Goal: Contribute content: Contribute content

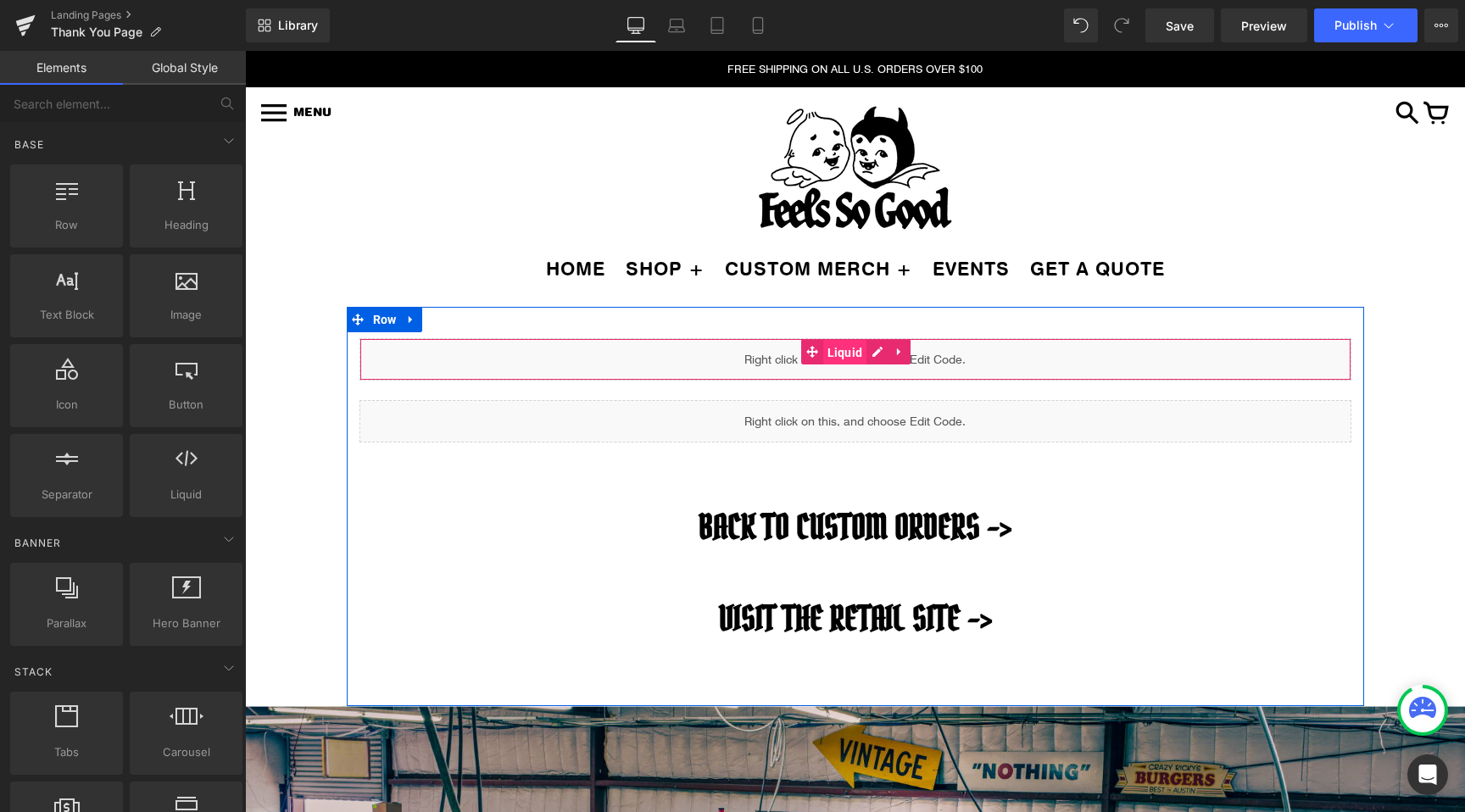
click at [845, 351] on span "Liquid" at bounding box center [845, 352] width 44 height 25
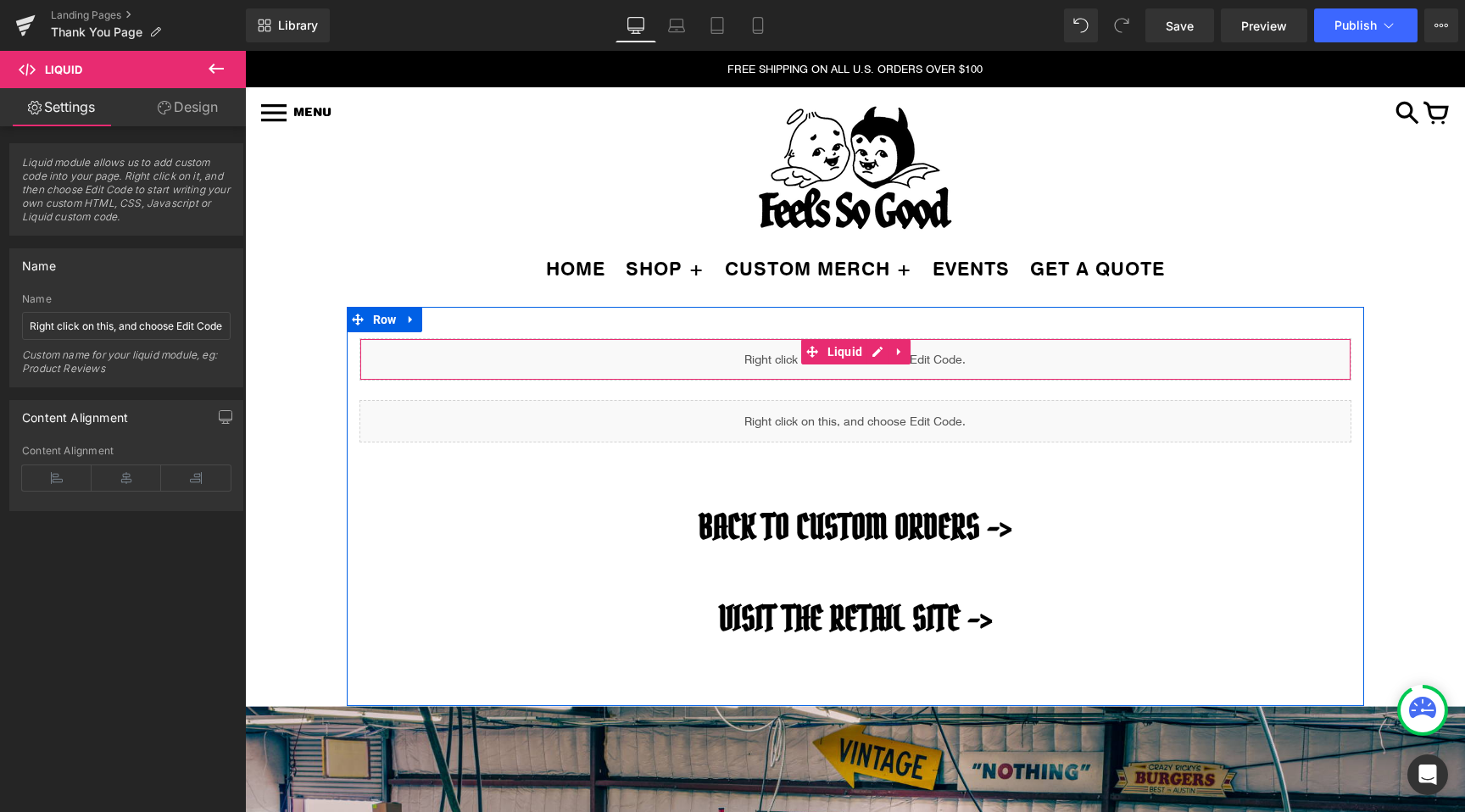
click at [874, 354] on div "Liquid" at bounding box center [855, 359] width 992 height 42
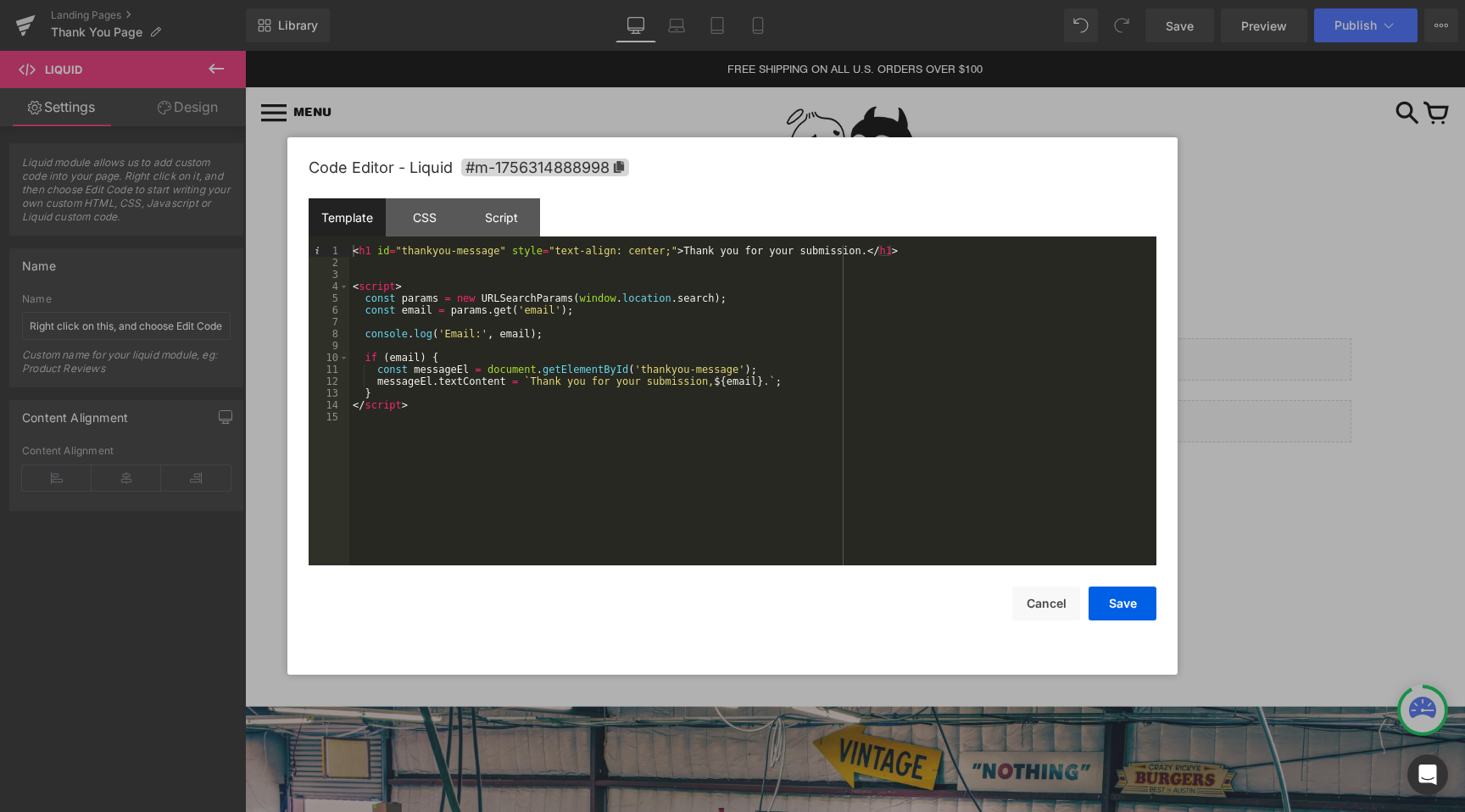
click at [1234, 392] on div at bounding box center [732, 406] width 1465 height 812
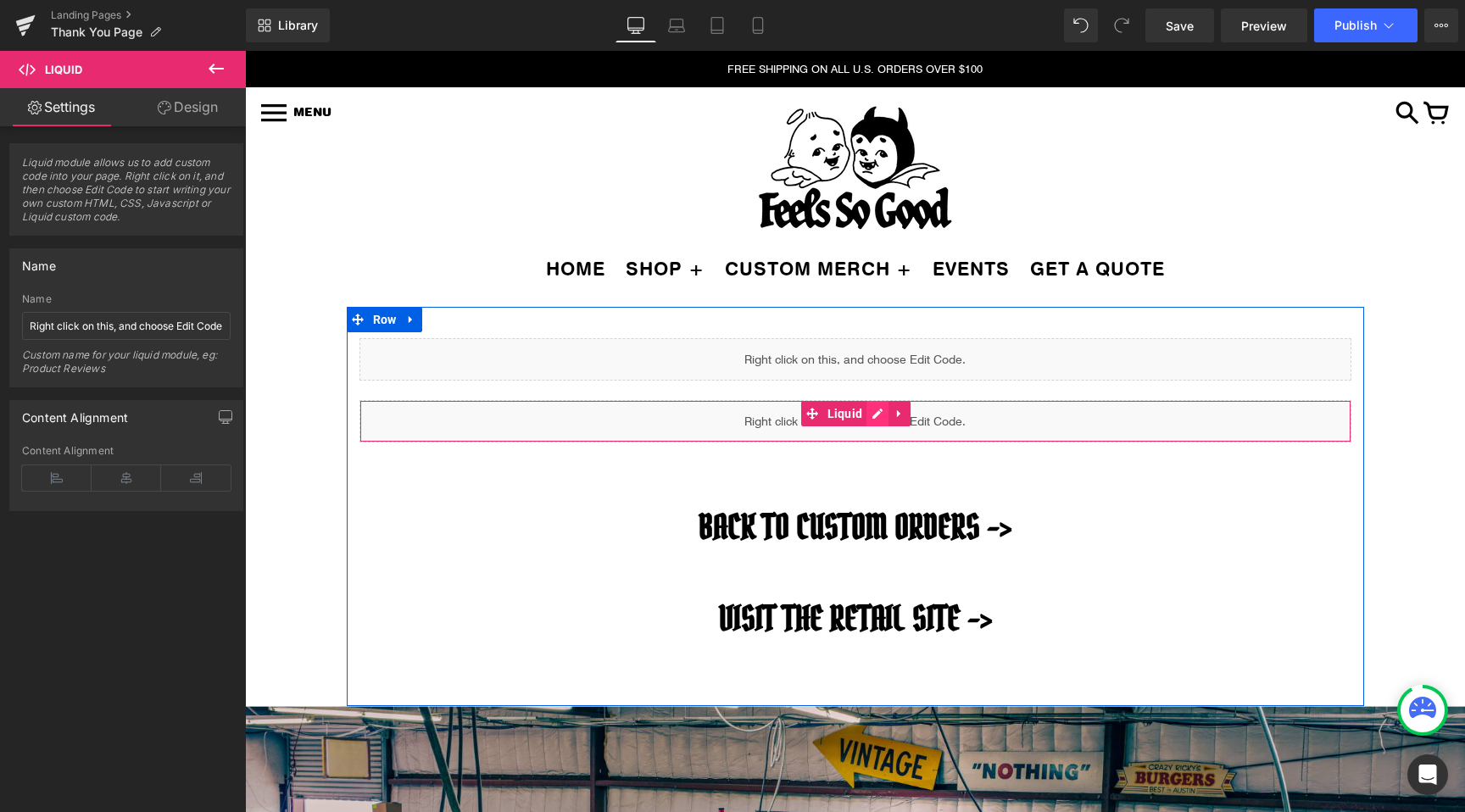
click at [880, 410] on div "Liquid" at bounding box center [855, 421] width 992 height 42
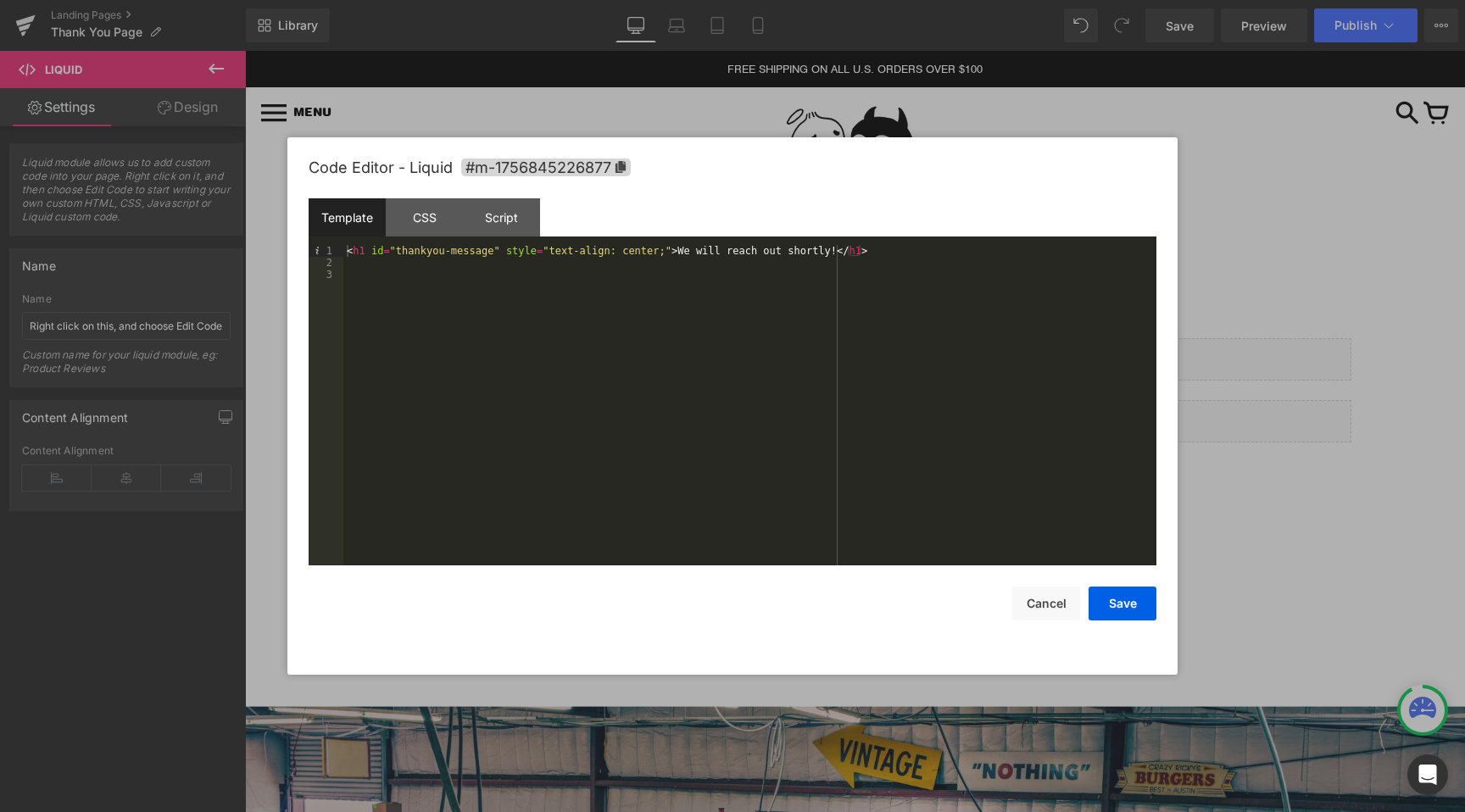
click at [1170, 433] on div "Code Editor - Liquid #m-1756845226877 Template CSS Script Data 1 2 3 < h1 id = …" at bounding box center [732, 405] width 890 height 537
click at [1211, 434] on div at bounding box center [732, 406] width 1465 height 812
click at [880, 414] on div "Liquid" at bounding box center [855, 421] width 992 height 42
click at [1287, 428] on div at bounding box center [732, 406] width 1465 height 812
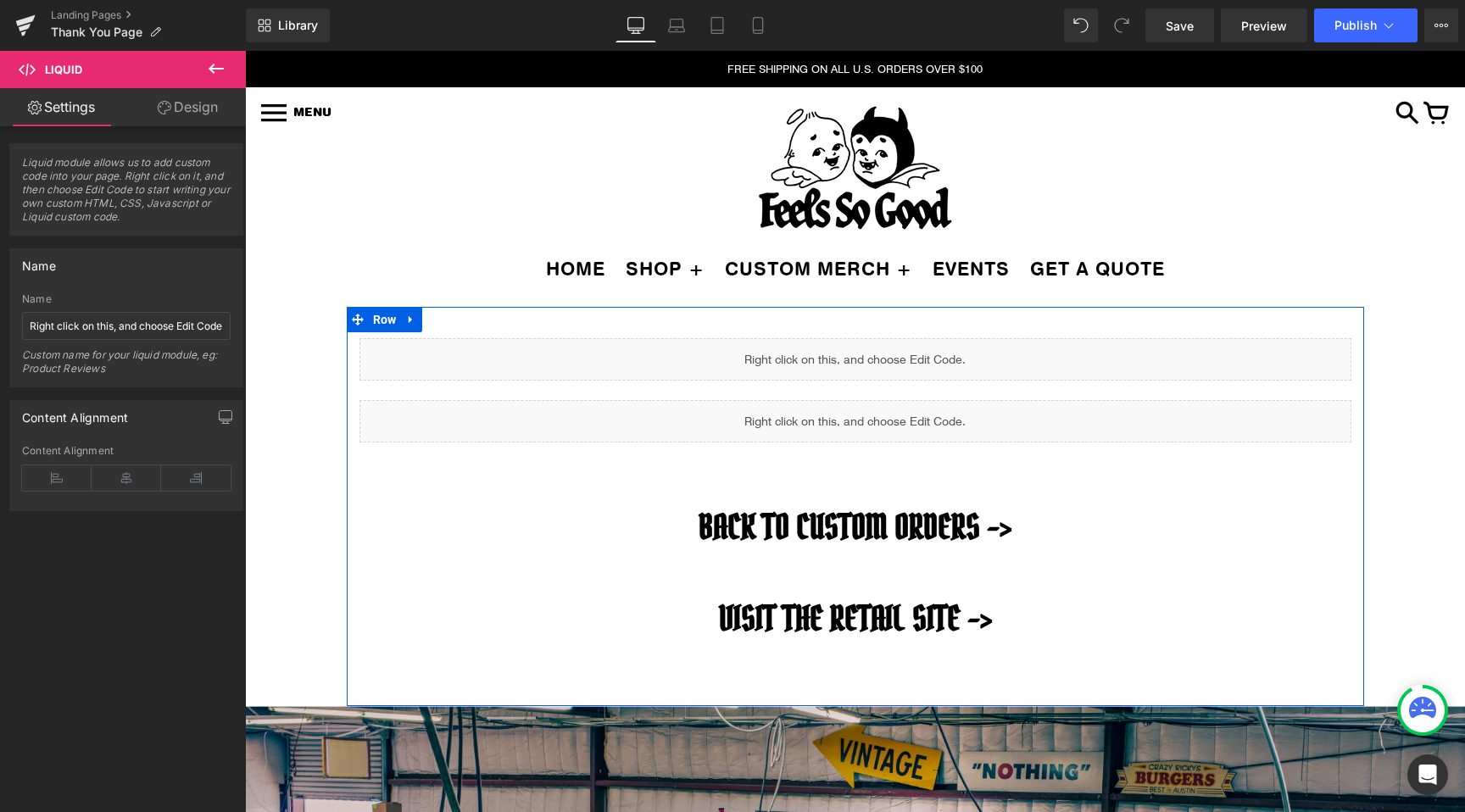
click at [875, 348] on div "Liquid" at bounding box center [855, 359] width 992 height 42
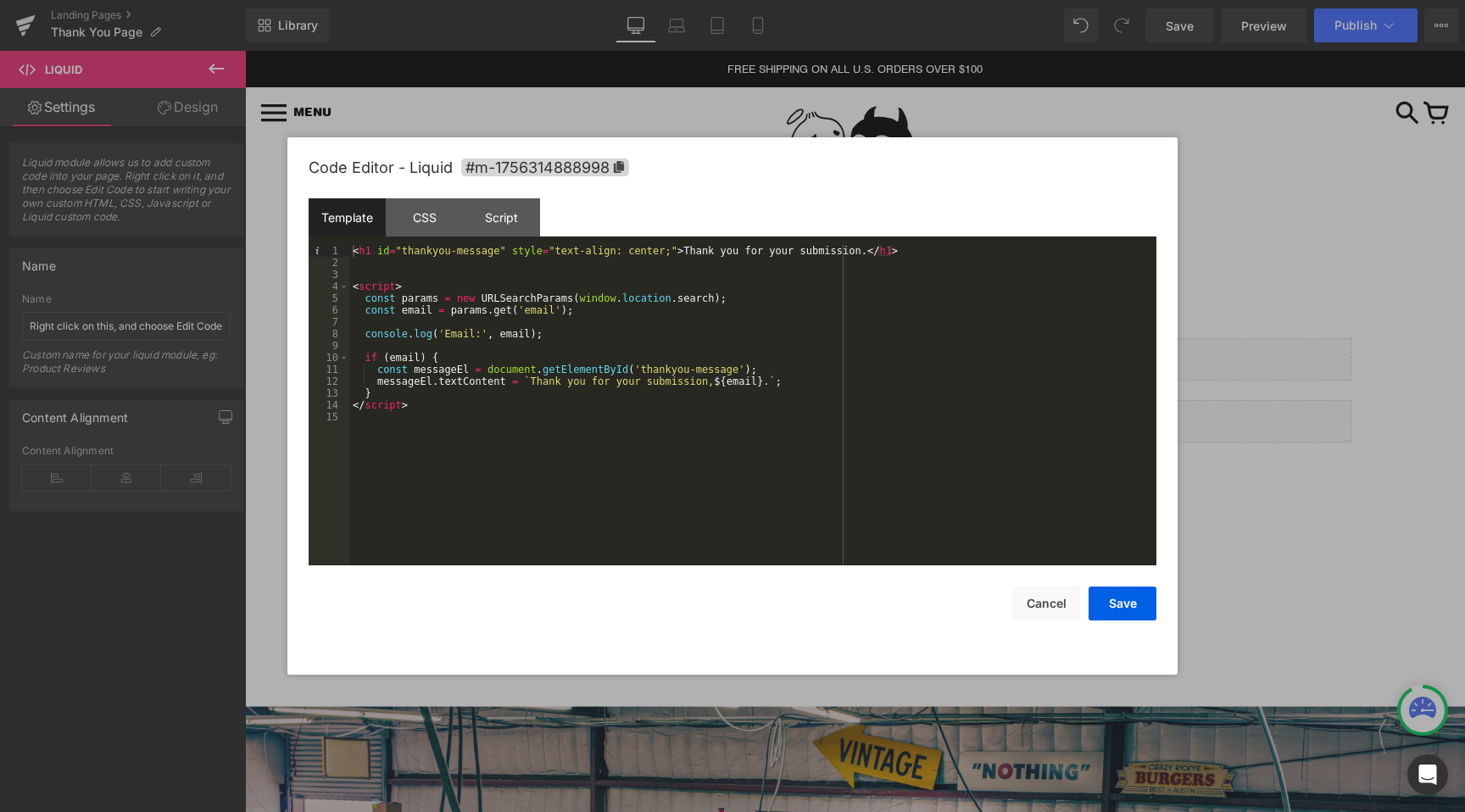
click at [1266, 383] on div at bounding box center [732, 406] width 1465 height 812
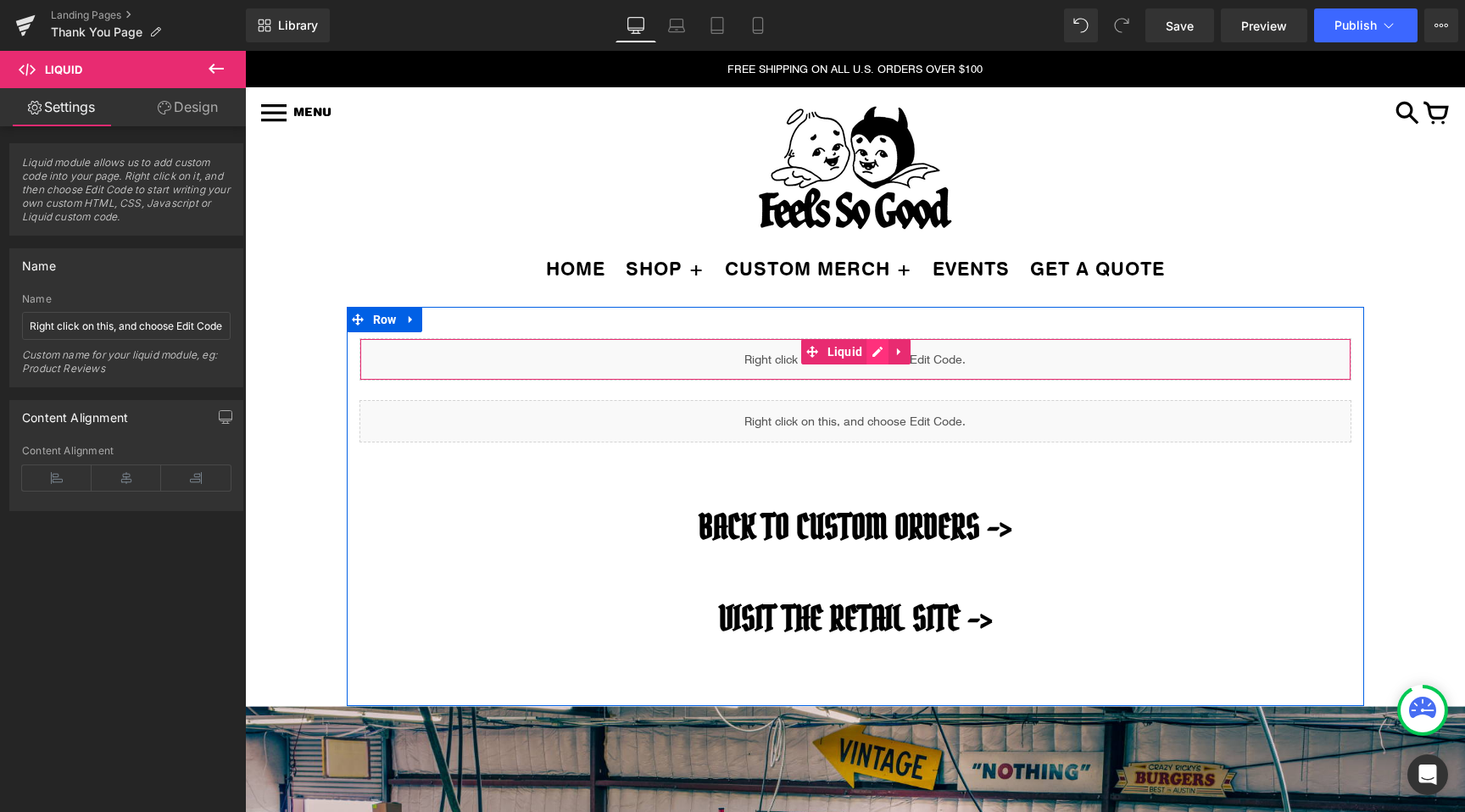
click at [873, 352] on div "Liquid" at bounding box center [855, 359] width 992 height 42
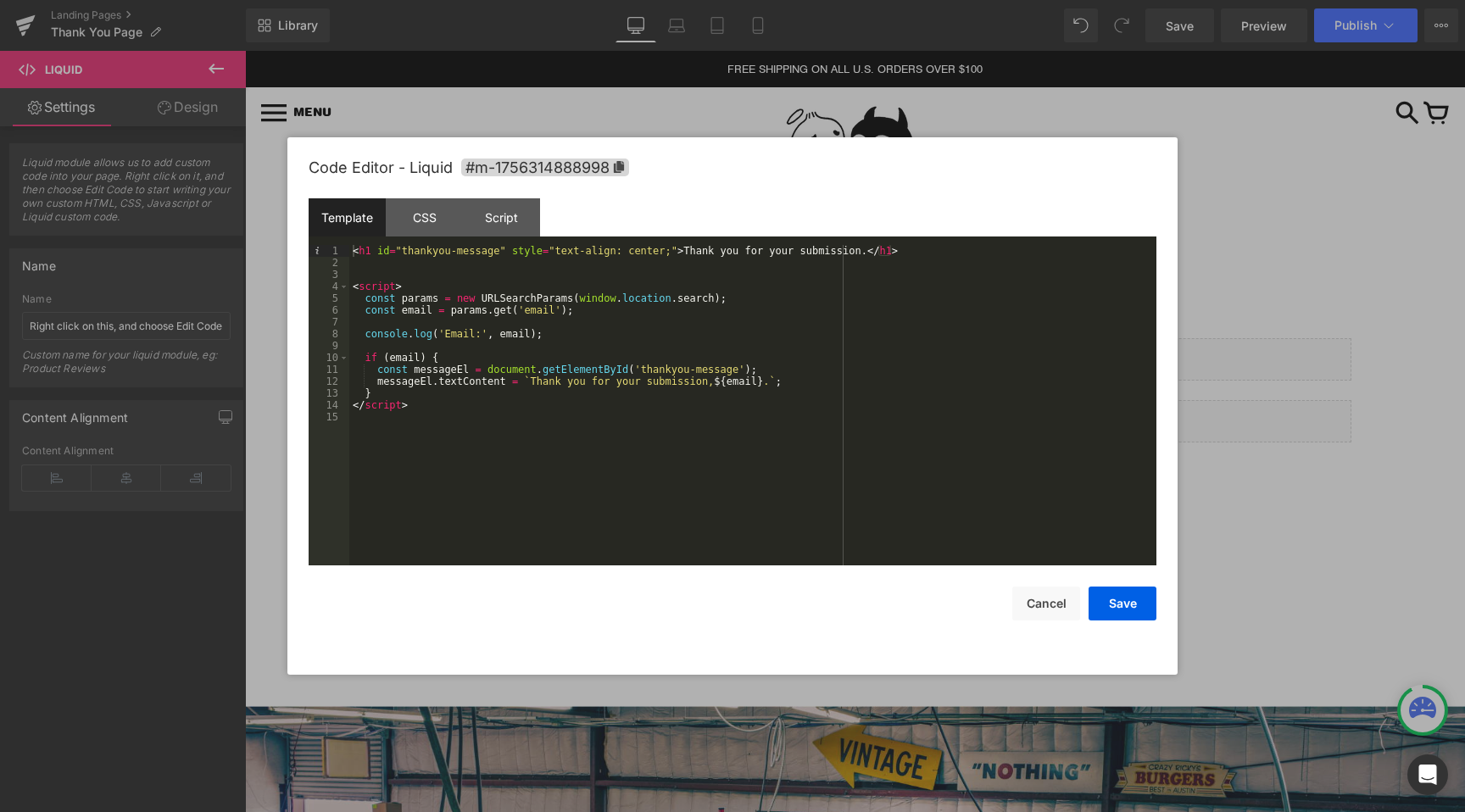
click at [1322, 513] on div at bounding box center [732, 406] width 1465 height 812
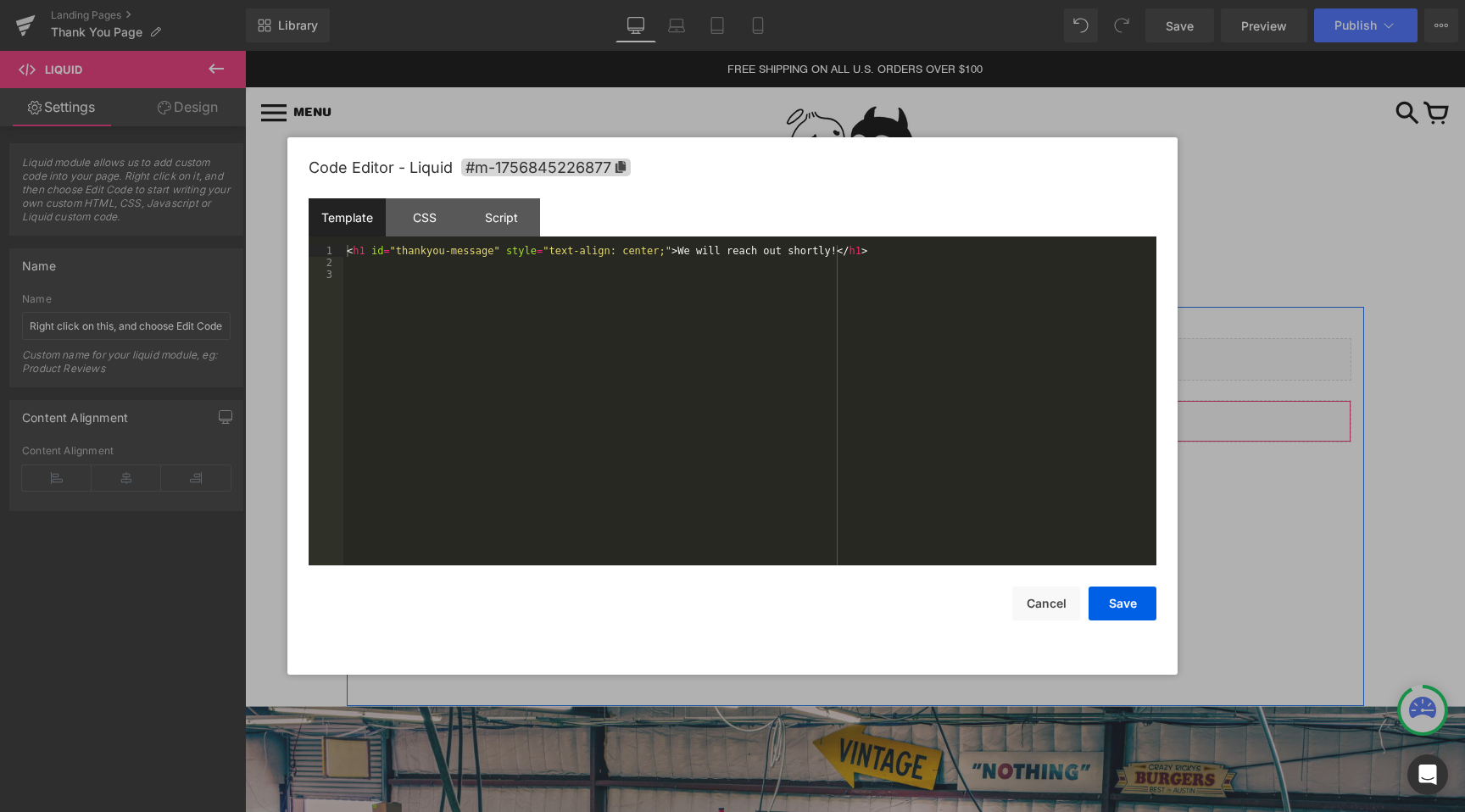
click at [881, 412] on div "Liquid" at bounding box center [855, 421] width 992 height 42
click at [1206, 477] on div at bounding box center [732, 406] width 1465 height 812
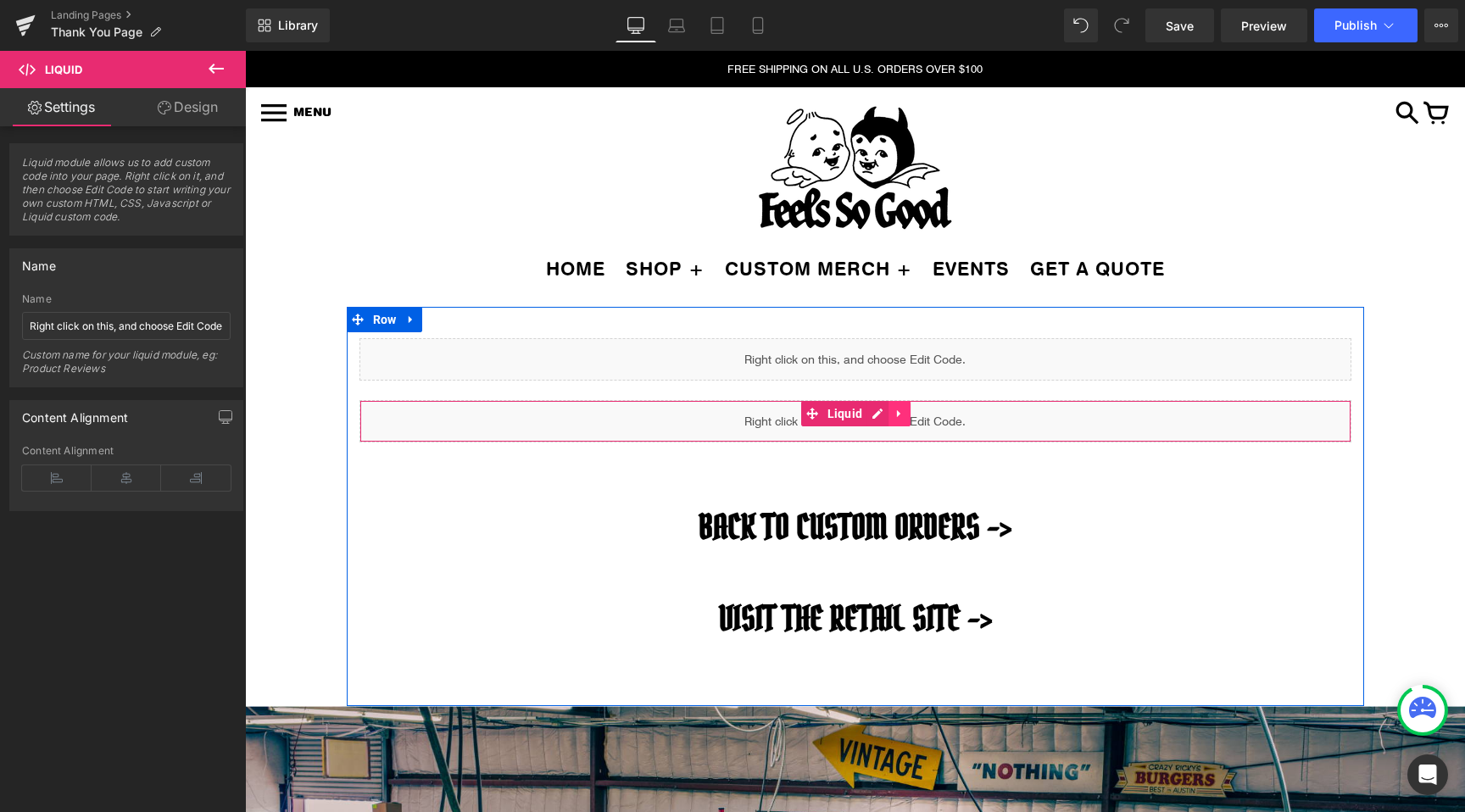
click at [899, 415] on icon at bounding box center [899, 414] width 12 height 13
click at [936, 413] on icon at bounding box center [932, 414] width 12 height 13
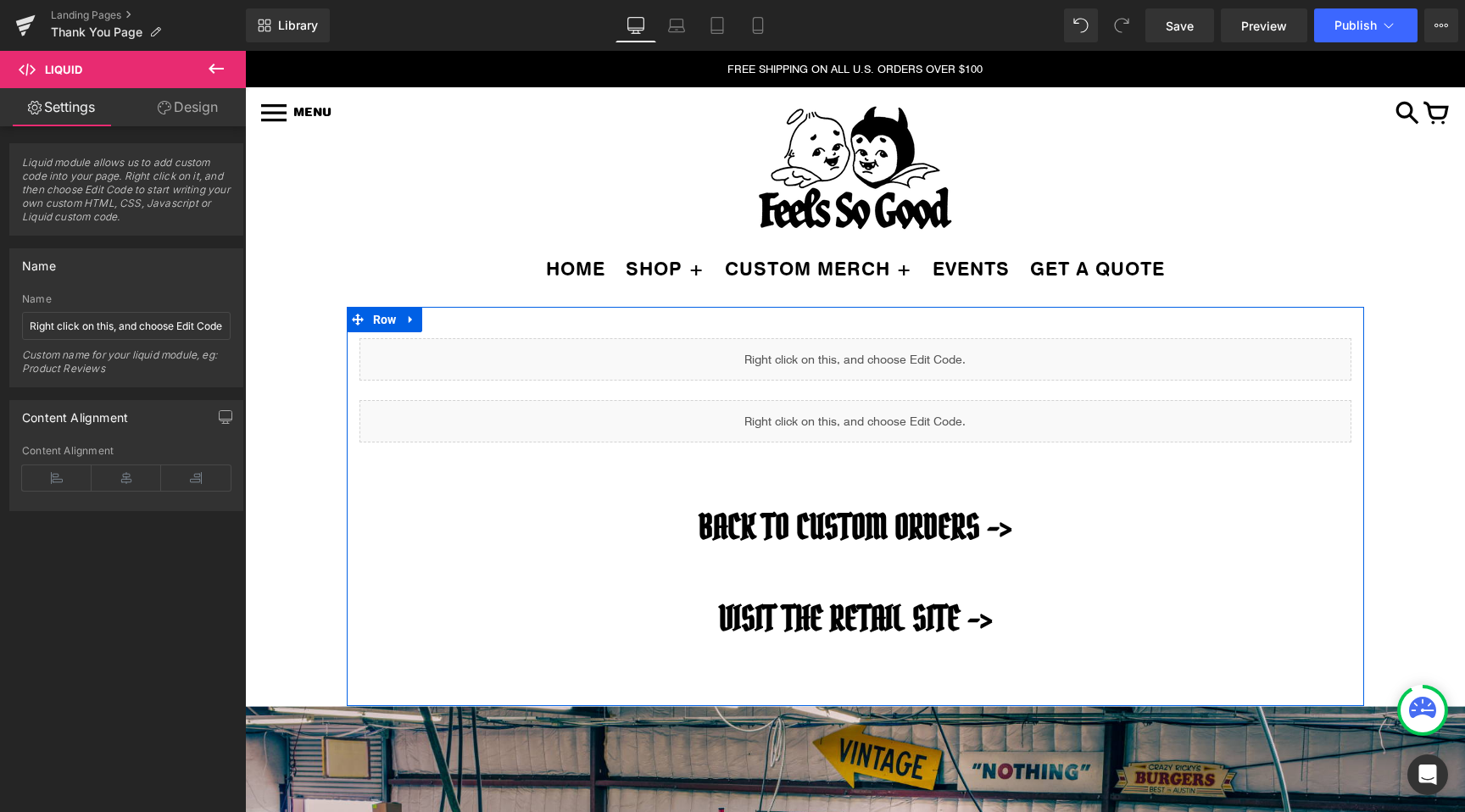
click at [871, 411] on div "Liquid" at bounding box center [855, 421] width 992 height 42
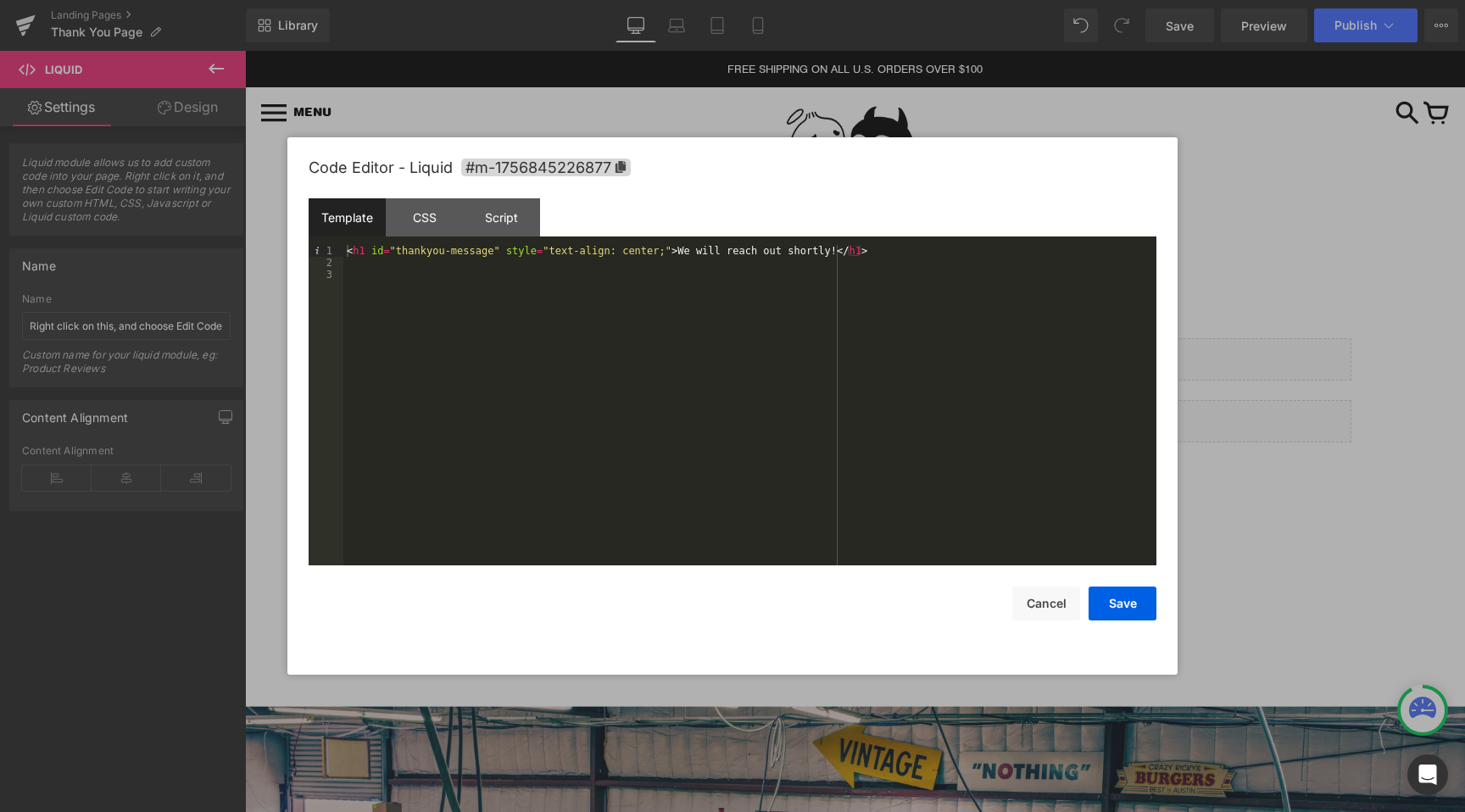
click at [372, 248] on div "< h1 id = "thankyou-message" style = "text-align: center;" > We will reach out …" at bounding box center [749, 416] width 813 height 344
drag, startPoint x: 372, startPoint y: 248, endPoint x: 484, endPoint y: 253, distance: 112.1
click at [484, 253] on div "< h1 id = "thankyou-message" style = "text-align: center;" > We will reach out …" at bounding box center [749, 416] width 813 height 344
click at [1307, 281] on div at bounding box center [732, 406] width 1465 height 812
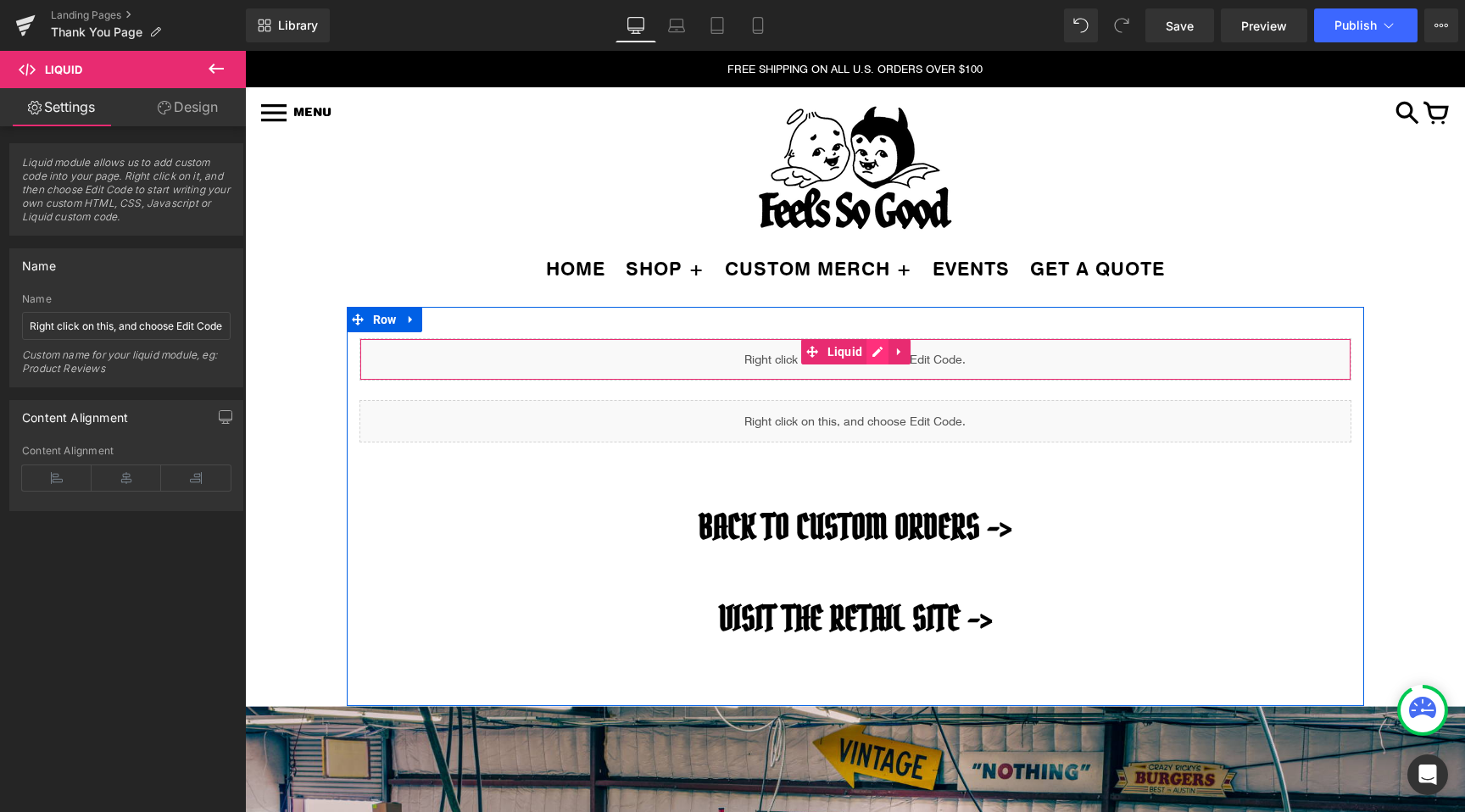
click at [874, 351] on div "Liquid" at bounding box center [855, 359] width 992 height 42
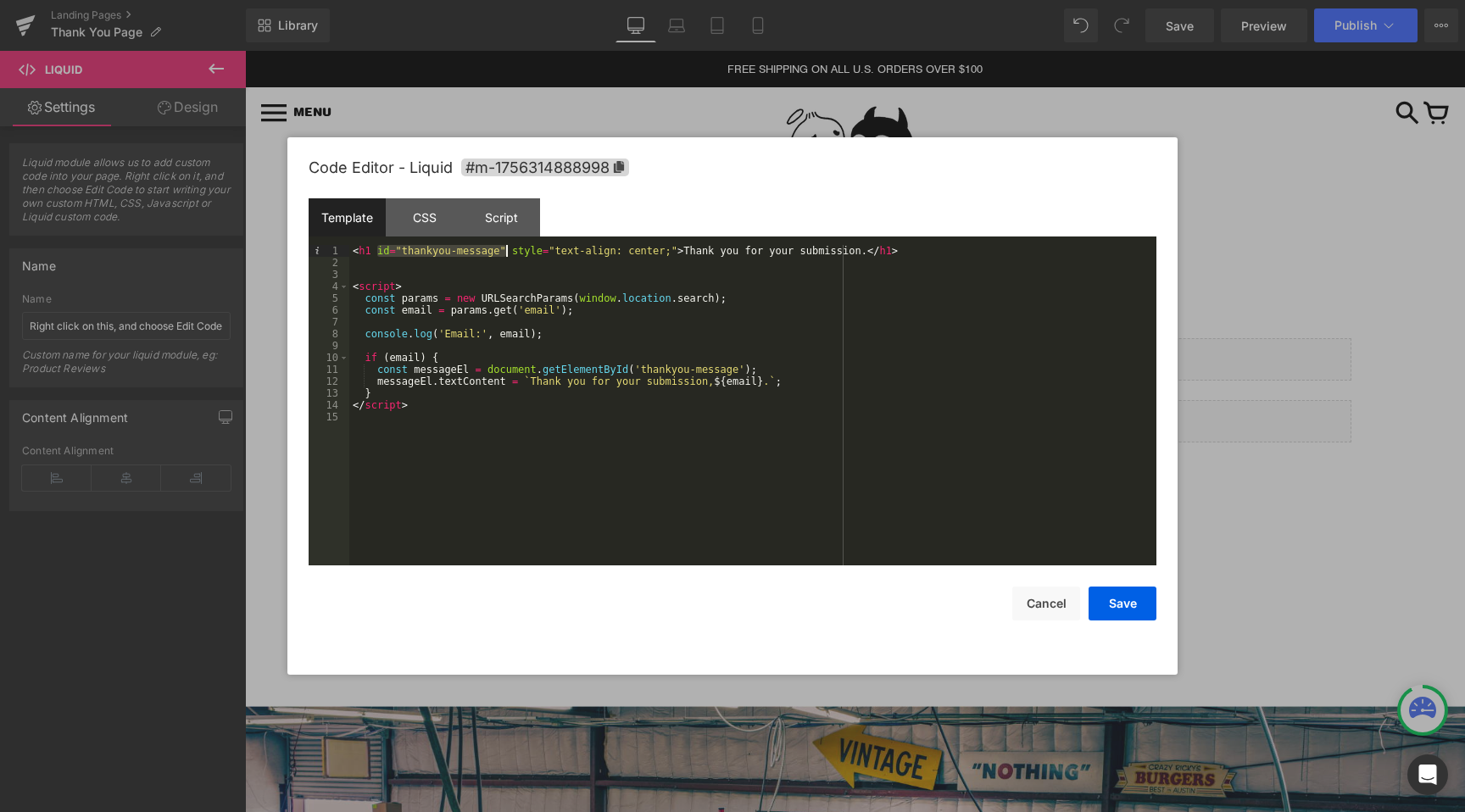
drag, startPoint x: 378, startPoint y: 252, endPoint x: 504, endPoint y: 253, distance: 126.0
click at [504, 253] on div "< h1 id = "thankyou-message" style = "text-align: center;" > Thank you for your…" at bounding box center [753, 416] width 807 height 344
click at [1254, 316] on div at bounding box center [732, 406] width 1465 height 812
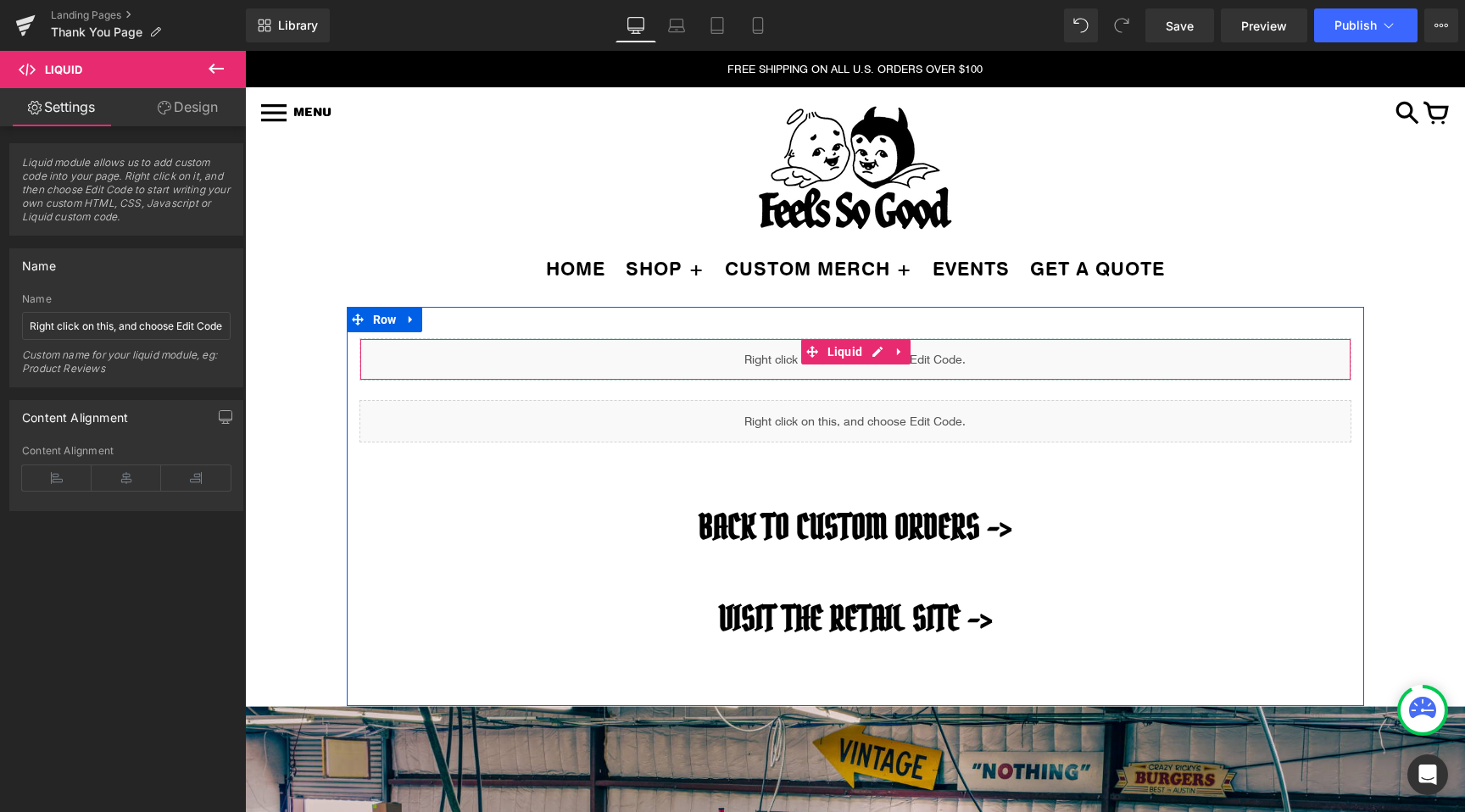
click at [876, 355] on div "Liquid" at bounding box center [855, 359] width 992 height 42
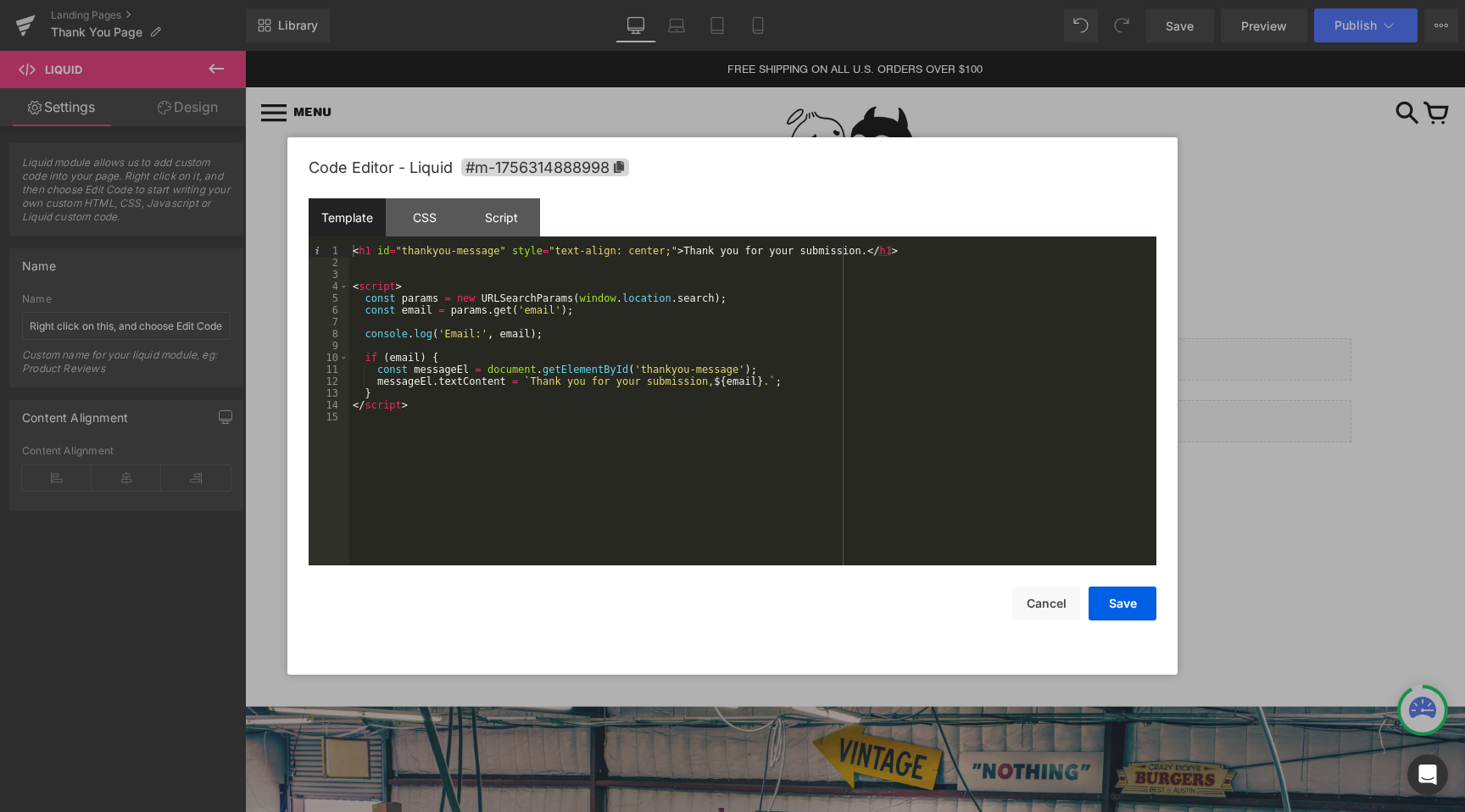
click at [1287, 419] on div at bounding box center [732, 406] width 1465 height 812
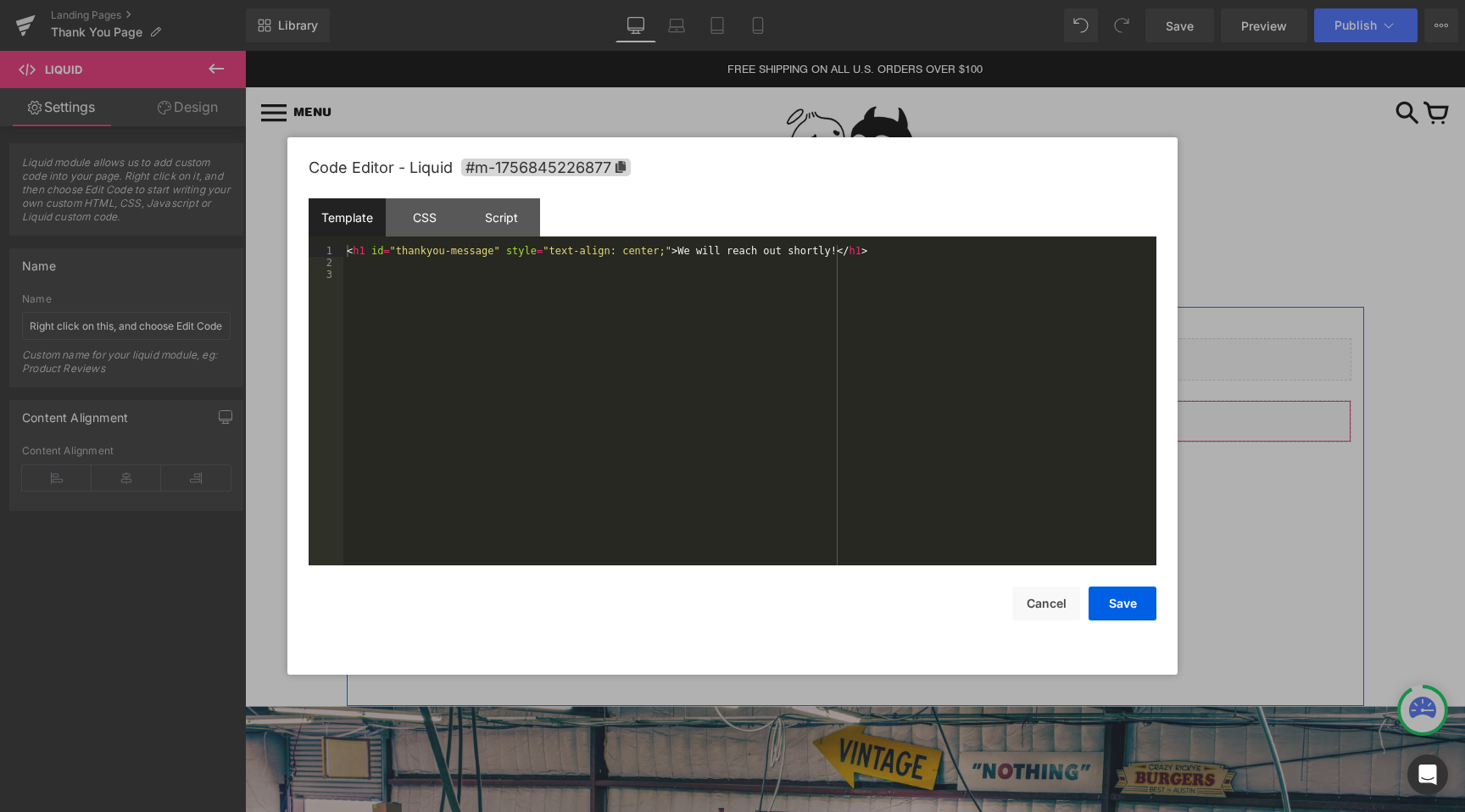
click at [879, 408] on div "Liquid" at bounding box center [855, 421] width 992 height 42
drag, startPoint x: 445, startPoint y: 252, endPoint x: 395, endPoint y: 249, distance: 50.1
click at [395, 249] on div "< h1 id = "thankyou-message" style = "text-align: center;" > We will reach out …" at bounding box center [749, 416] width 813 height 344
click at [1125, 598] on button "Save" at bounding box center [1122, 603] width 68 height 34
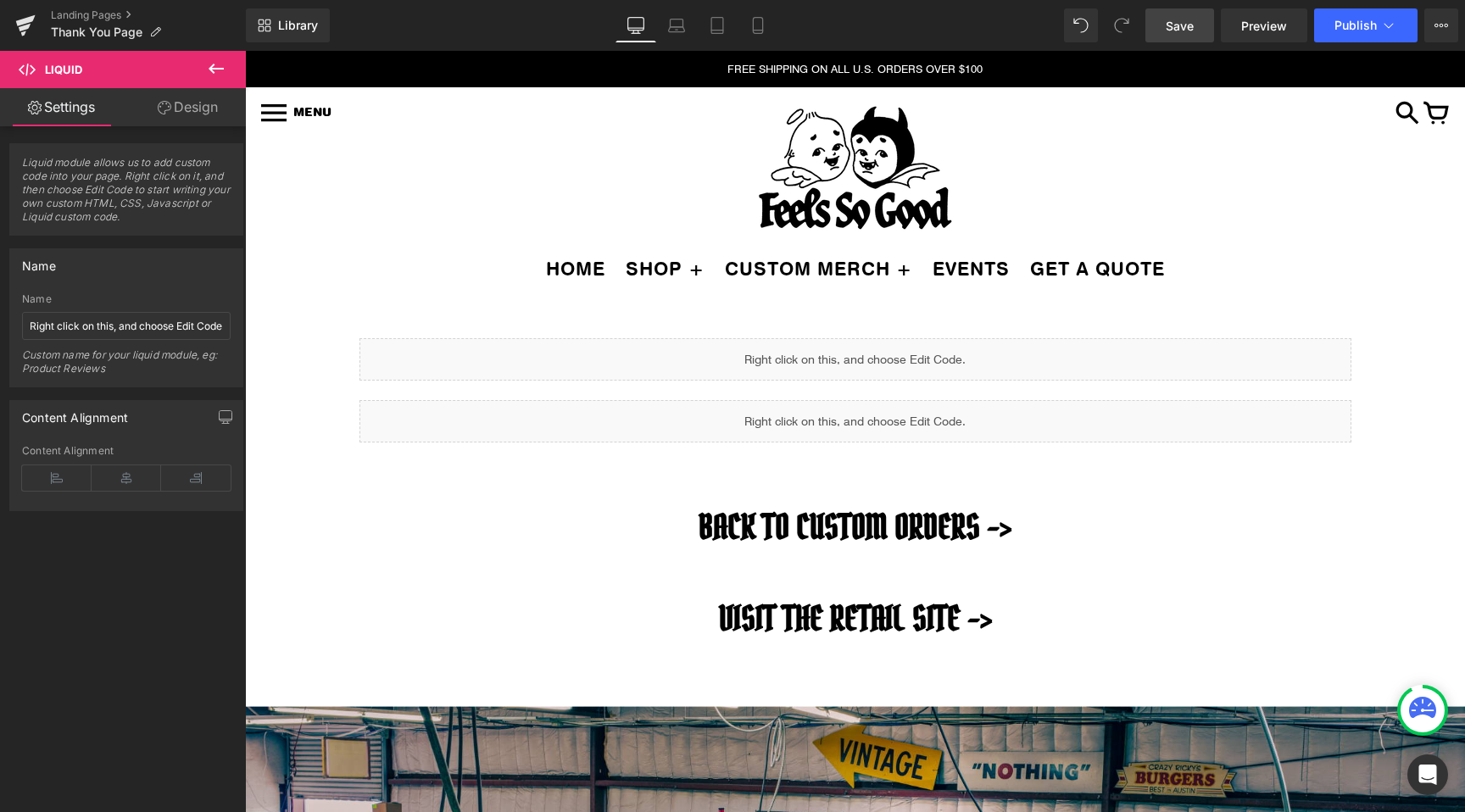
click at [1174, 39] on link "Save" at bounding box center [1180, 25] width 69 height 34
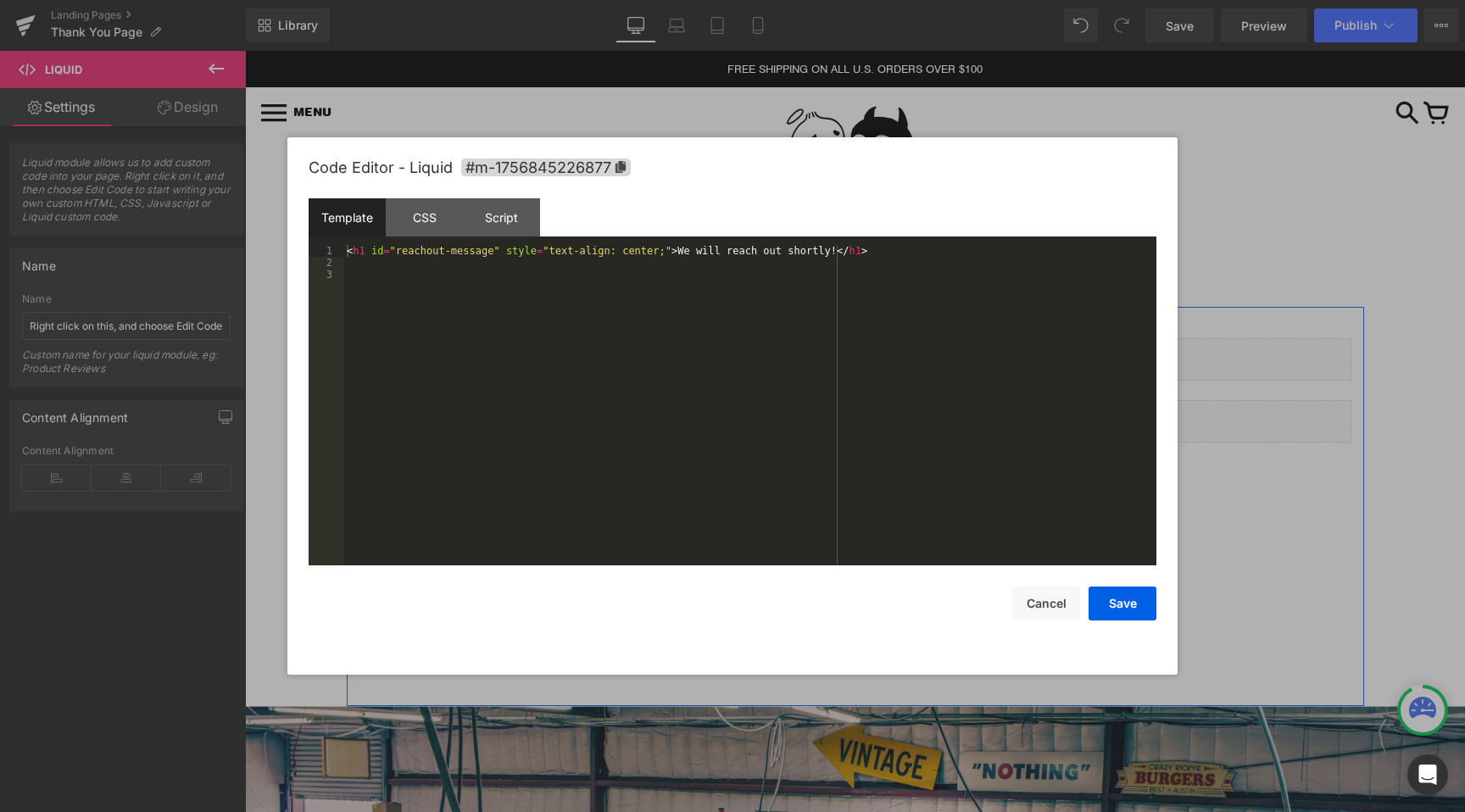
click at [880, 415] on div "Liquid" at bounding box center [855, 421] width 992 height 42
click at [1115, 603] on button "Save" at bounding box center [1122, 603] width 68 height 34
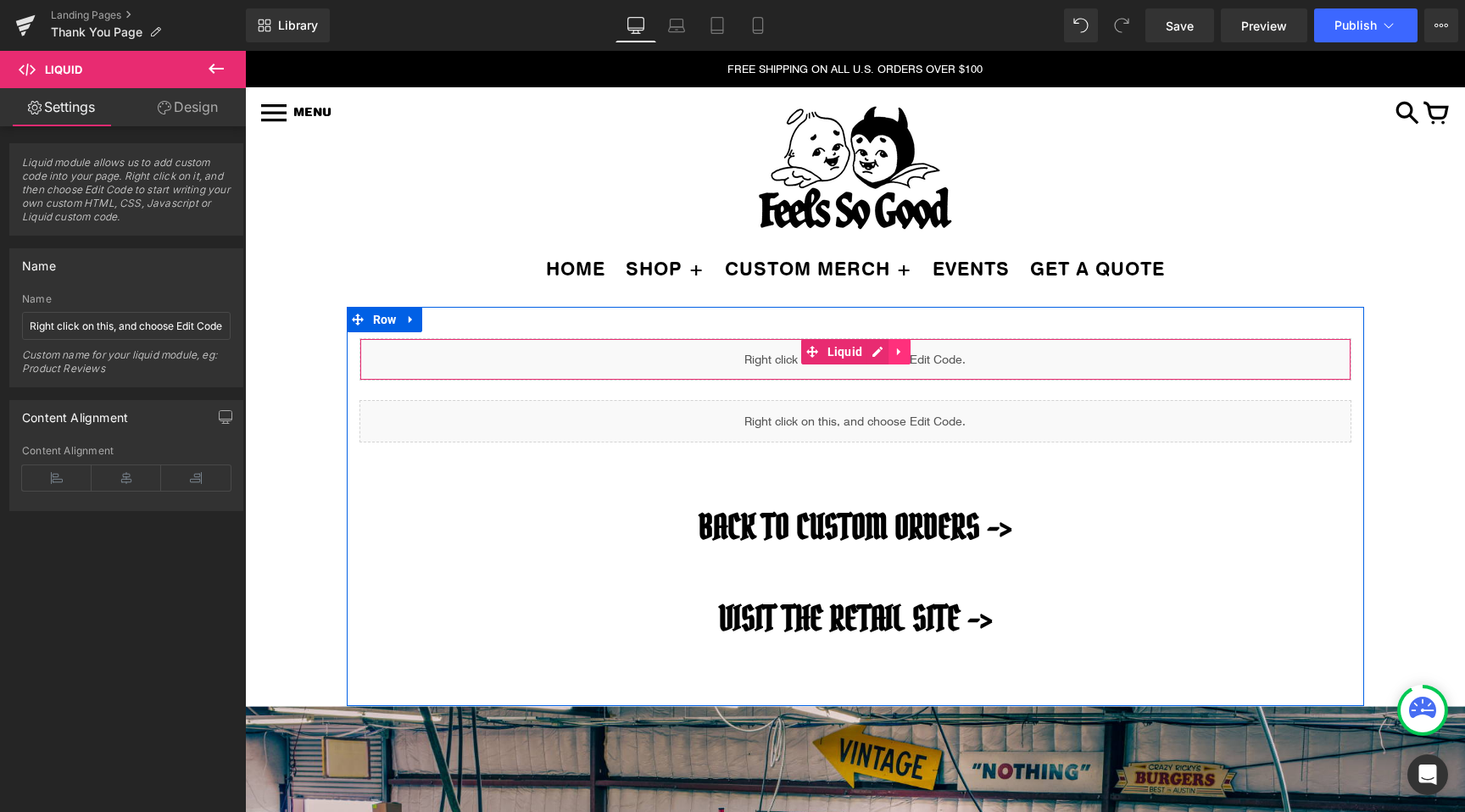
click at [899, 353] on icon at bounding box center [899, 352] width 12 height 13
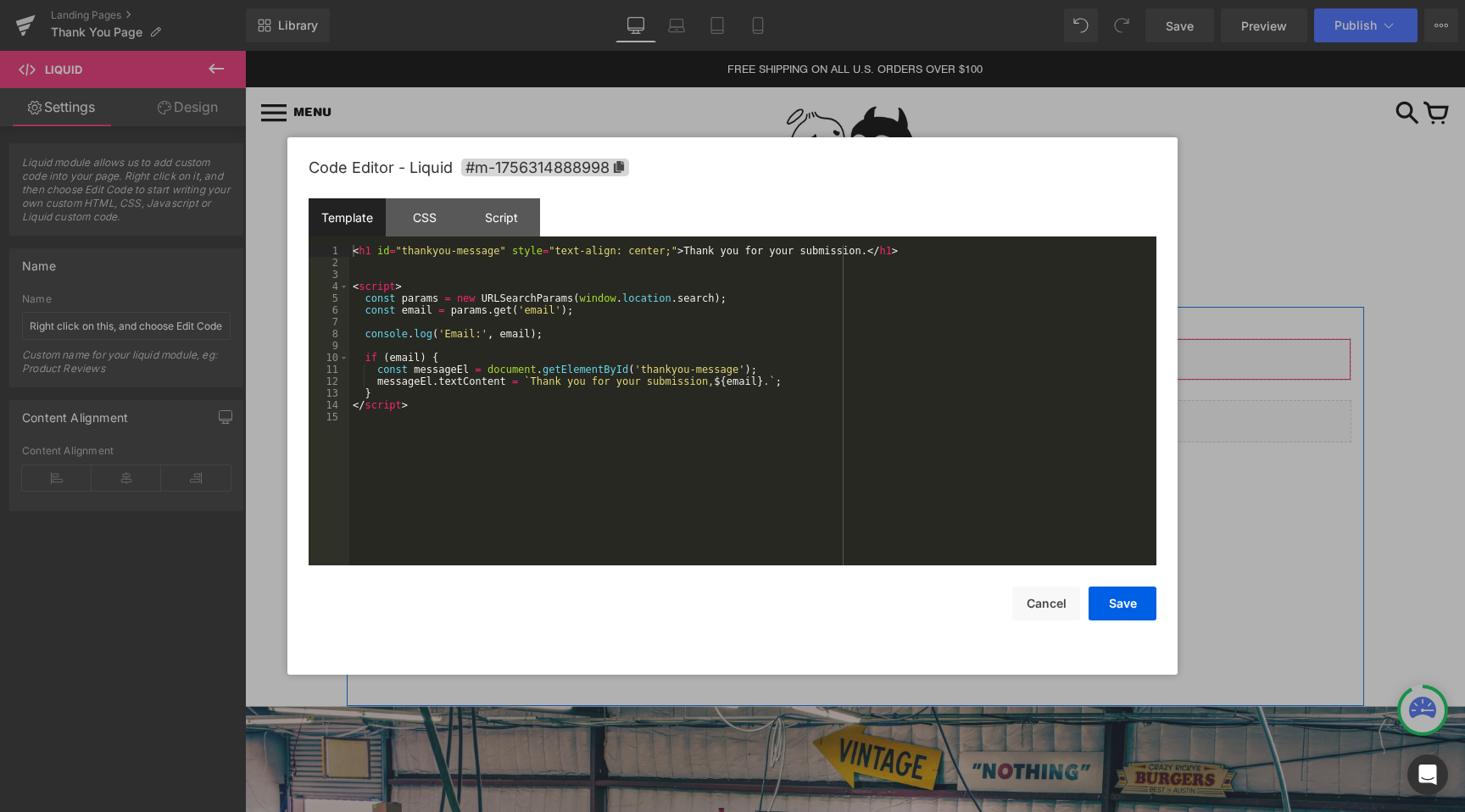
click at [846, 353] on div "Liquid" at bounding box center [855, 359] width 992 height 42
click at [357, 276] on div "< h1 id = "thankyou-message" style = "text-align: center;" > Thank you for your…" at bounding box center [753, 416] width 807 height 344
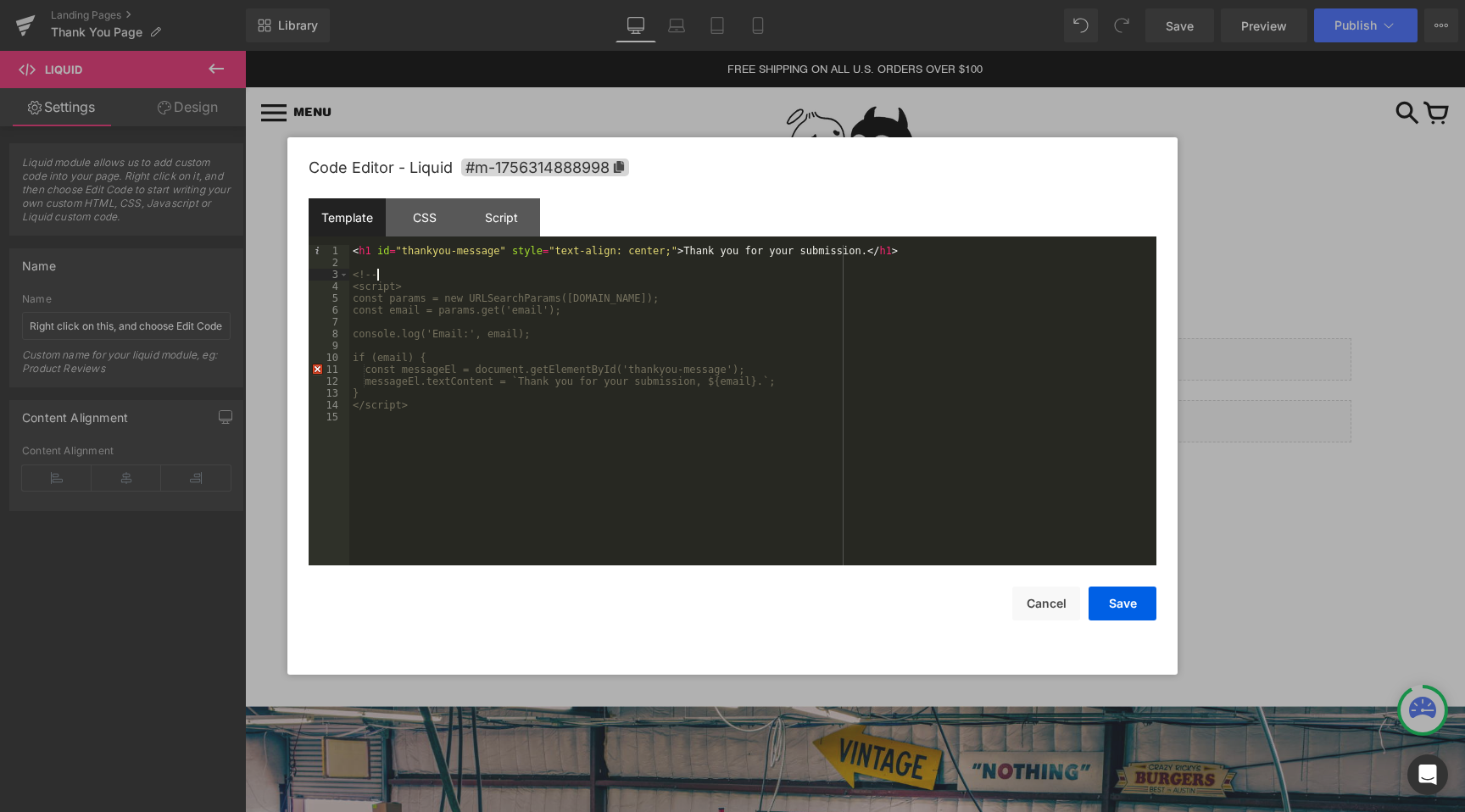
click at [429, 405] on div "< h1 id = "thankyou-message" style = "text-align: center;" > Thank you for your…" at bounding box center [753, 416] width 807 height 344
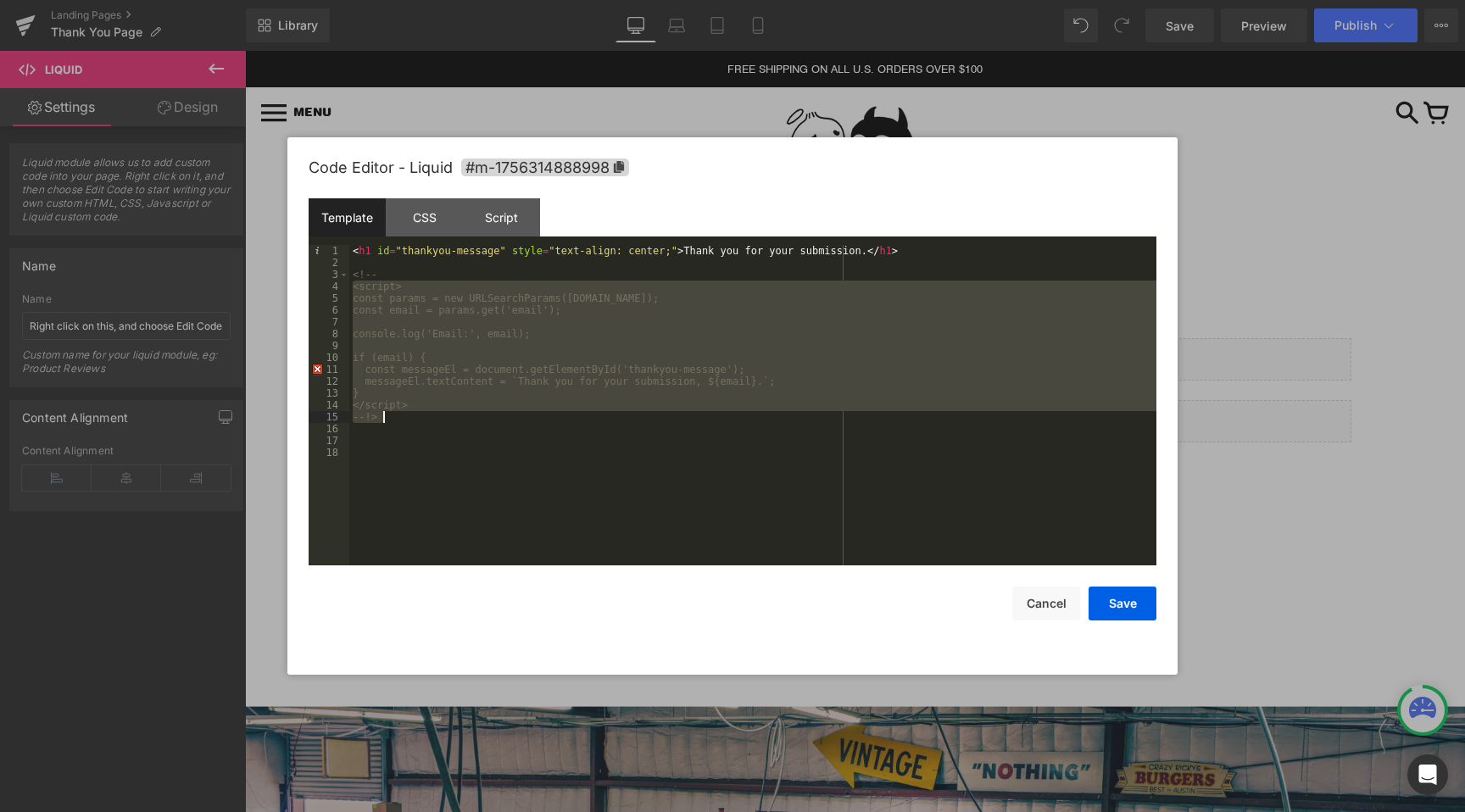
drag, startPoint x: 353, startPoint y: 289, endPoint x: 437, endPoint y: 414, distance: 150.6
click at [437, 414] on div "< h1 id = "thankyou-message" style = "text-align: center;" > Thank you for your…" at bounding box center [753, 416] width 807 height 344
click at [432, 404] on div "< h1 id = "thankyou-message" style = "text-align: center;" > Thank you for your…" at bounding box center [753, 405] width 807 height 321
drag, startPoint x: 423, startPoint y: 405, endPoint x: 356, endPoint y: 287, distance: 135.7
click at [356, 287] on div "< h1 id = "thankyou-message" style = "text-align: center;" > Thank you for your…" at bounding box center [753, 416] width 807 height 344
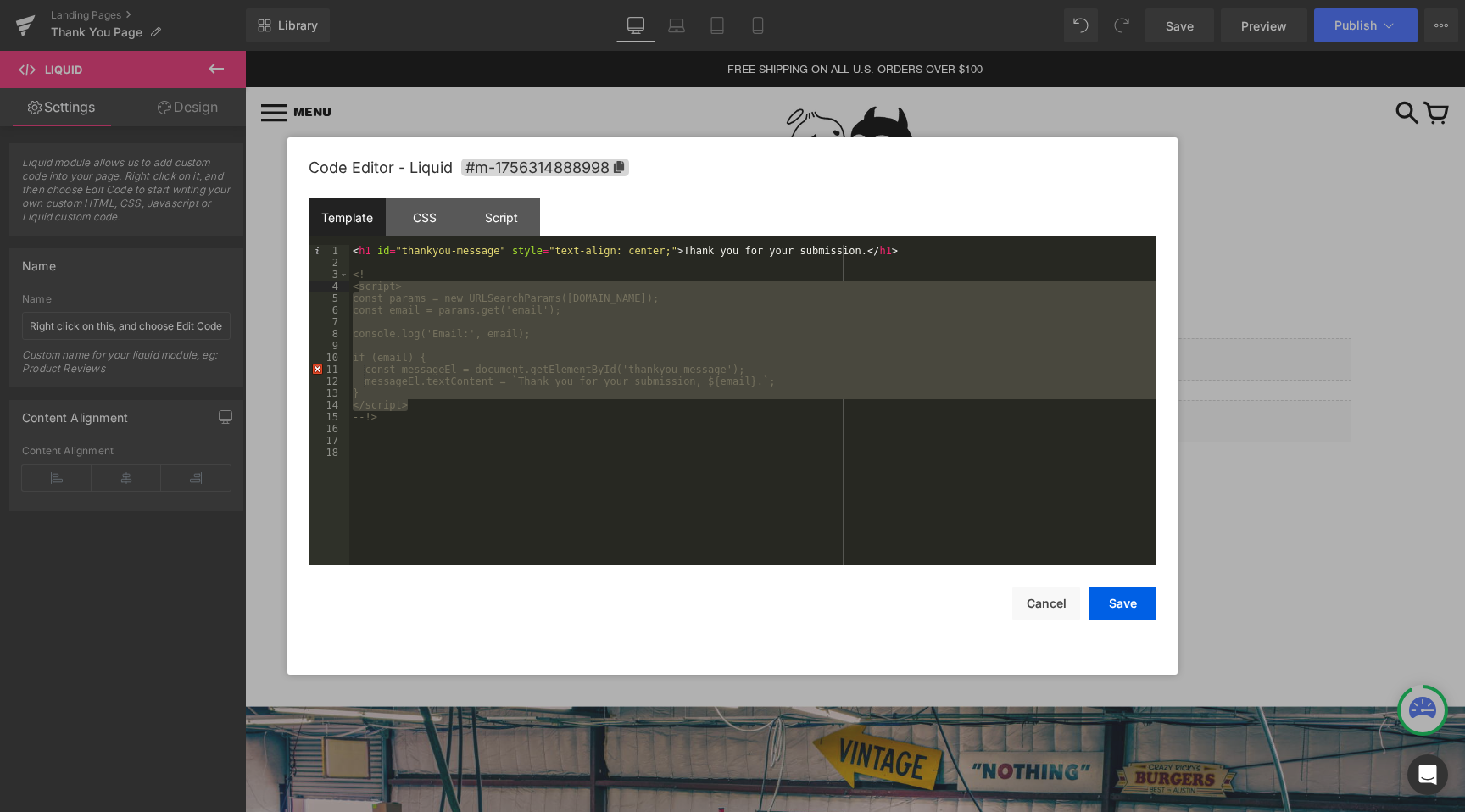
click at [379, 429] on div "< h1 id = "thankyou-message" style = "text-align: center;" > Thank you for your…" at bounding box center [753, 416] width 807 height 344
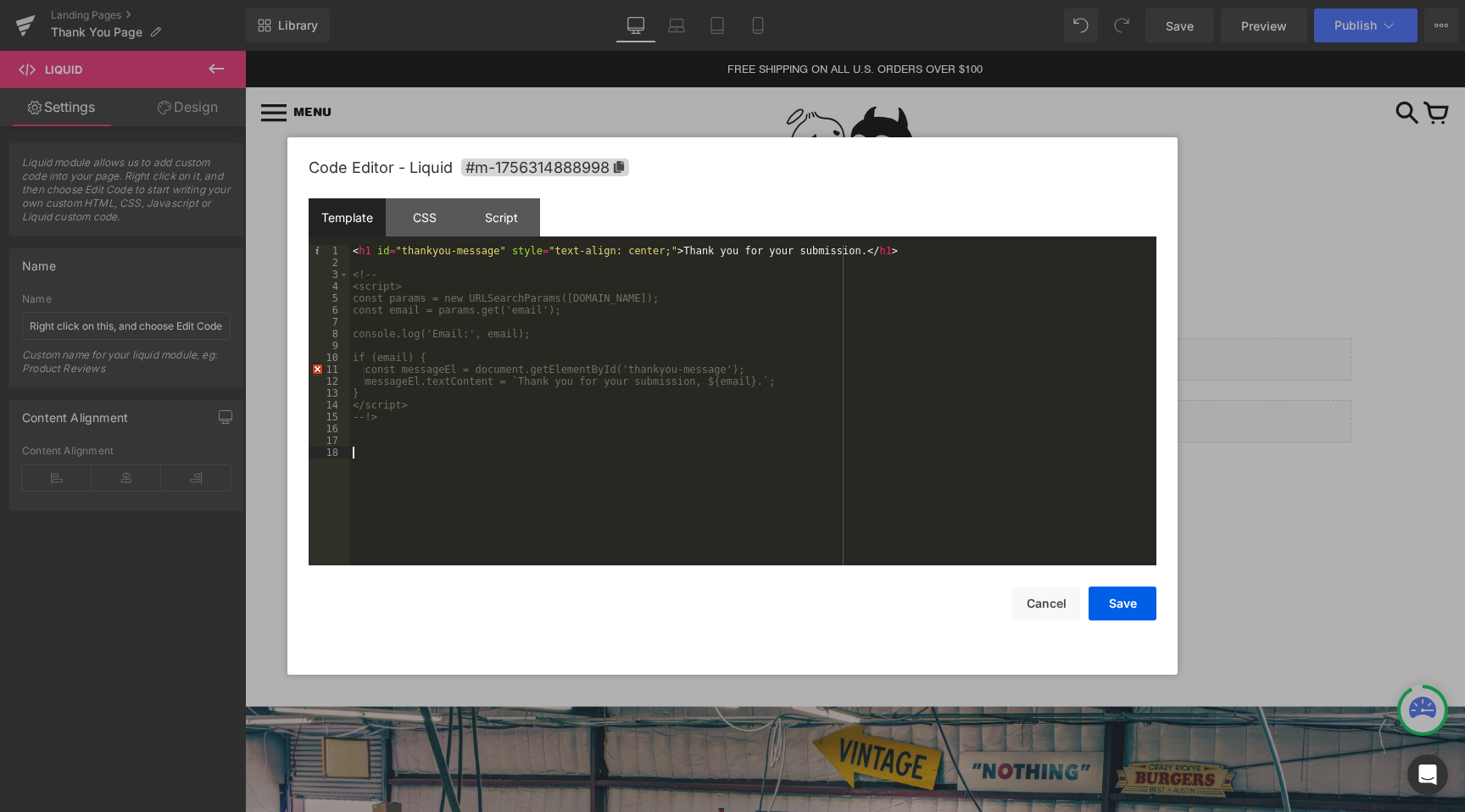
click at [380, 455] on div "< h1 id = "thankyou-message" style = "text-align: center;" > Thank you for your…" at bounding box center [753, 416] width 807 height 344
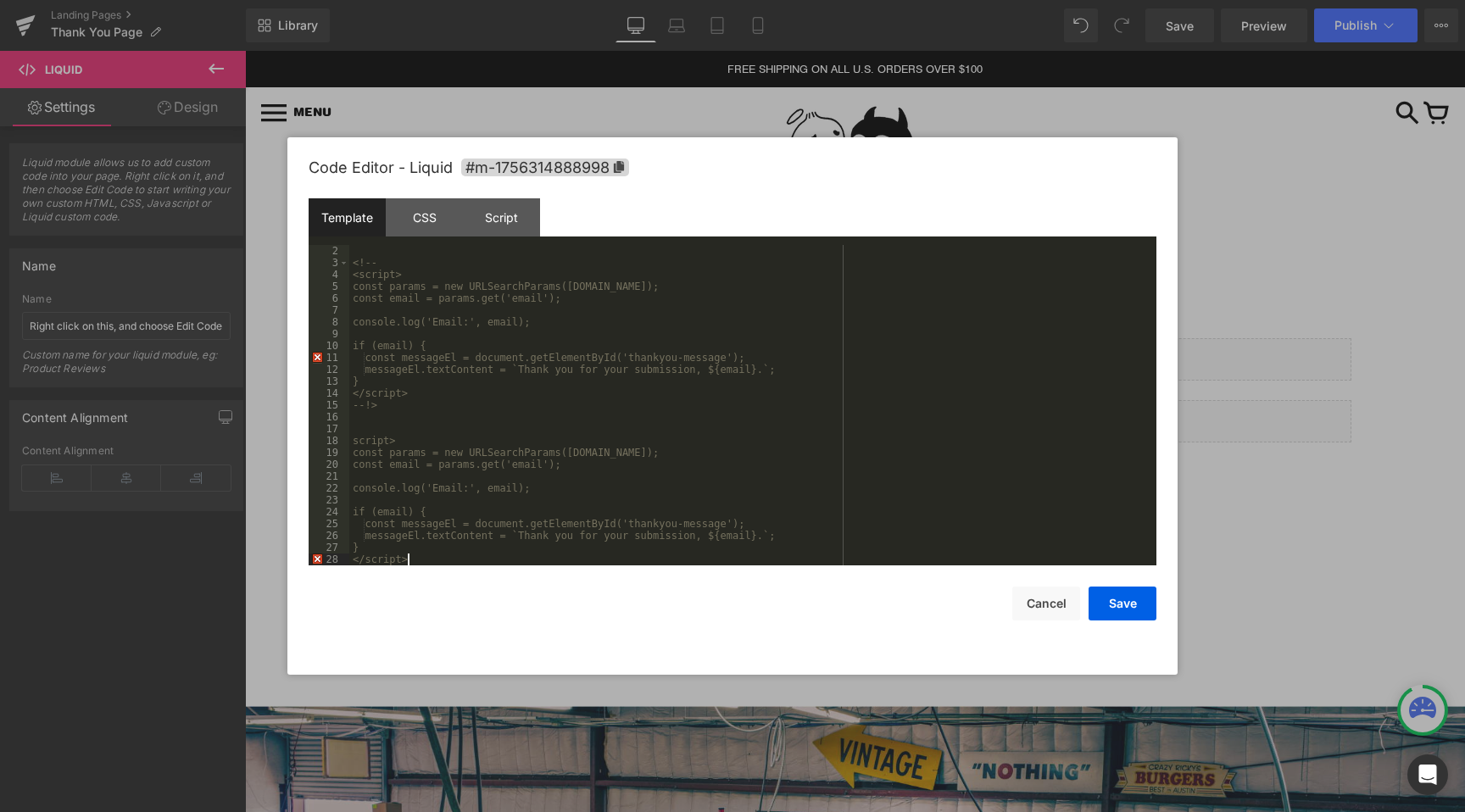
click at [352, 441] on div "<!-- <script> const params = new URLSearchParams([DOMAIN_NAME]); const email = …" at bounding box center [749, 416] width 800 height 344
click at [429, 417] on div "<!-- <script> const params = new URLSearchParams([DOMAIN_NAME]); const email = …" at bounding box center [749, 416] width 800 height 344
click at [391, 406] on div "<!-- <script> const params = new URLSearchParams([DOMAIN_NAME]); const email = …" at bounding box center [749, 416] width 800 height 344
click at [356, 434] on div "<!-- <script> const params = new URLSearchParams([DOMAIN_NAME]); const email = …" at bounding box center [749, 416] width 800 height 344
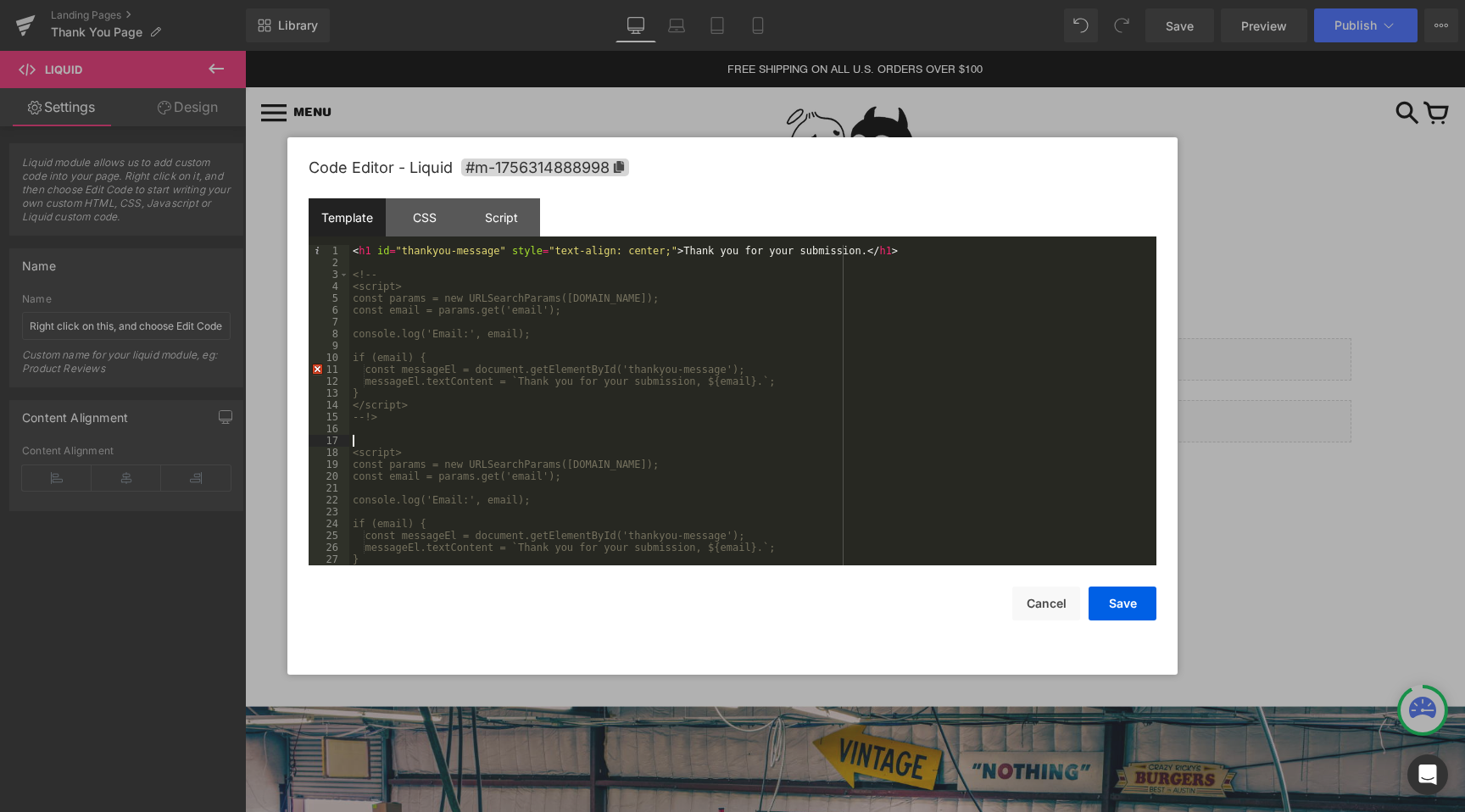
click at [373, 418] on div "< h1 id = "thankyou-message" style = "text-align: center;" > Thank you for your…" at bounding box center [749, 416] width 800 height 344
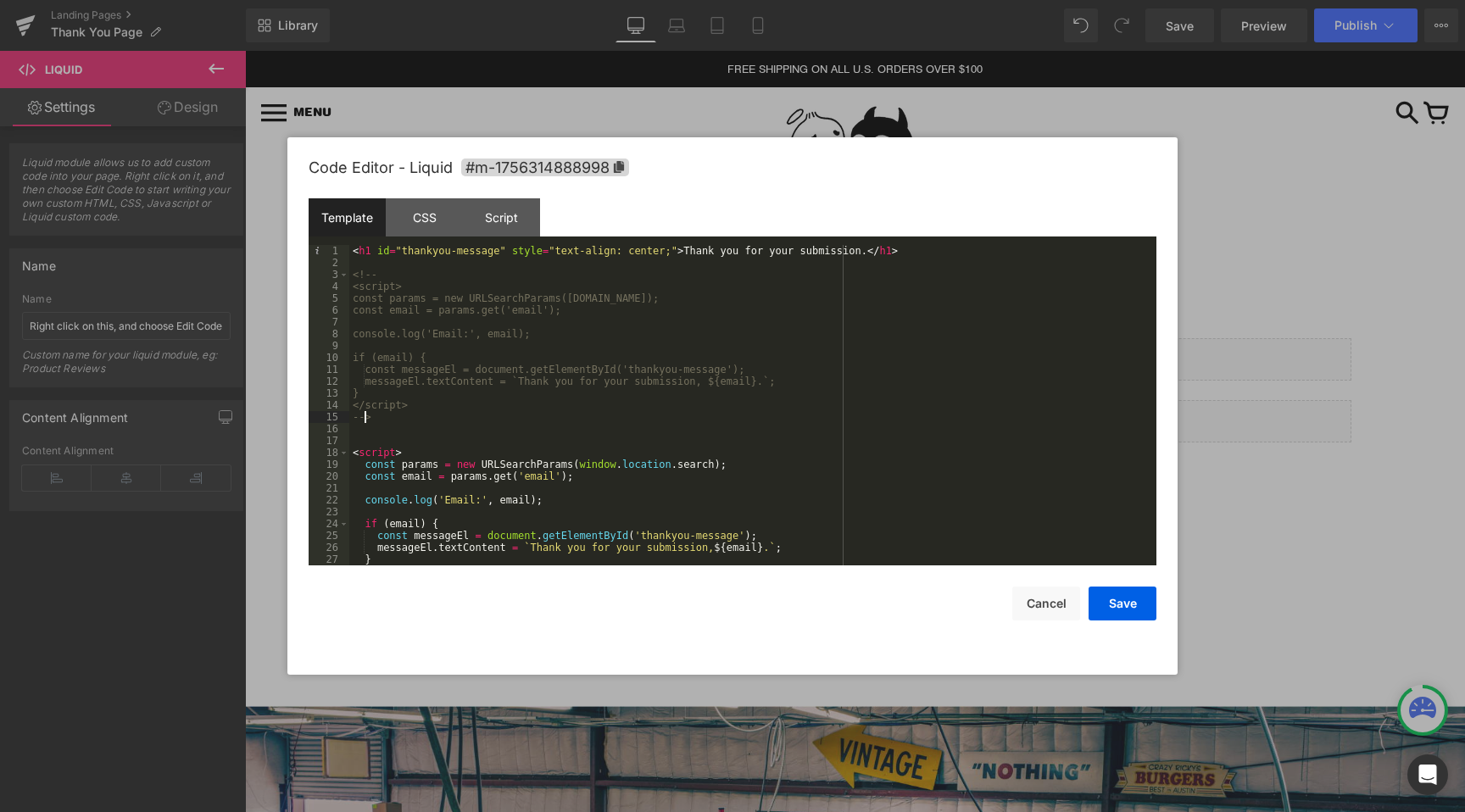
scroll to position [12, 0]
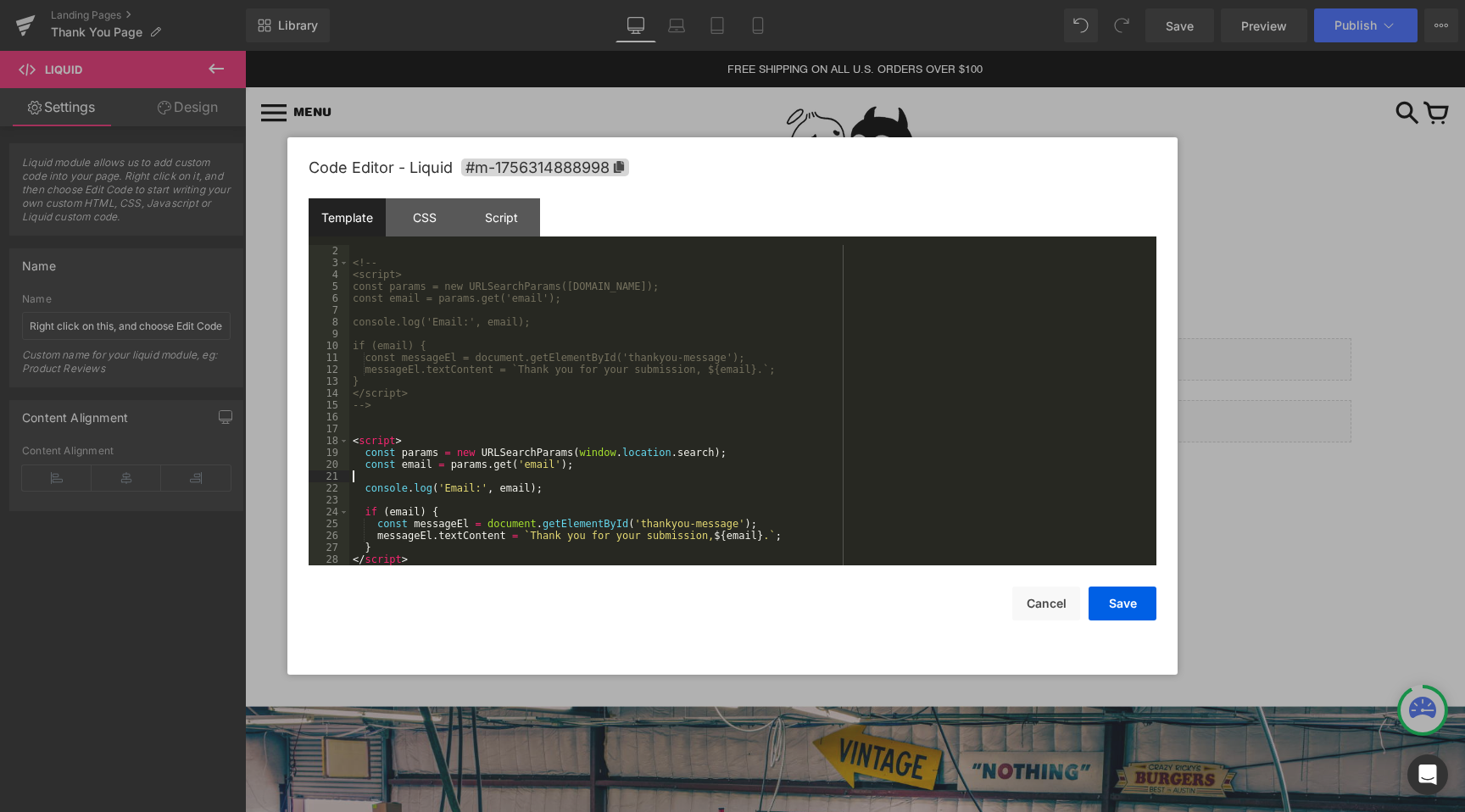
click at [513, 479] on div "<!-- <script> const params = new URLSearchParams([DOMAIN_NAME]); const email = …" at bounding box center [749, 416] width 800 height 344
click at [504, 516] on div "<!-- <script> const params = new URLSearchParams([DOMAIN_NAME]); const email = …" at bounding box center [749, 416] width 800 height 344
click at [554, 545] on div "<!-- <script> const params = new URLSearchParams([DOMAIN_NAME]); const email = …" at bounding box center [749, 416] width 800 height 344
click at [790, 537] on div "<!-- <script> const params = new URLSearchParams([DOMAIN_NAME]); const email = …" at bounding box center [749, 416] width 800 height 344
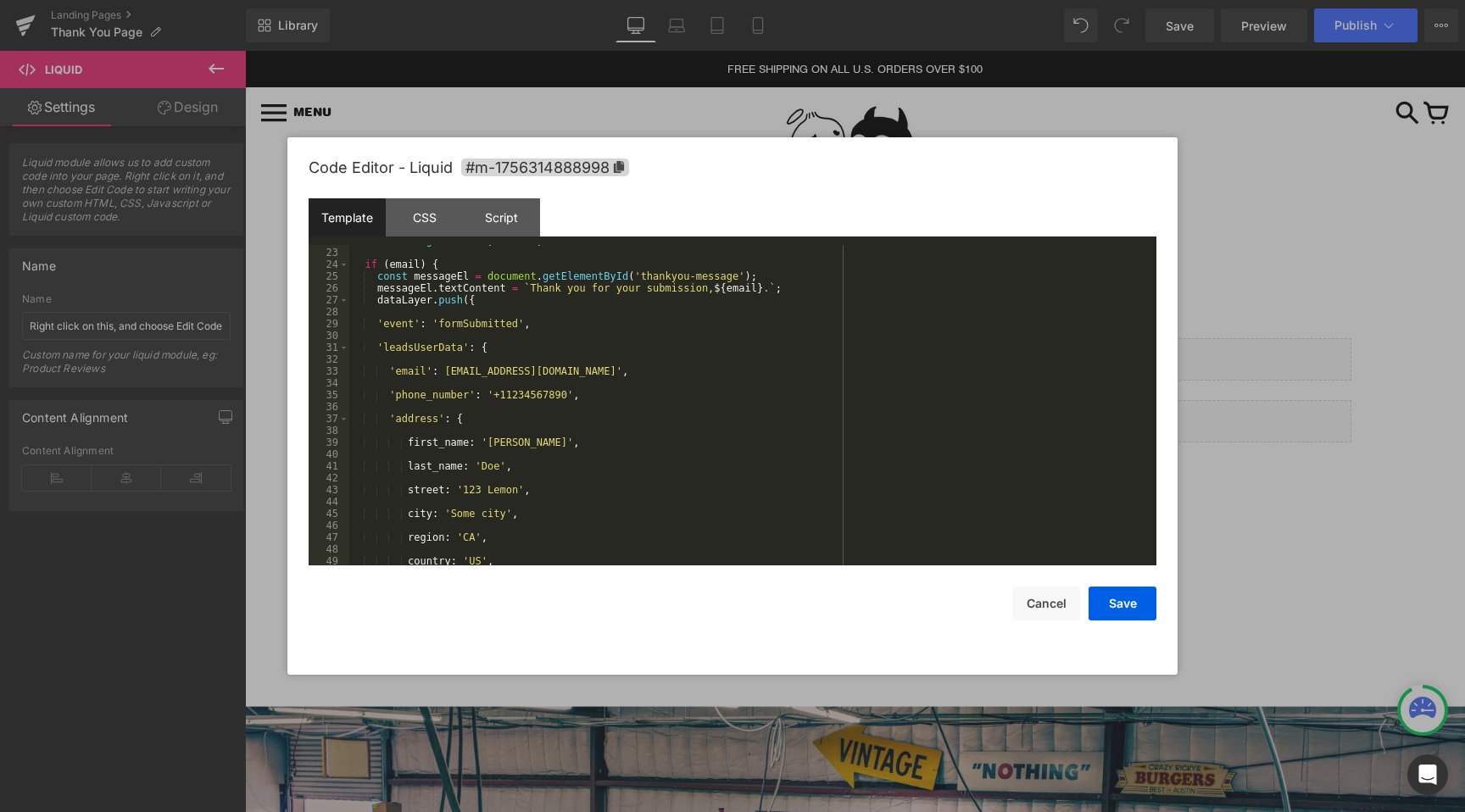
scroll to position [196, 0]
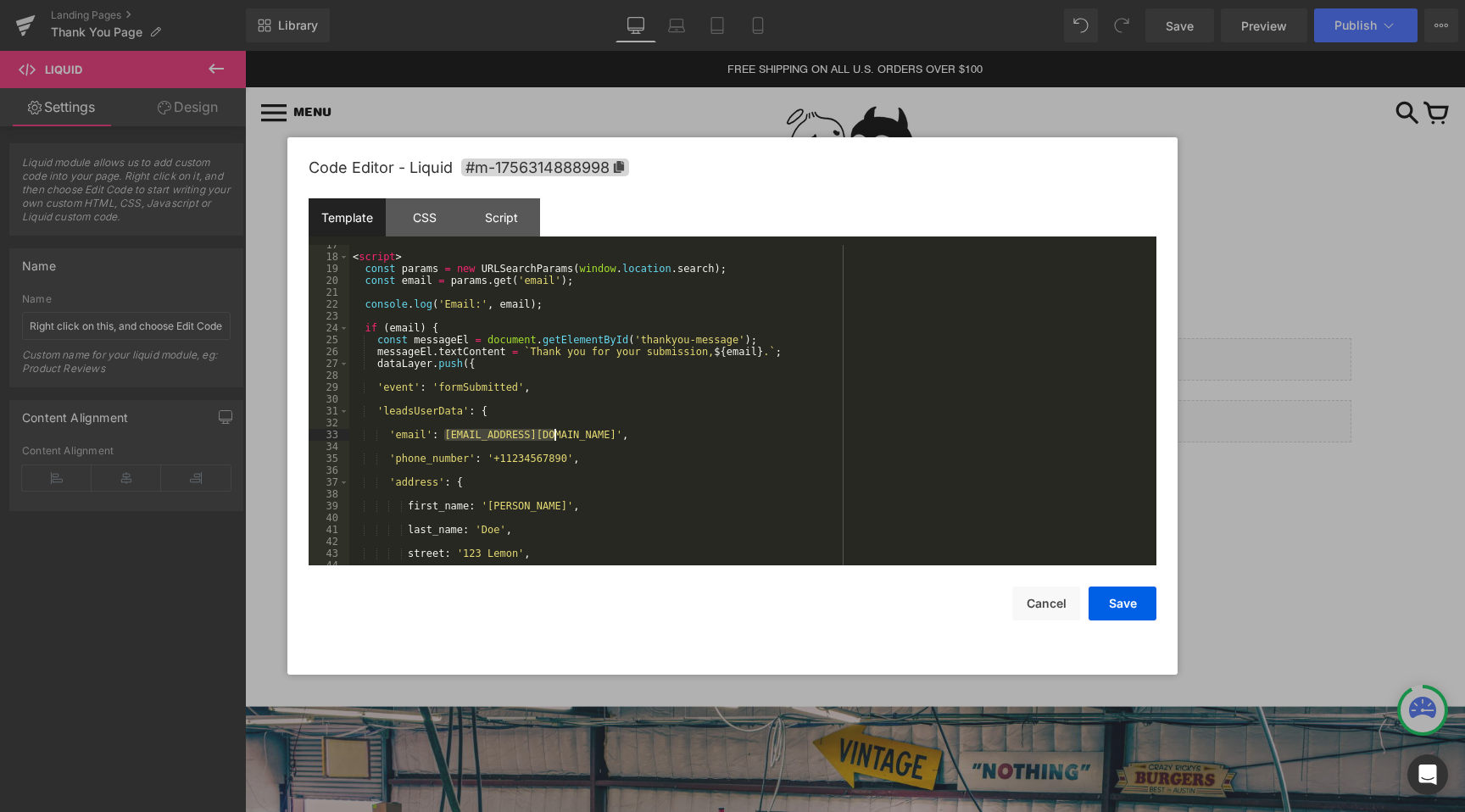
drag, startPoint x: 446, startPoint y: 434, endPoint x: 552, endPoint y: 433, distance: 106.0
click at [552, 433] on div "< script > const params = new URLSearchParams ( window . location . search ) ; …" at bounding box center [749, 410] width 800 height 344
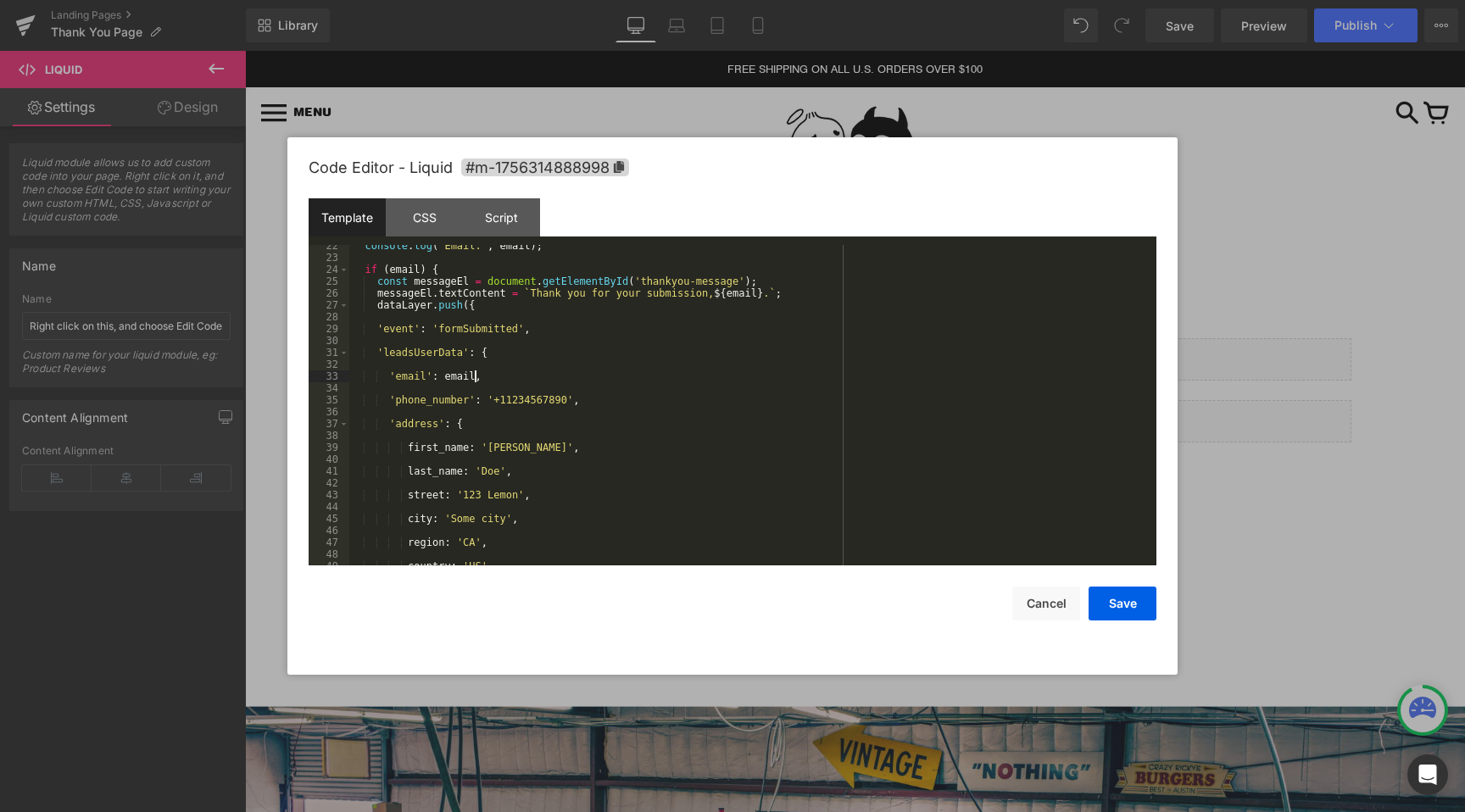
scroll to position [254, 0]
click at [605, 392] on div "console . log ( 'Email:' , email ) ; if ( email ) { const messageEl = document …" at bounding box center [749, 411] width 800 height 344
click at [606, 398] on div "console . log ( 'Email:' , email ) ; if ( email ) { const messageEl = document …" at bounding box center [749, 411] width 800 height 344
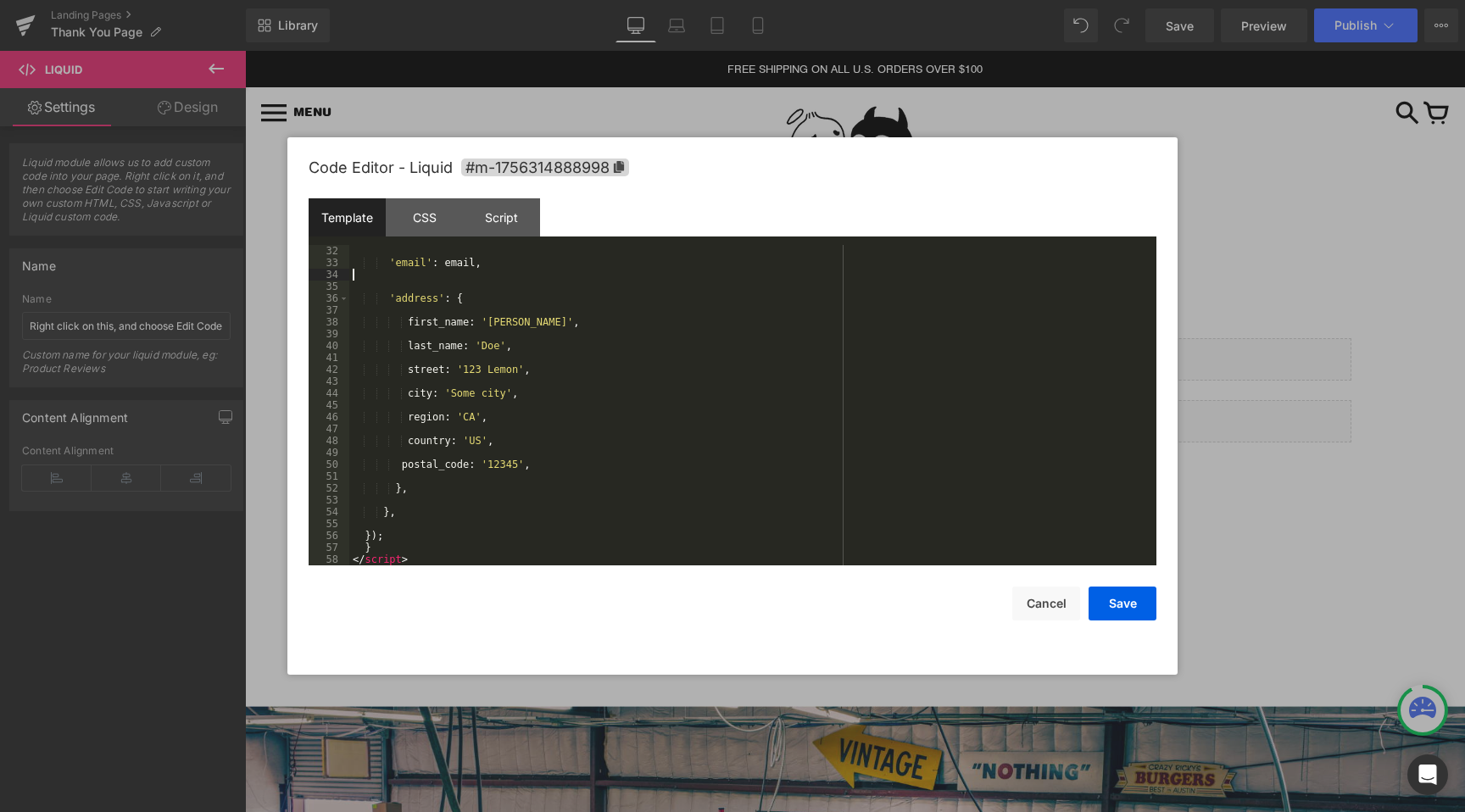
scroll to position [356, 0]
click at [390, 299] on div "'leadsUserData' : { 'email' : email , 'address' : { first_name : '[PERSON_NAME]…" at bounding box center [749, 416] width 800 height 344
click at [470, 299] on div "'leadsUserData' : { 'email' : email , 'address' : { first_name : '[PERSON_NAME]…" at bounding box center [749, 416] width 800 height 344
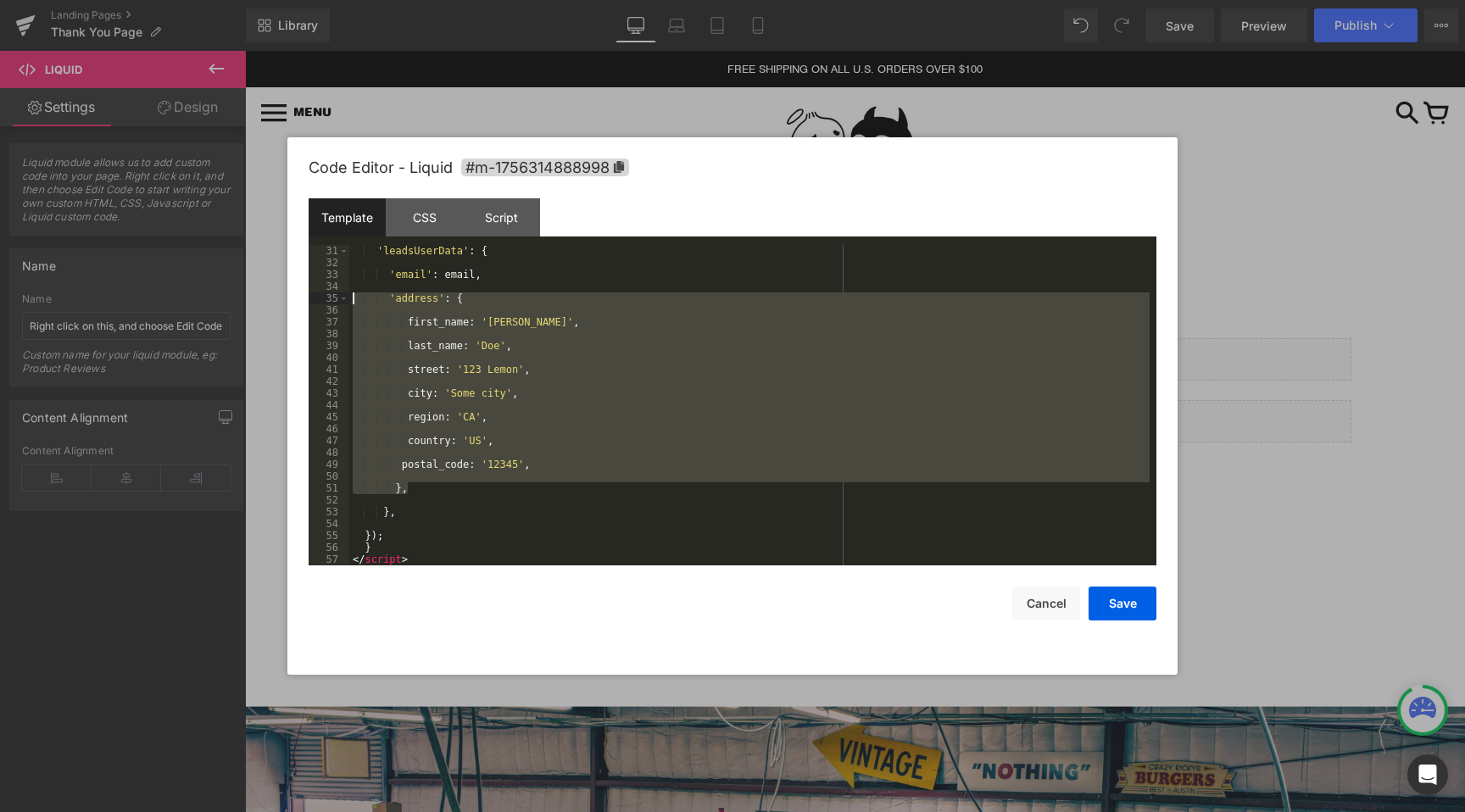
drag, startPoint x: 429, startPoint y: 484, endPoint x: 277, endPoint y: 297, distance: 241.0
click at [277, 297] on body "Liquid You are previewing how the will restyle your page. You can not edit Elem…" at bounding box center [732, 406] width 1465 height 812
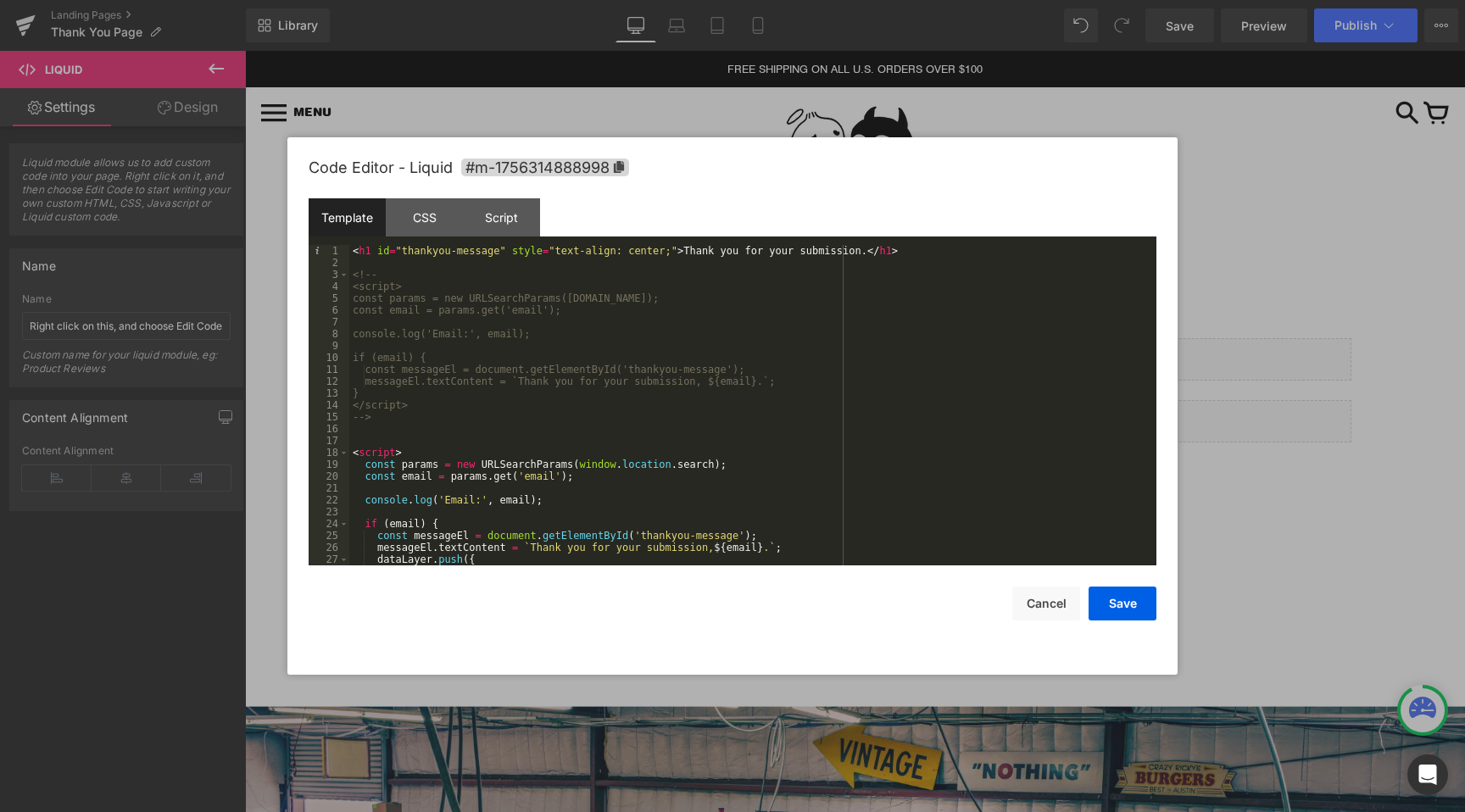
scroll to position [142, 0]
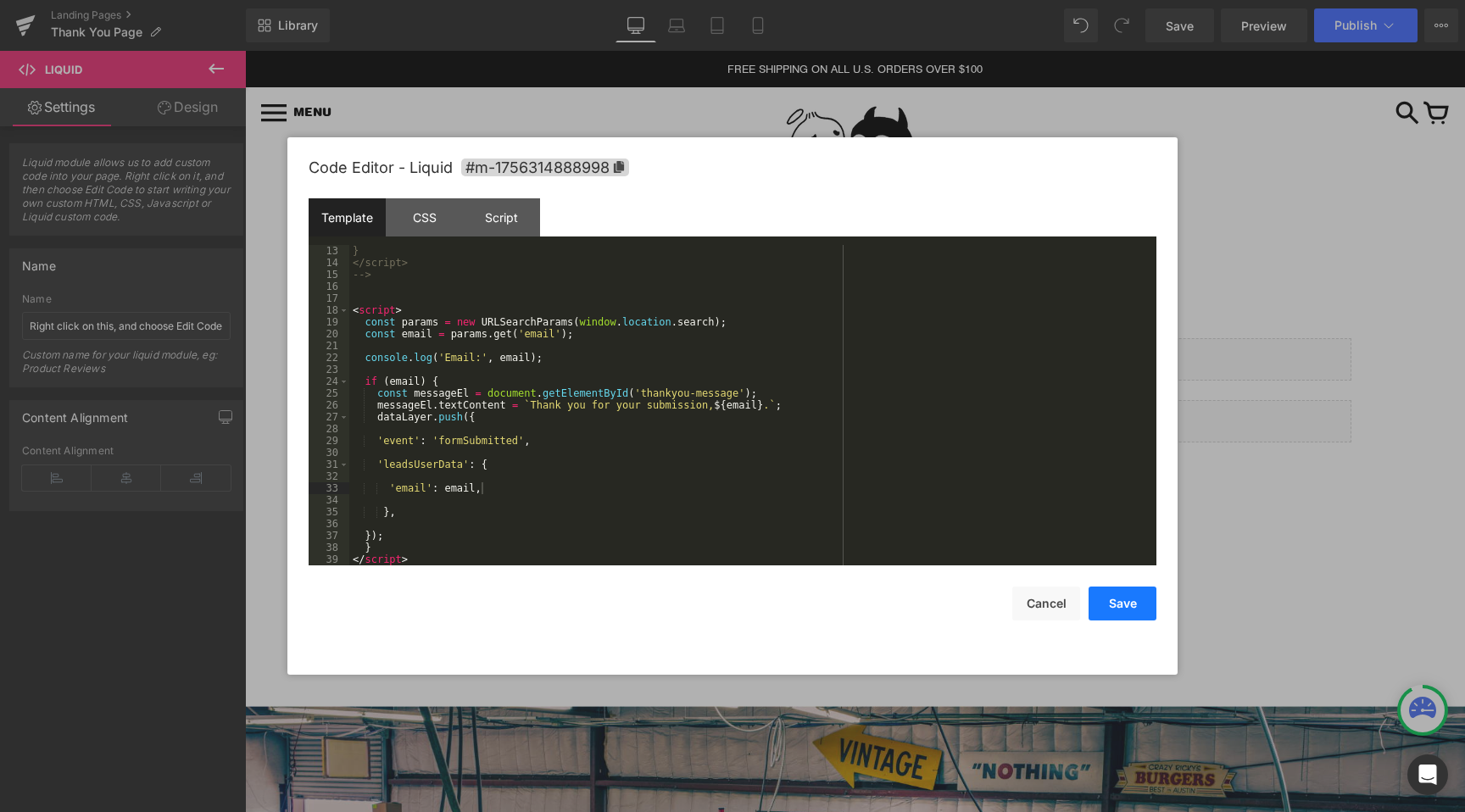
click at [1109, 587] on button "Save" at bounding box center [1122, 603] width 68 height 34
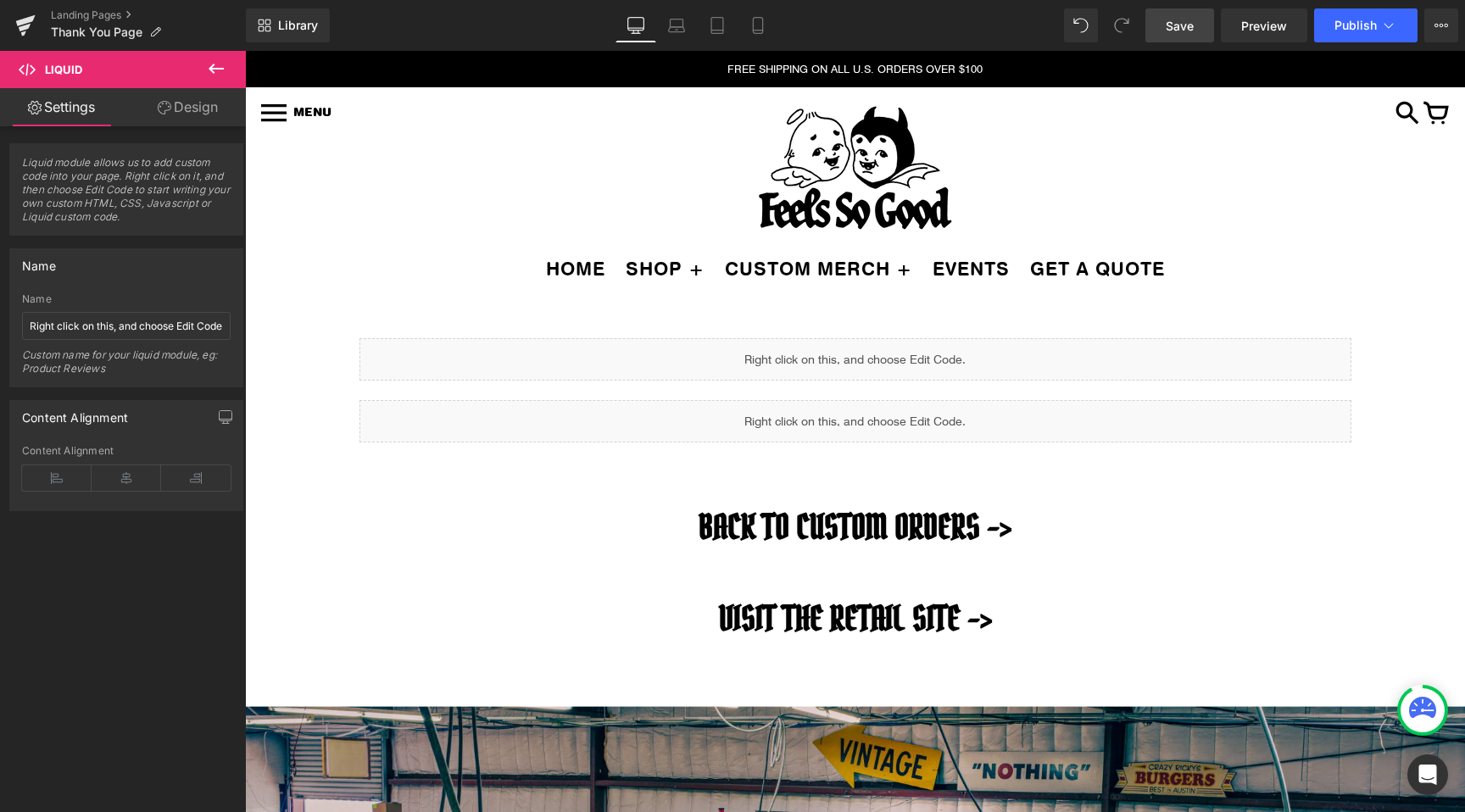
click at [1173, 33] on span "Save" at bounding box center [1180, 26] width 28 height 18
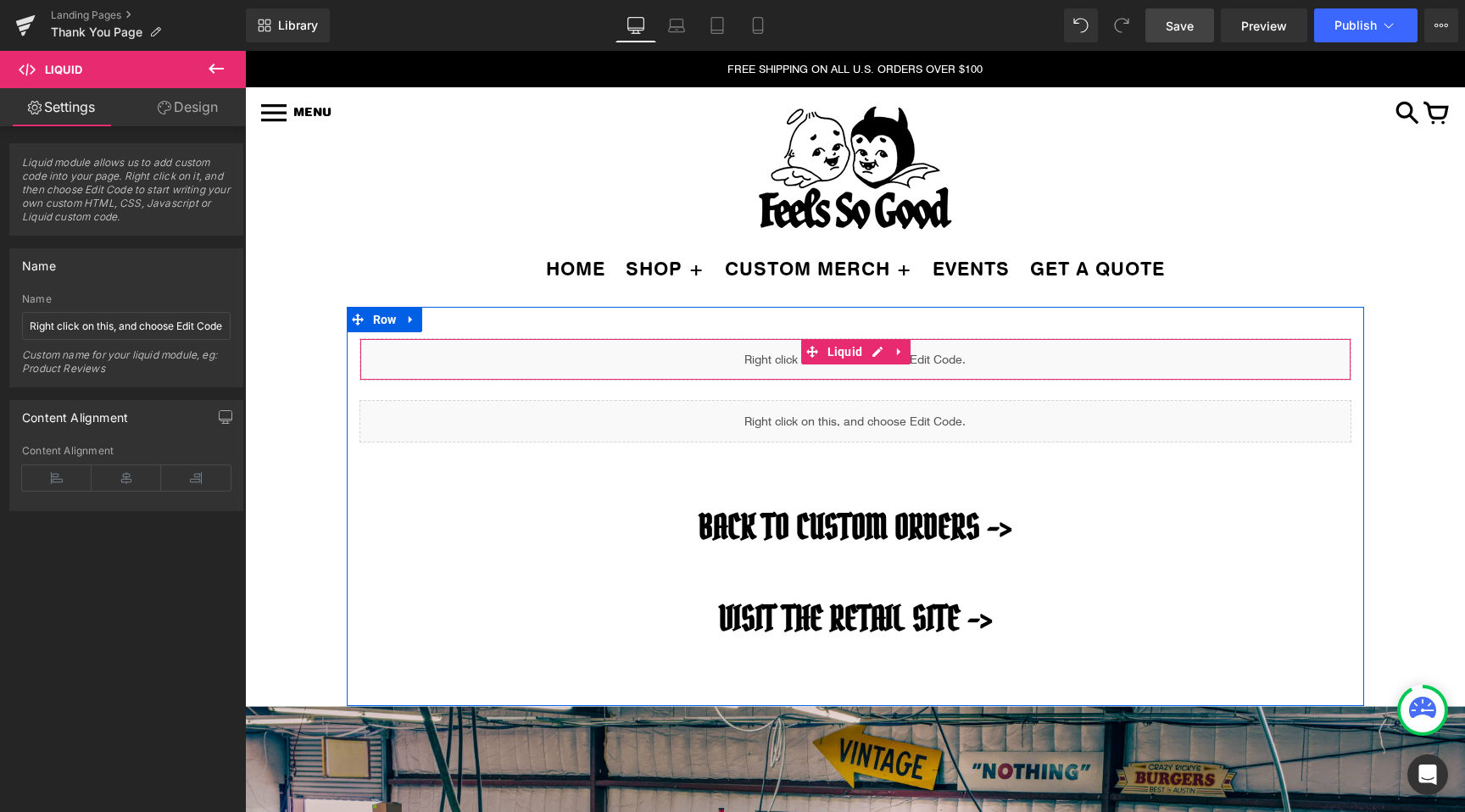
click at [873, 353] on div "Liquid" at bounding box center [855, 359] width 992 height 42
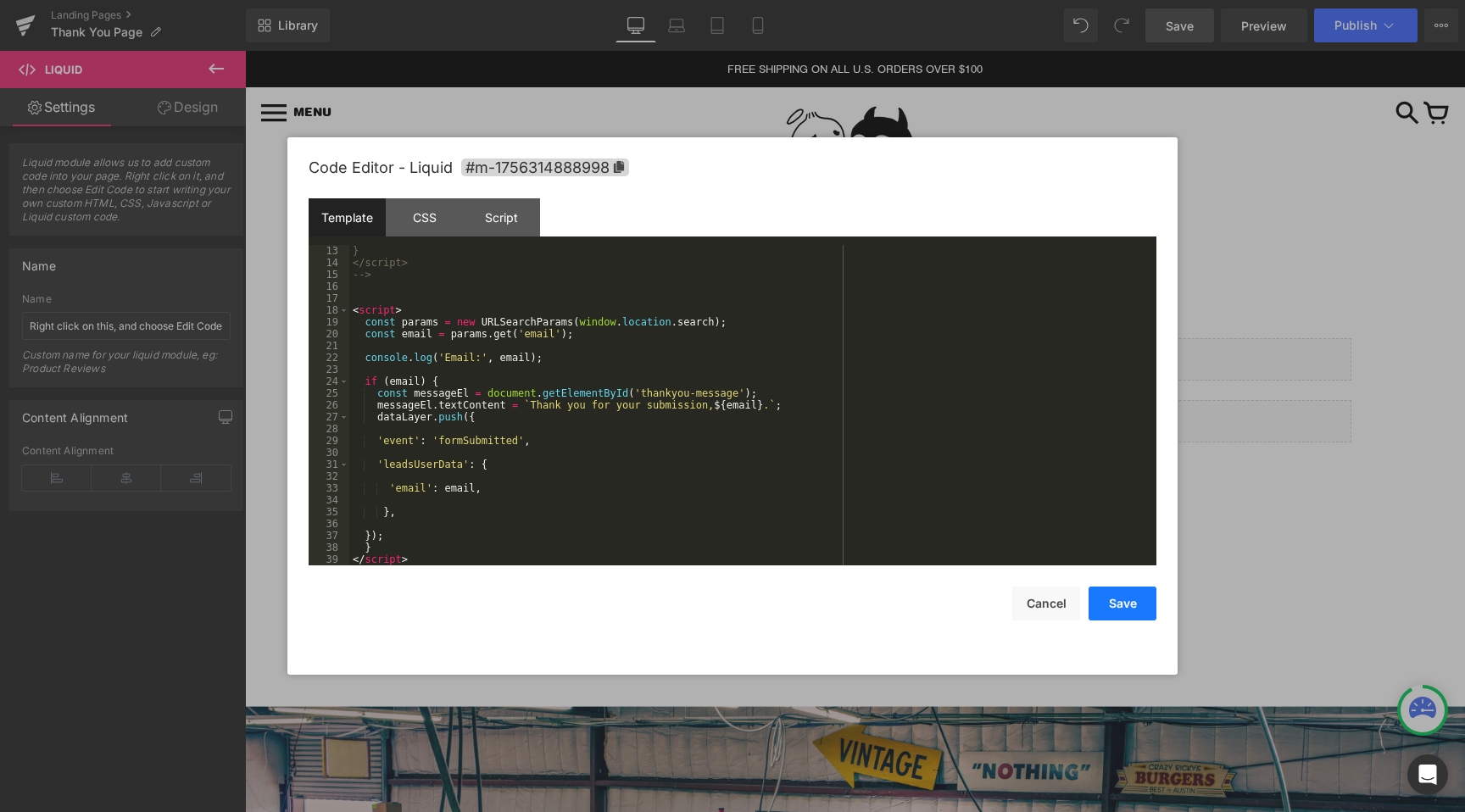
click at [1108, 601] on button "Save" at bounding box center [1122, 603] width 68 height 34
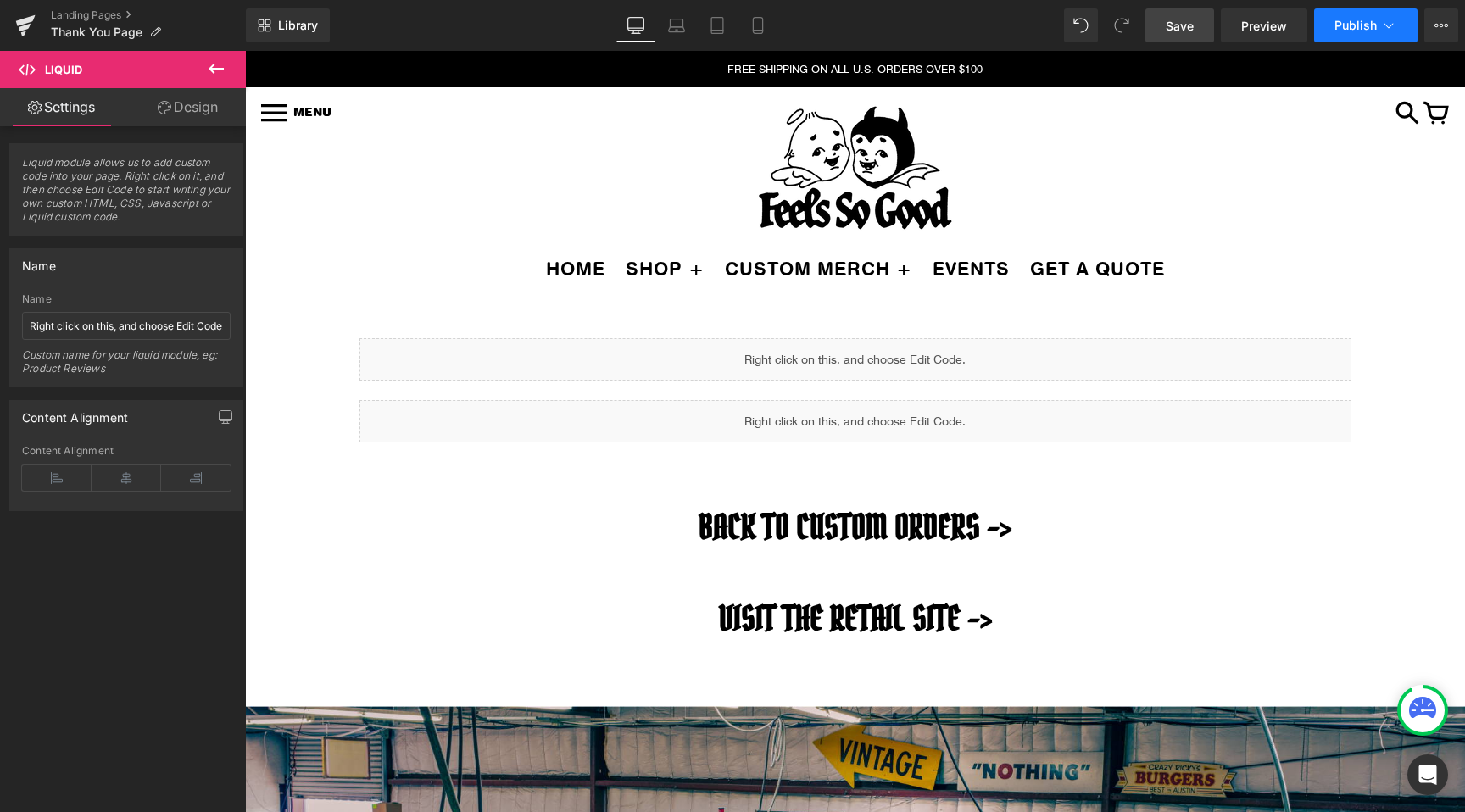
click at [1371, 19] on span "Publish" at bounding box center [1355, 26] width 42 height 14
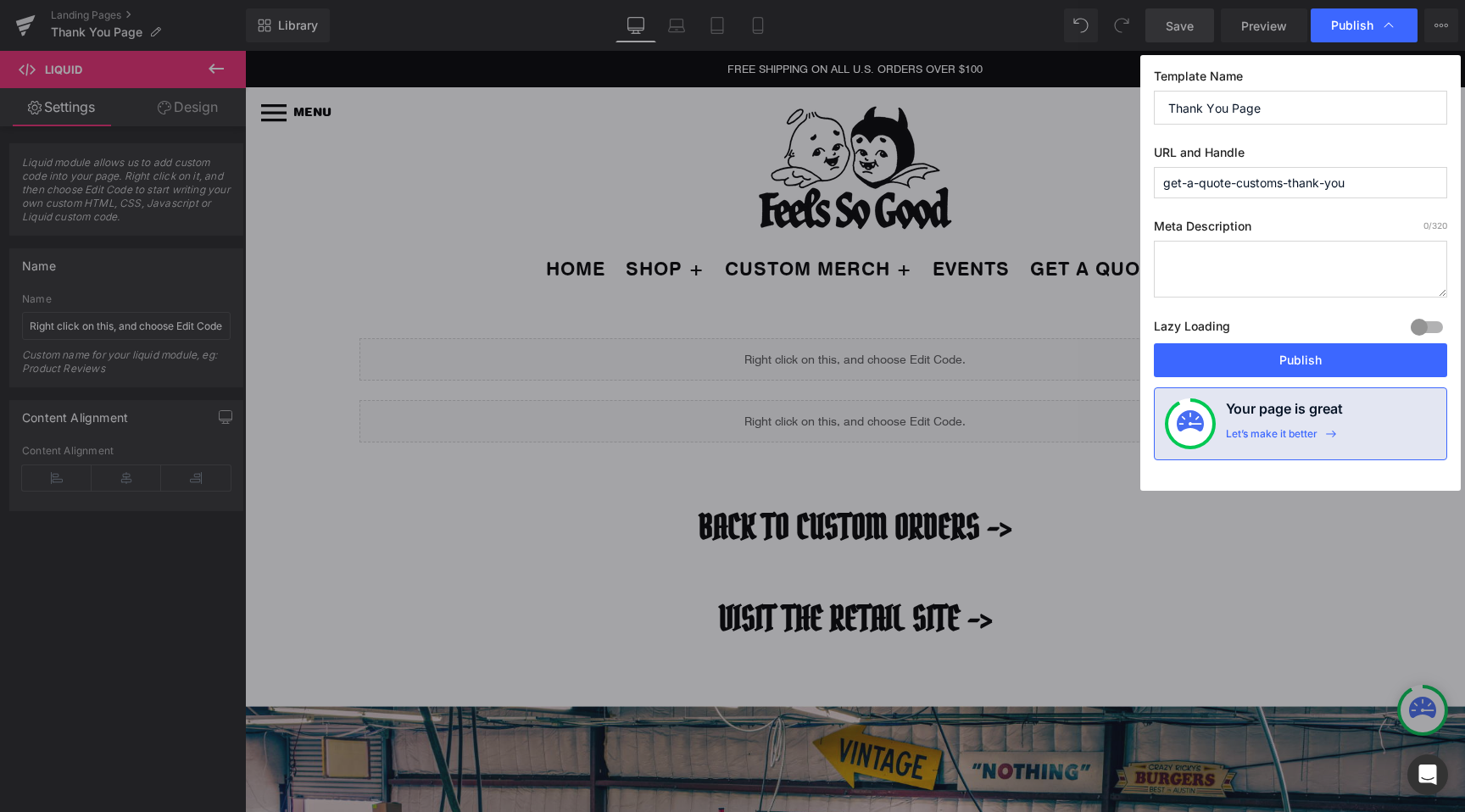
click at [1371, 18] on span "Publish" at bounding box center [1351, 26] width 42 height 16
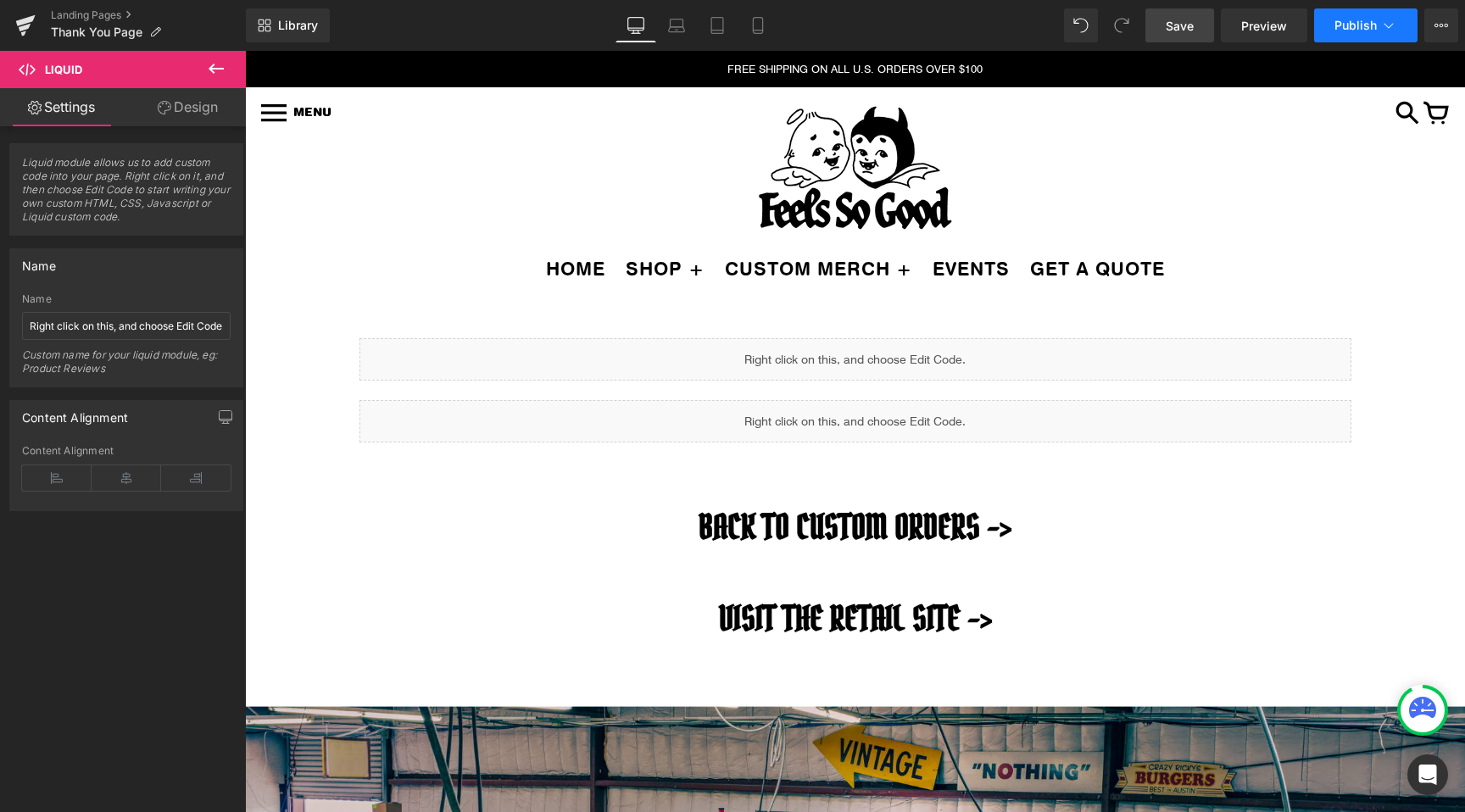
click at [1371, 19] on span "Publish" at bounding box center [1355, 26] width 42 height 14
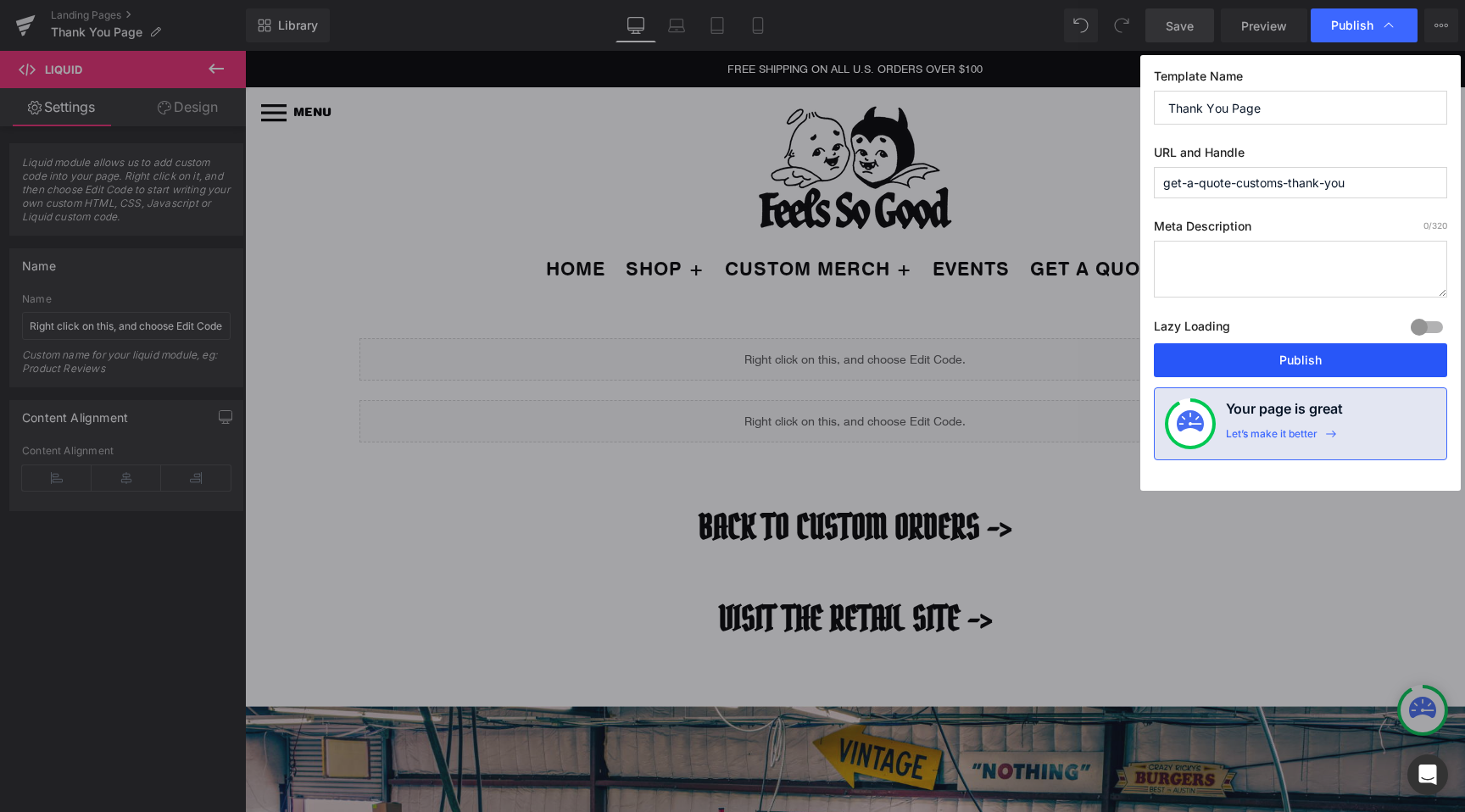
click at [1271, 353] on button "Publish" at bounding box center [1300, 359] width 293 height 34
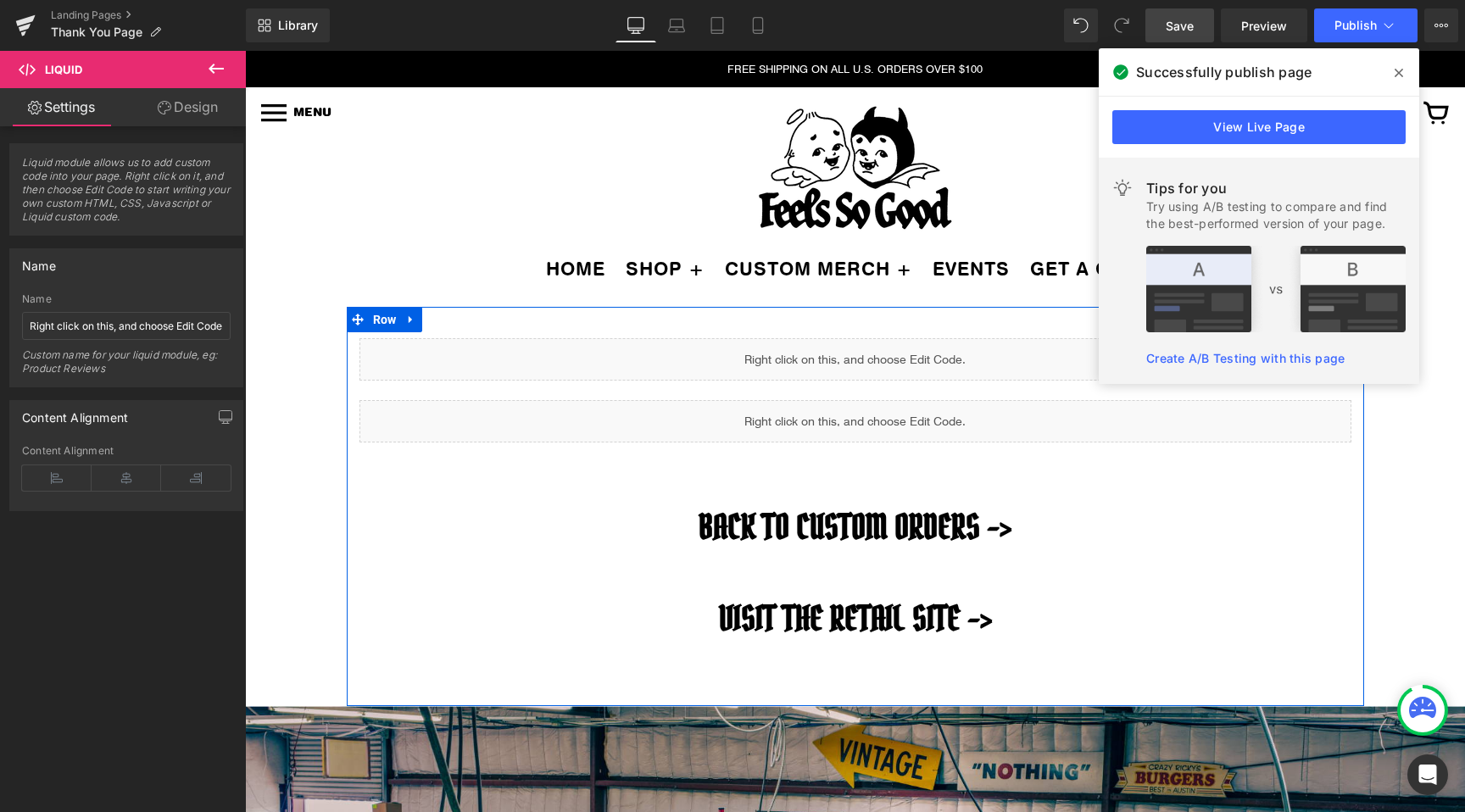
click at [878, 347] on div "Liquid" at bounding box center [855, 359] width 992 height 42
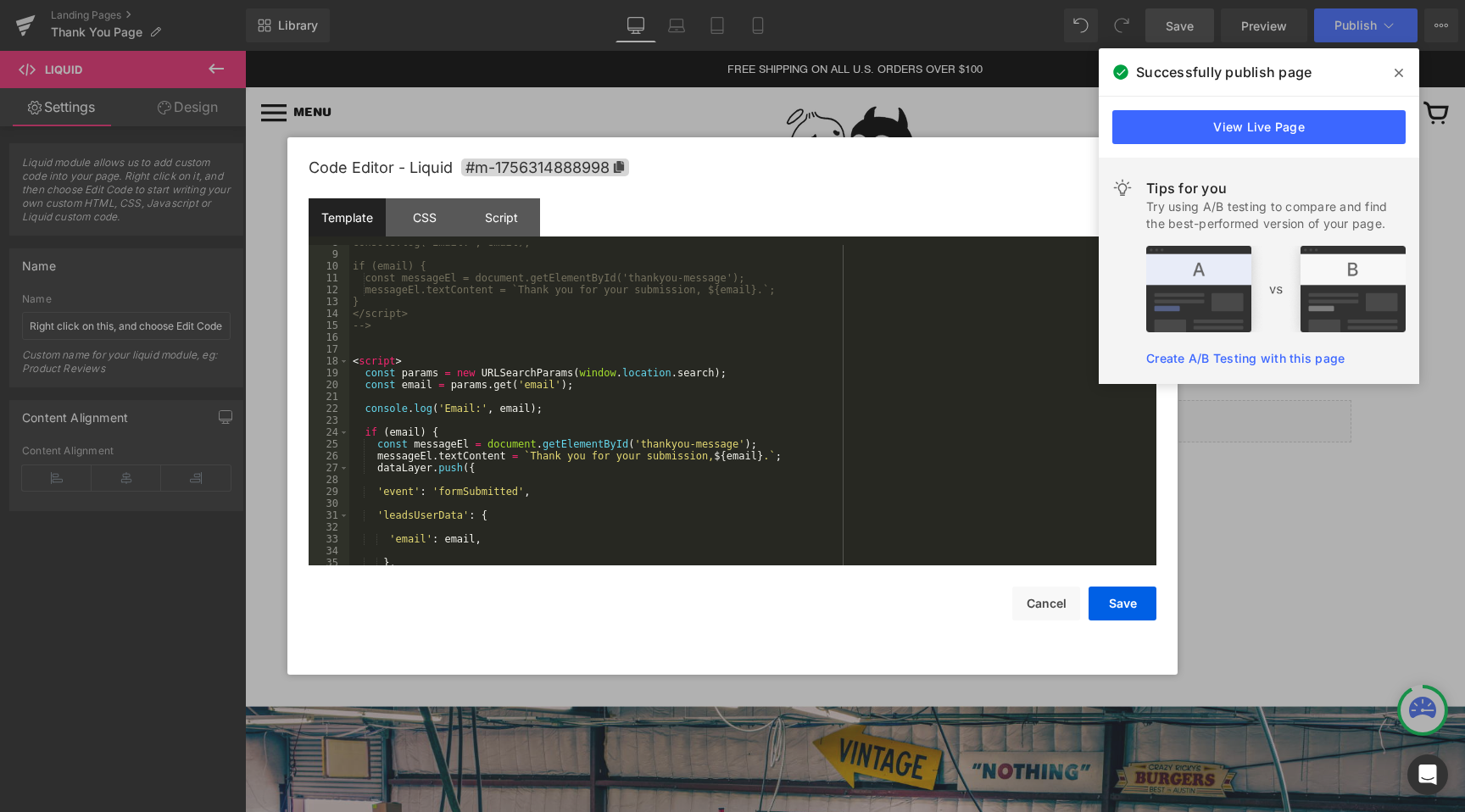
scroll to position [142, 0]
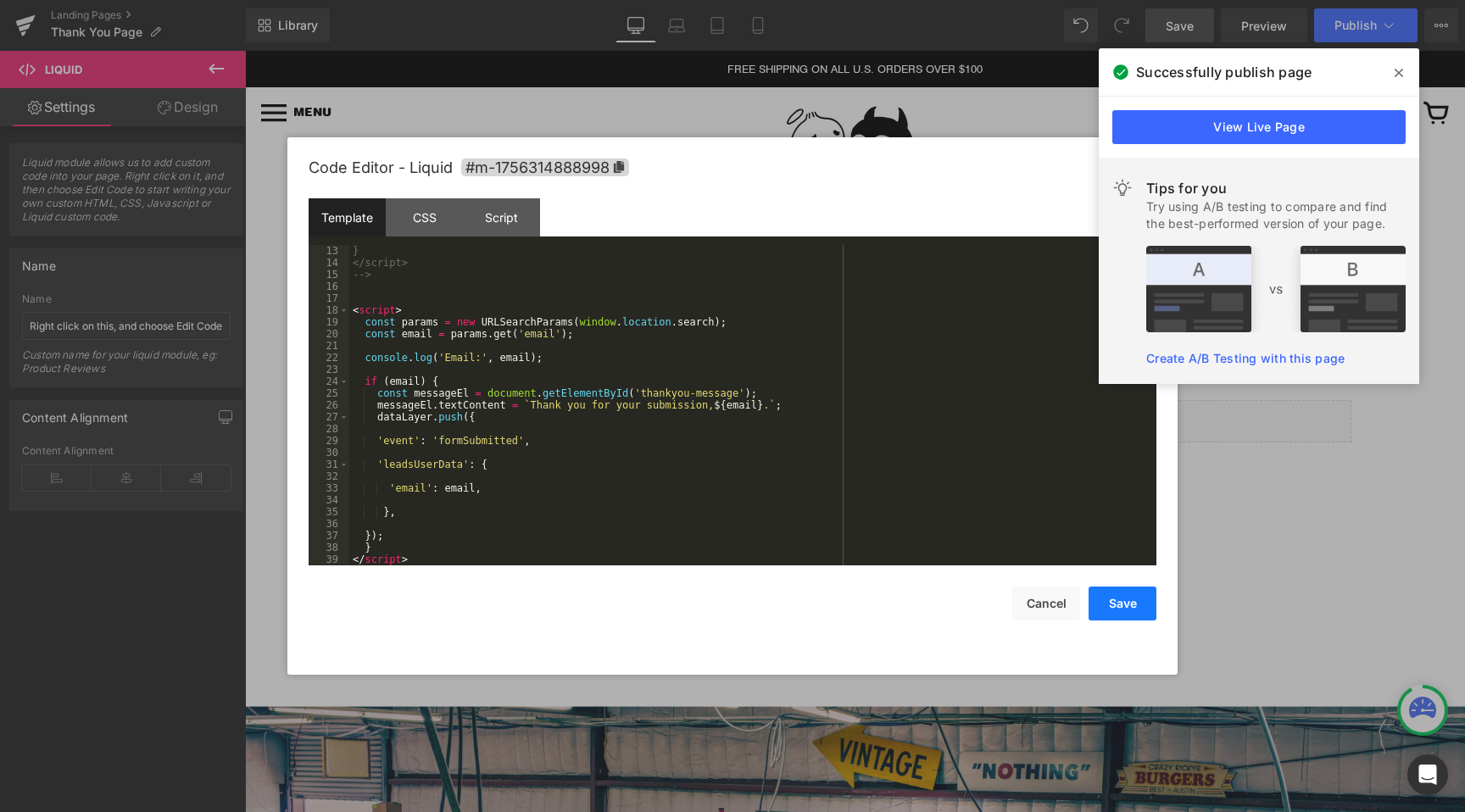
click at [1111, 603] on button "Save" at bounding box center [1122, 603] width 68 height 34
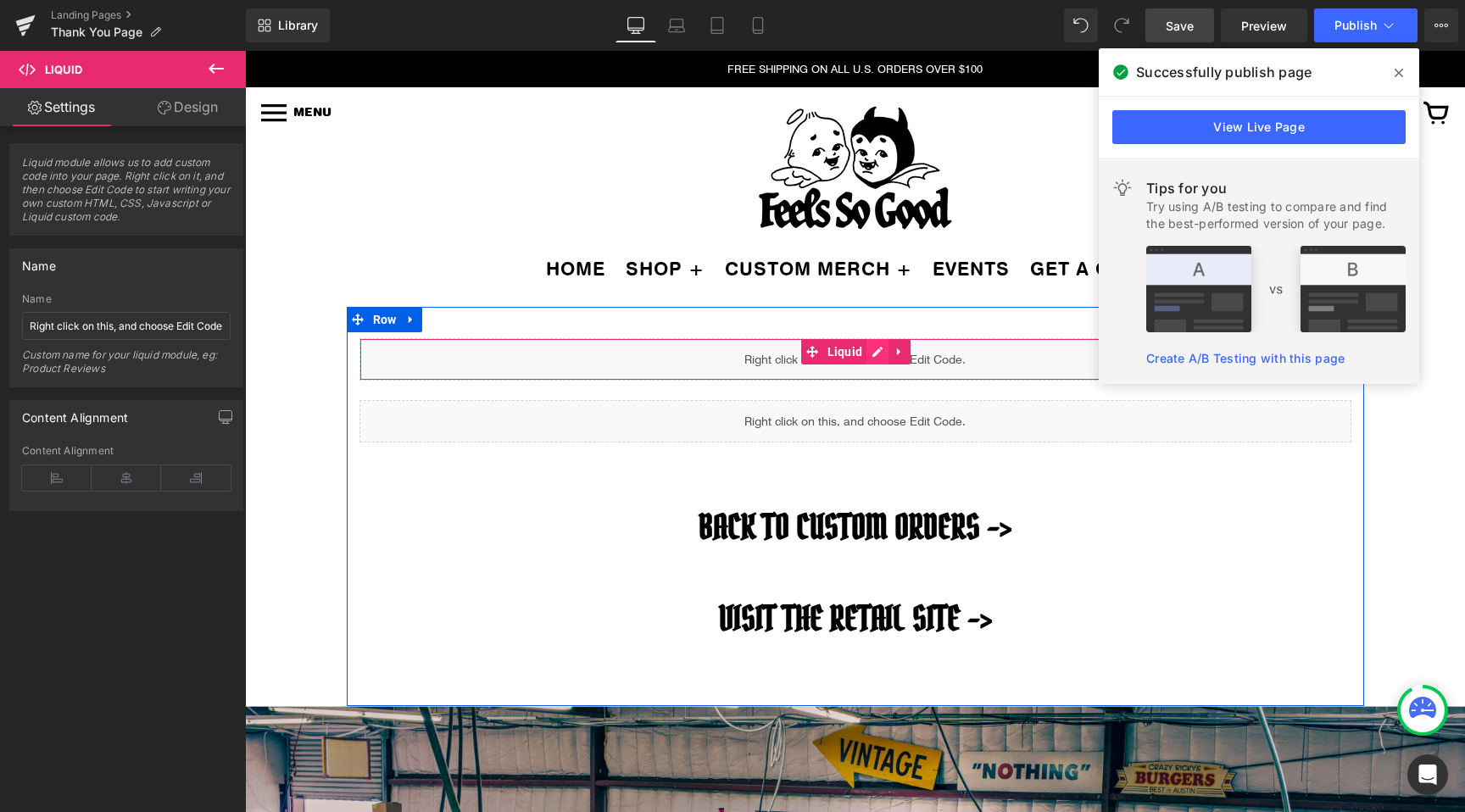
click at [874, 353] on div "Liquid" at bounding box center [855, 359] width 992 height 42
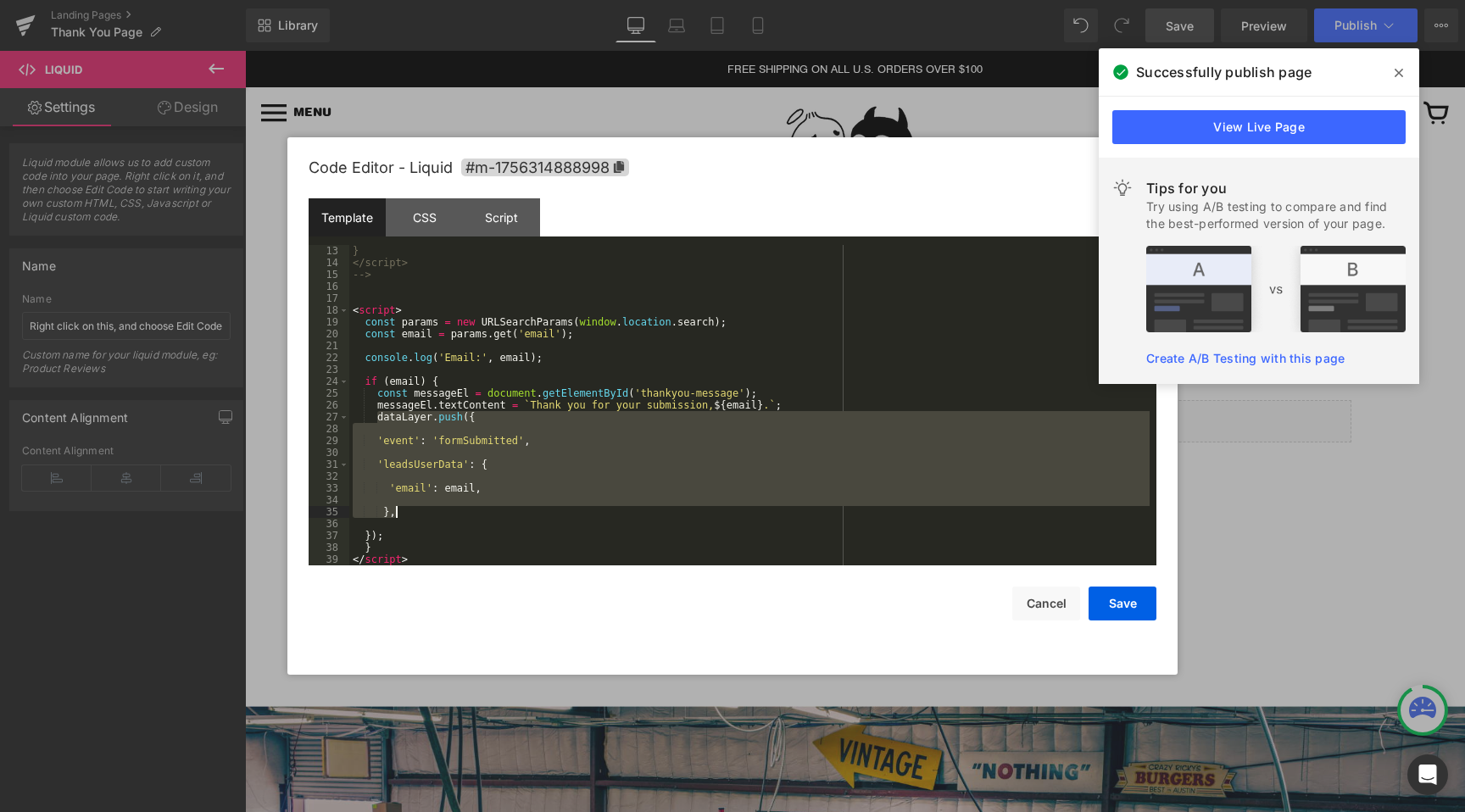
drag, startPoint x: 374, startPoint y: 417, endPoint x: 501, endPoint y: 510, distance: 157.4
click at [501, 510] on div "} </script> --> < script > const params = new URLSearchParams ( window . locati…" at bounding box center [749, 416] width 800 height 344
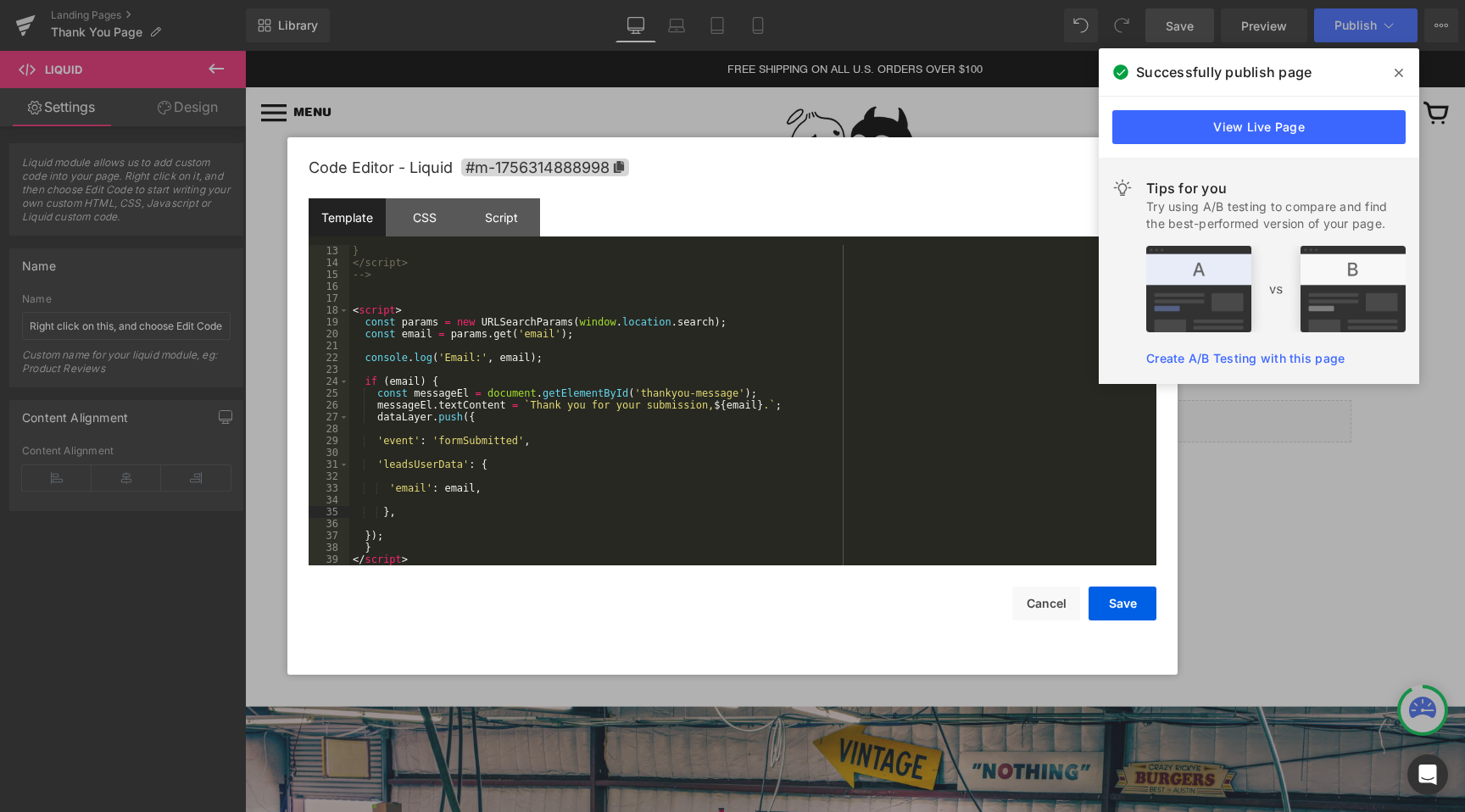
click at [428, 565] on div "} </script> --> < script > const params = new URLSearchParams ( window . locati…" at bounding box center [749, 416] width 800 height 344
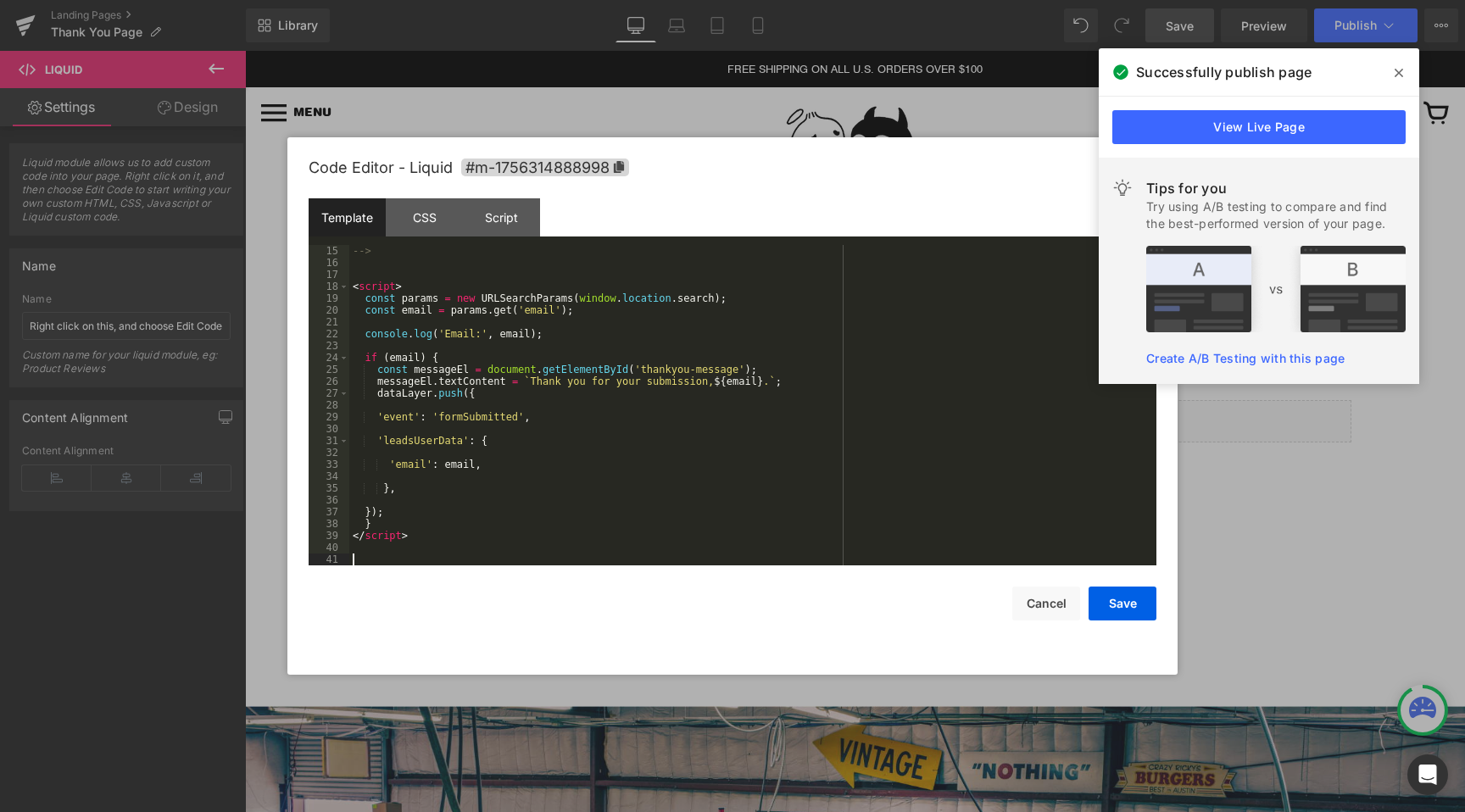
scroll to position [261, 0]
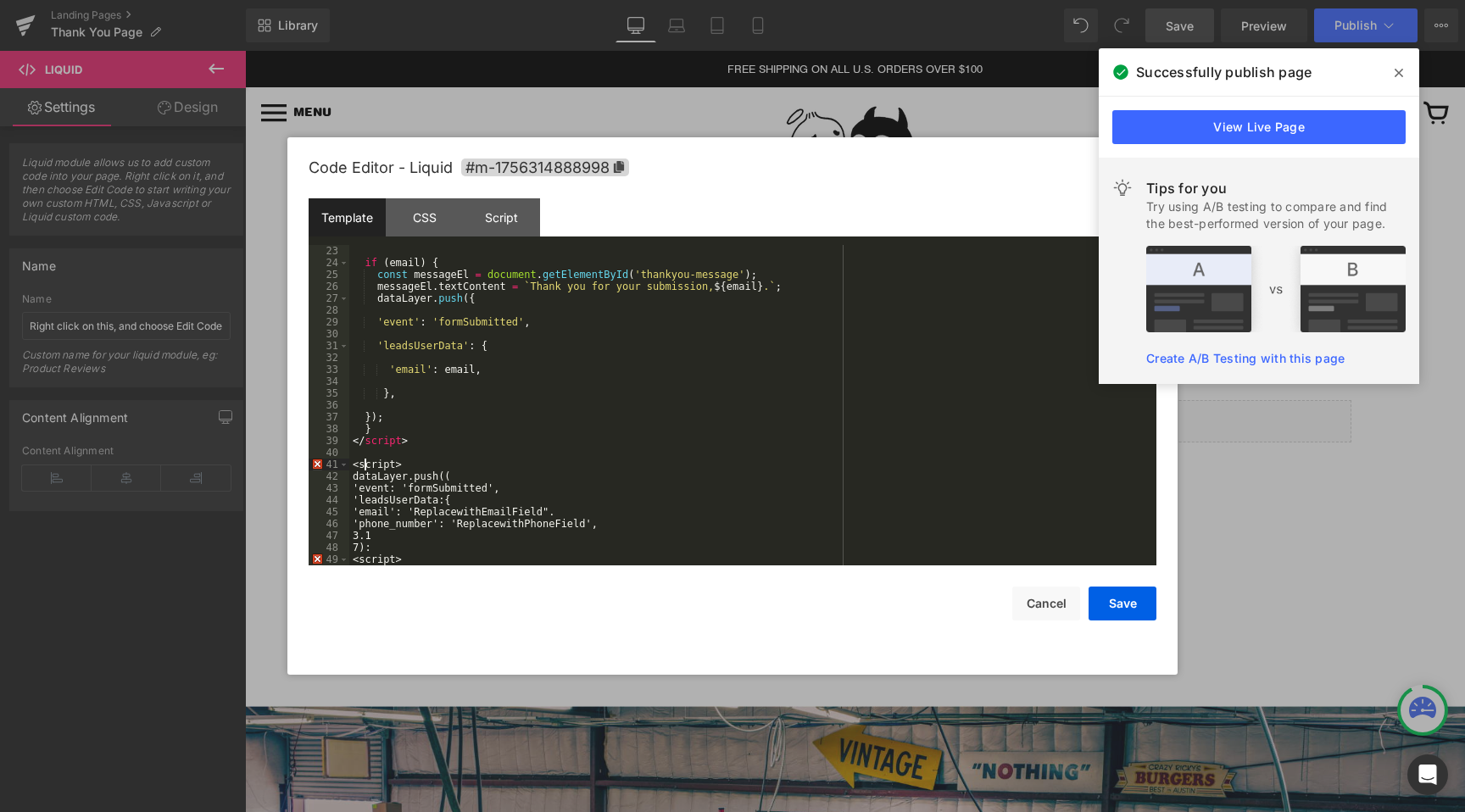
click at [367, 461] on div "if ( email ) { const messageEl = document . getElementById ( 'thankyou-message'…" at bounding box center [749, 416] width 800 height 344
click at [353, 474] on div "if ( email ) { const messageEl = document . getElementById ( 'thankyou-message'…" at bounding box center [749, 416] width 800 height 344
click at [431, 560] on div "if ( email ) { const messageEl = document . getElementById ( 'thankyou-message'…" at bounding box center [749, 416] width 800 height 344
click at [366, 559] on div "if ( email ) { const messageEl = document . getElementById ( 'thankyou-message'…" at bounding box center [749, 416] width 800 height 344
click at [421, 544] on div "if ( email ) { const messageEl = document . getElementById ( 'thankyou-message'…" at bounding box center [749, 416] width 800 height 344
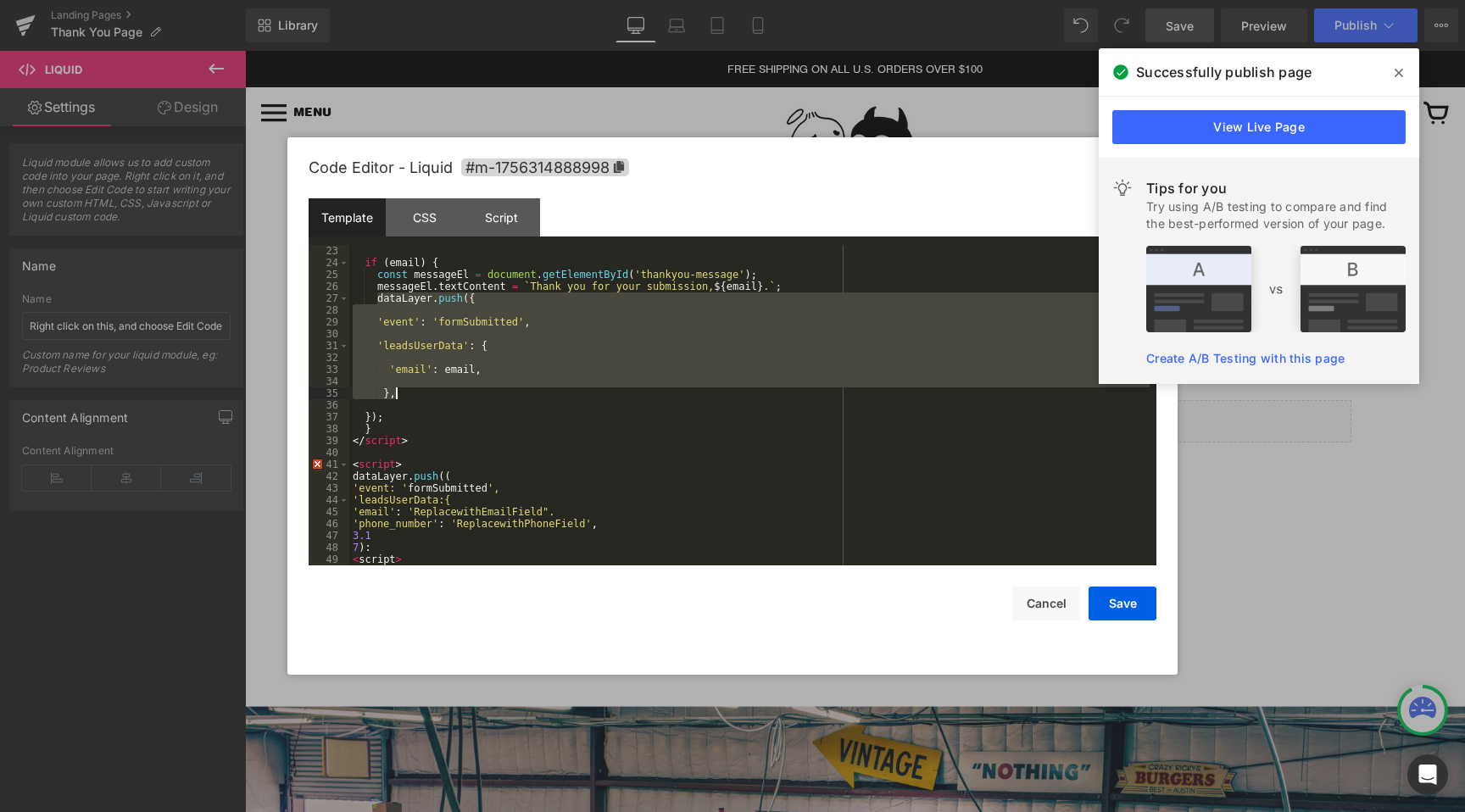
drag, startPoint x: 374, startPoint y: 300, endPoint x: 409, endPoint y: 391, distance: 97.5
click at [409, 391] on div "if ( email ) { const messageEl = document . getElementById ( 'thankyou-message'…" at bounding box center [749, 416] width 800 height 344
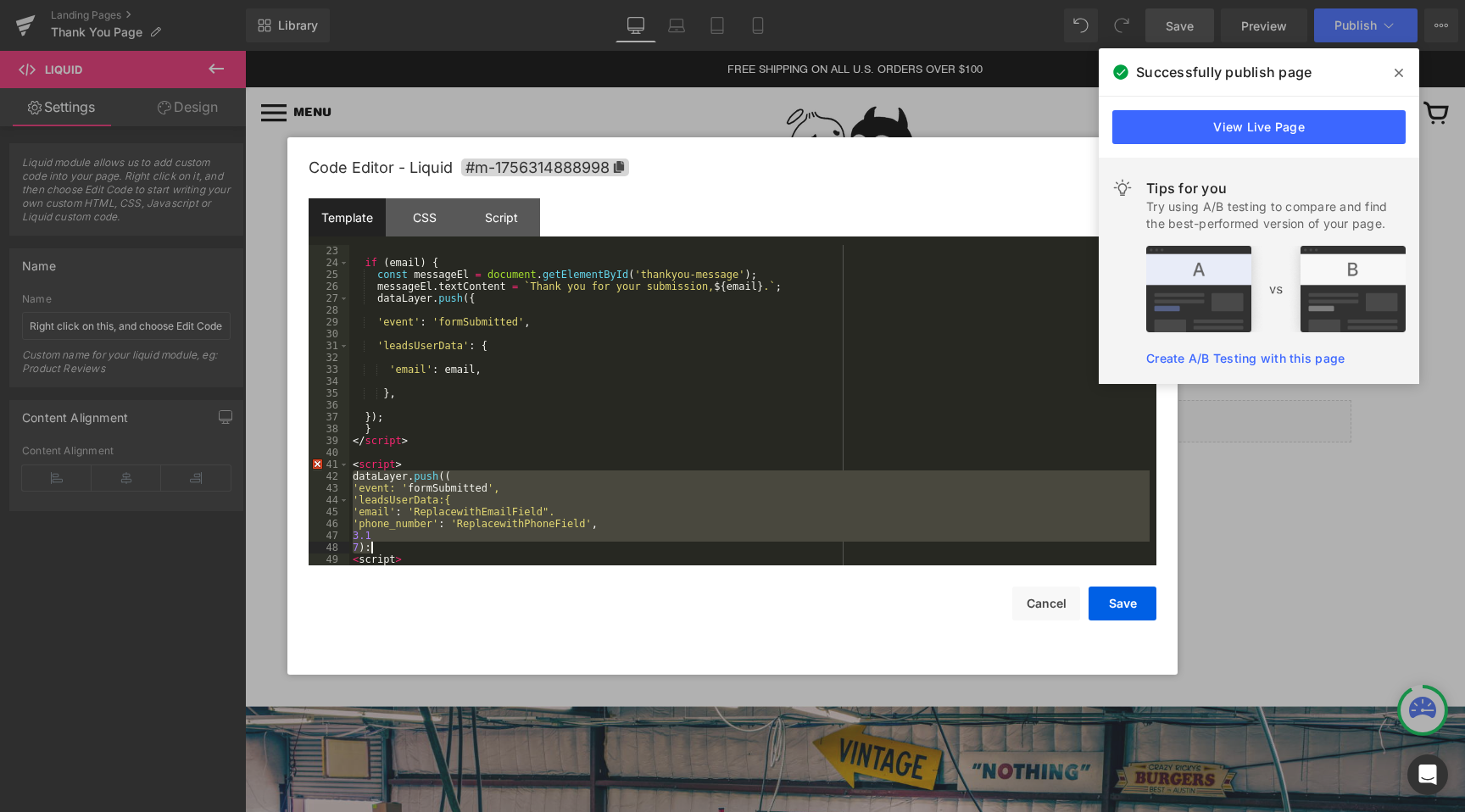
drag, startPoint x: 353, startPoint y: 476, endPoint x: 394, endPoint y: 543, distance: 78.5
click at [394, 543] on div "if ( email ) { const messageEl = document . getElementById ( 'thankyou-message'…" at bounding box center [749, 416] width 800 height 344
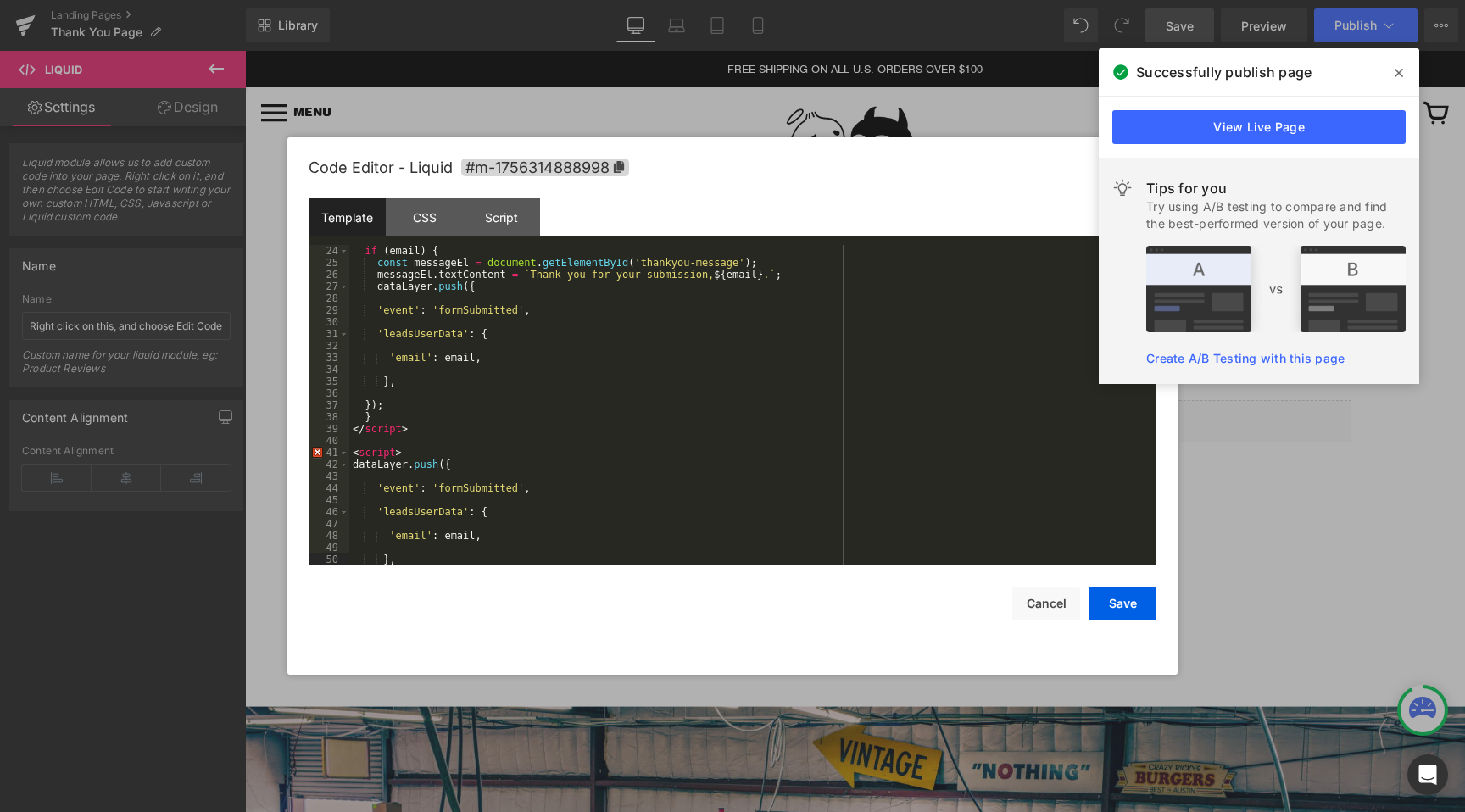
scroll to position [284, 0]
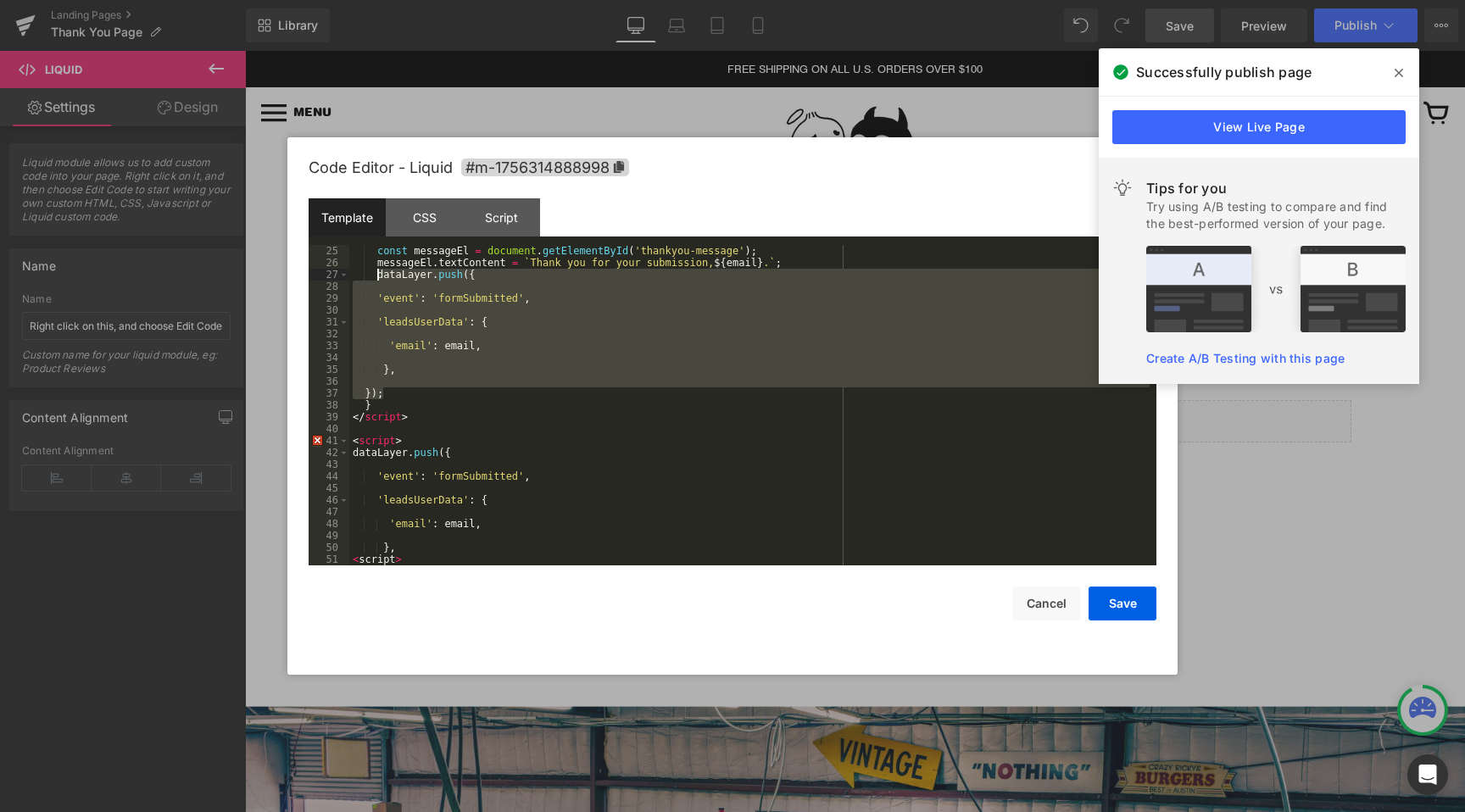
drag, startPoint x: 383, startPoint y: 392, endPoint x: 377, endPoint y: 275, distance: 117.2
click at [377, 275] on div "const messageEl = document . getElementById ( 'thankyou-message' ) ; messageEl …" at bounding box center [749, 416] width 800 height 344
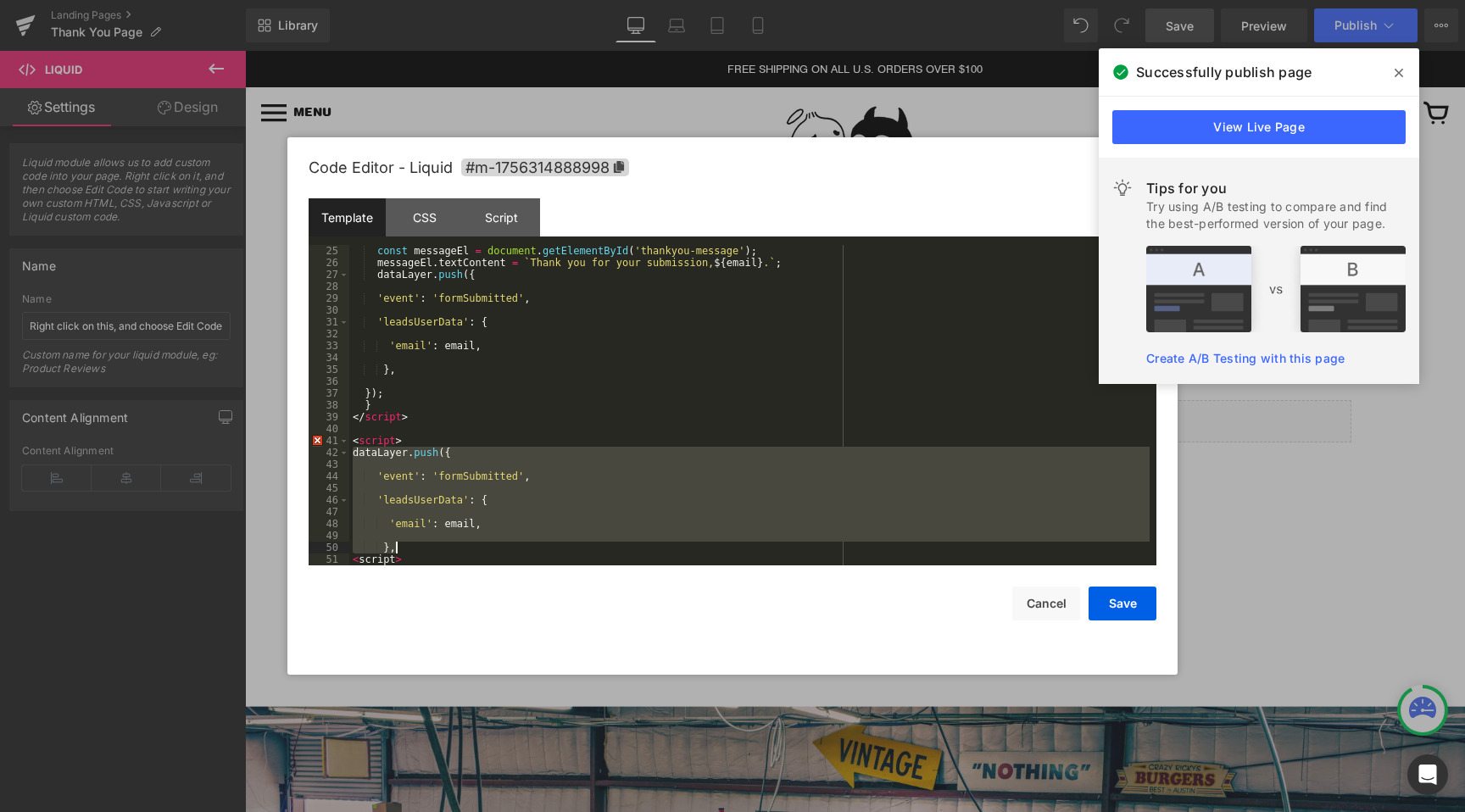
drag, startPoint x: 349, startPoint y: 453, endPoint x: 410, endPoint y: 553, distance: 117.1
click at [410, 553] on div "const messageEl = document . getElementById ( 'thankyou-message' ) ; messageEl …" at bounding box center [749, 416] width 800 height 344
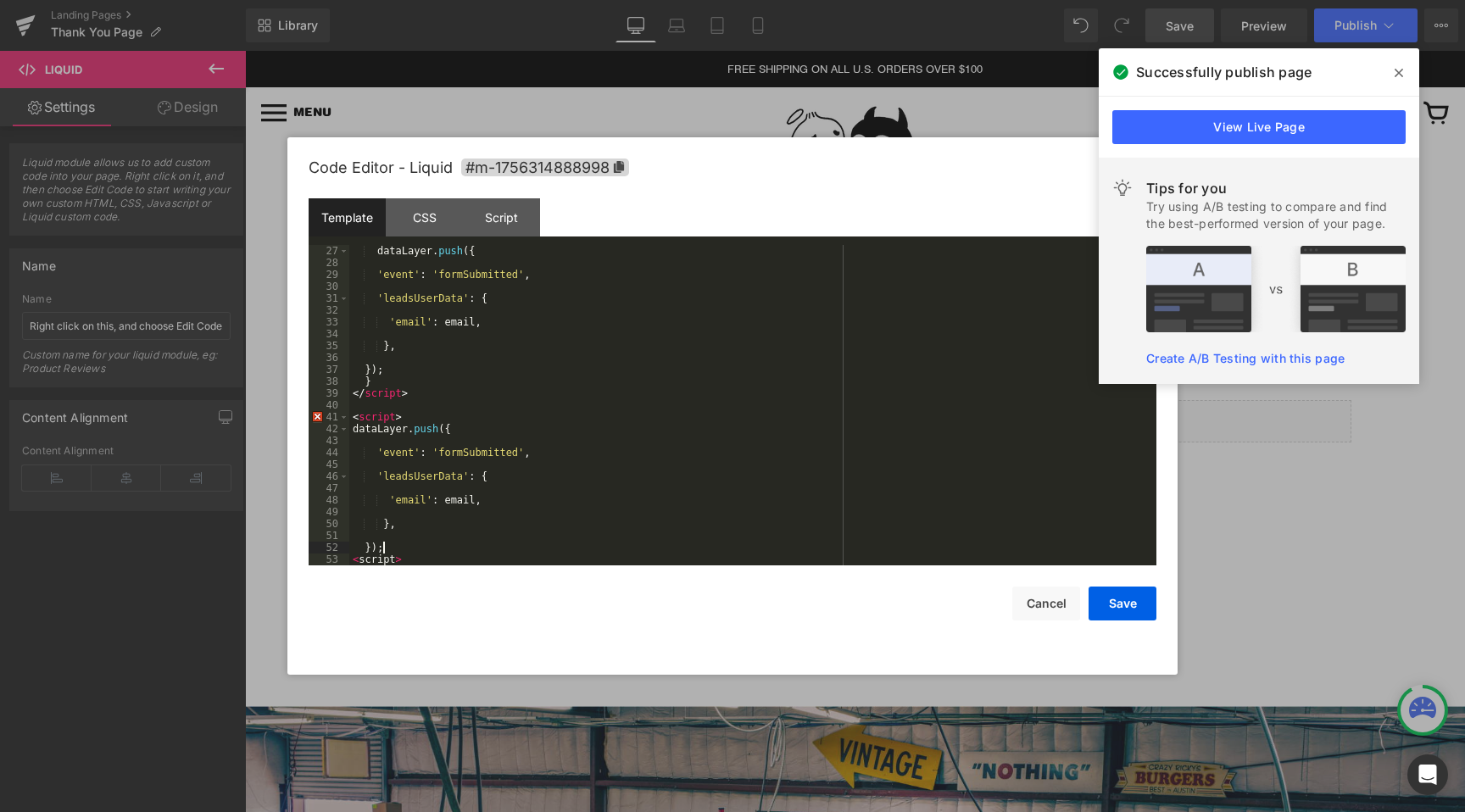
scroll to position [309, 0]
click at [379, 534] on div "dataLayer . push ({ 'event' : 'formSubmitted' , 'leadsUserData' : { 'email' : e…" at bounding box center [749, 416] width 800 height 344
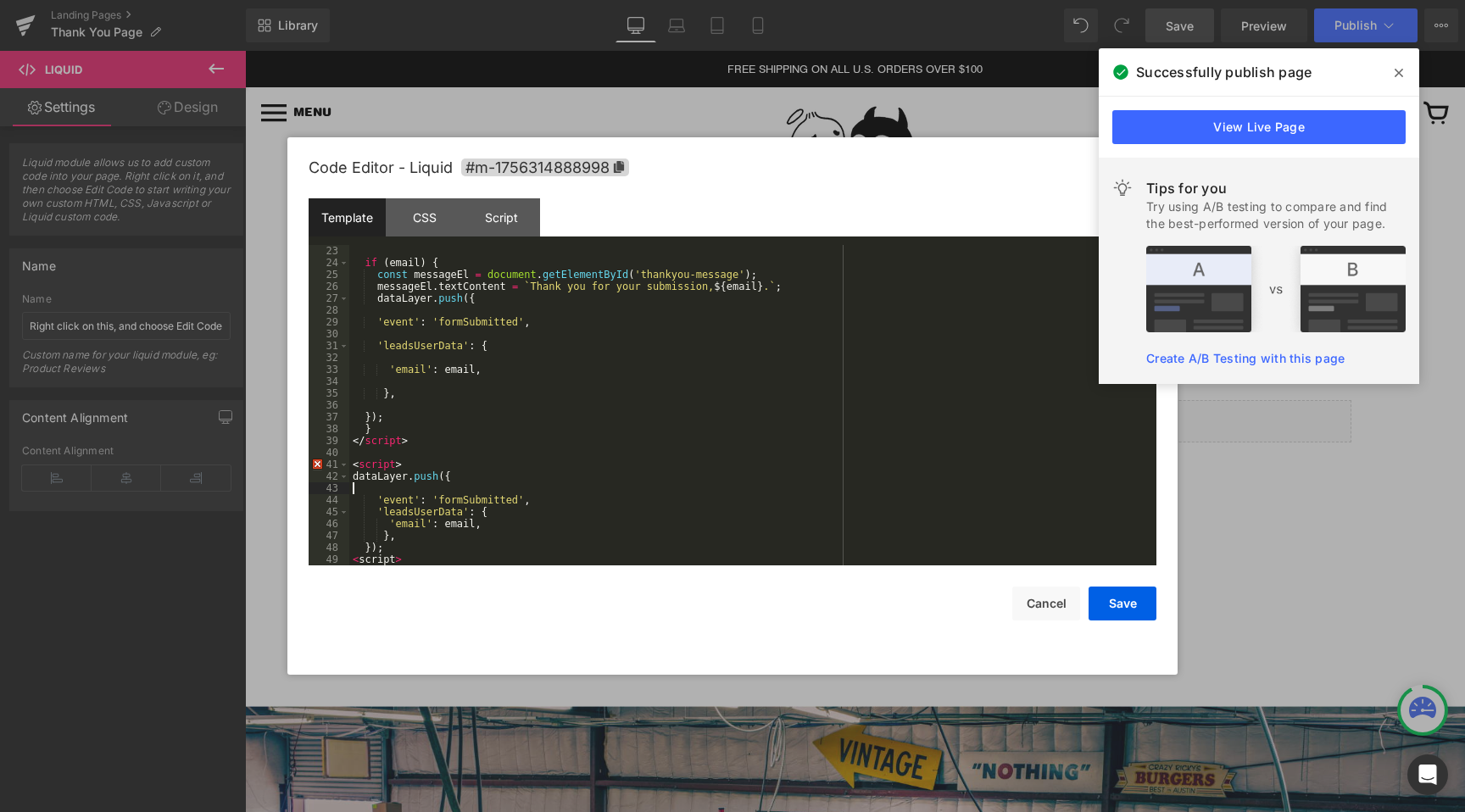
scroll to position [249, 0]
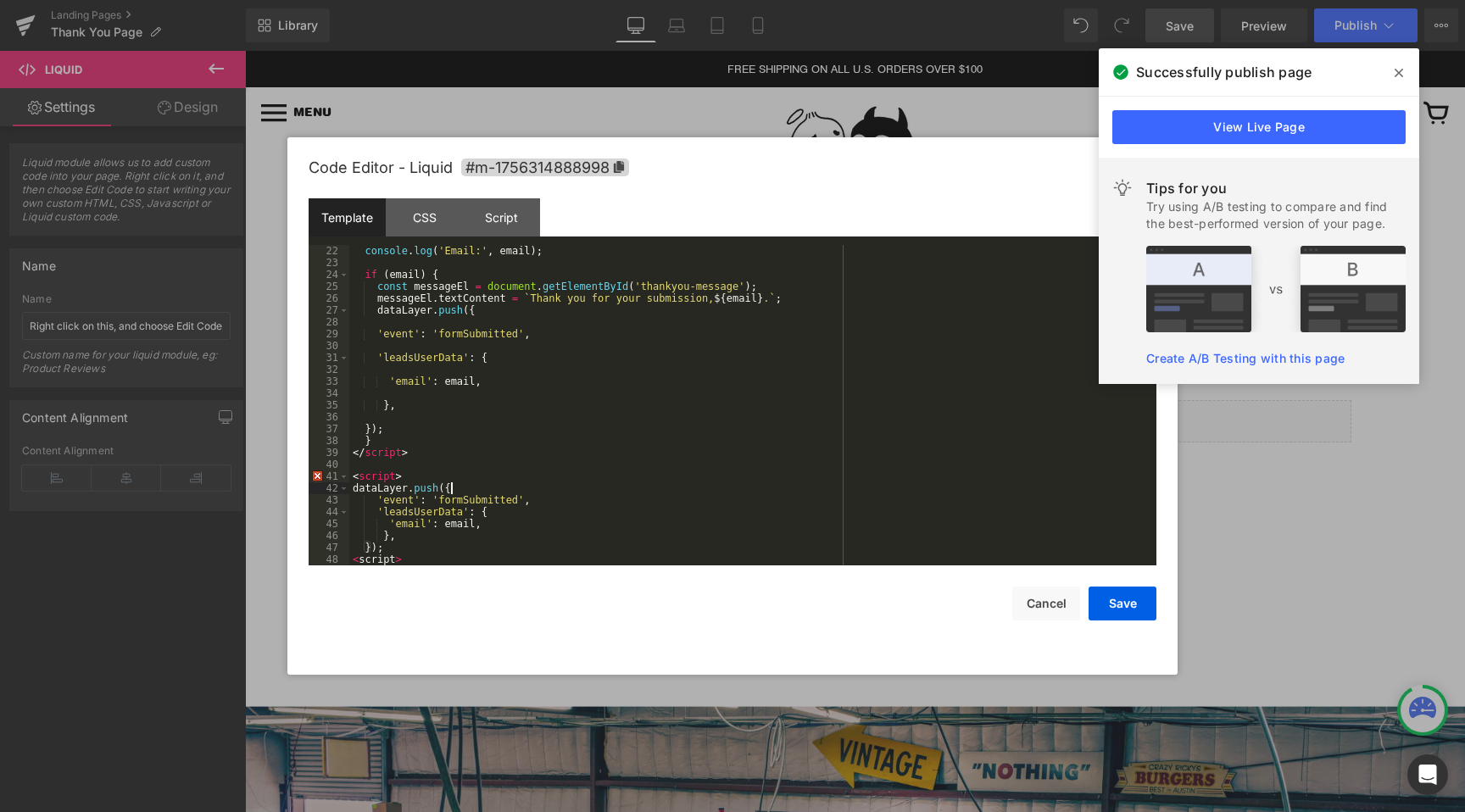
click at [391, 494] on div "console . log ( 'Email:' , email ) ; if ( email ) { const messageEl = document …" at bounding box center [749, 416] width 800 height 344
click at [354, 490] on div "console . log ( 'Email:' , email ) ; if ( email ) { const messageEl = document …" at bounding box center [749, 416] width 800 height 344
click at [441, 542] on div "console . log ( 'Email:' , email ) ; if ( email ) { const messageEl = document …" at bounding box center [749, 416] width 800 height 344
click at [435, 554] on div "console . log ( 'Email:' , email ) ; if ( email ) { const messageEl = document …" at bounding box center [749, 416] width 800 height 344
click at [462, 482] on div "console . log ( 'Email:' , email ) ; if ( email ) { const messageEl = document …" at bounding box center [749, 416] width 800 height 344
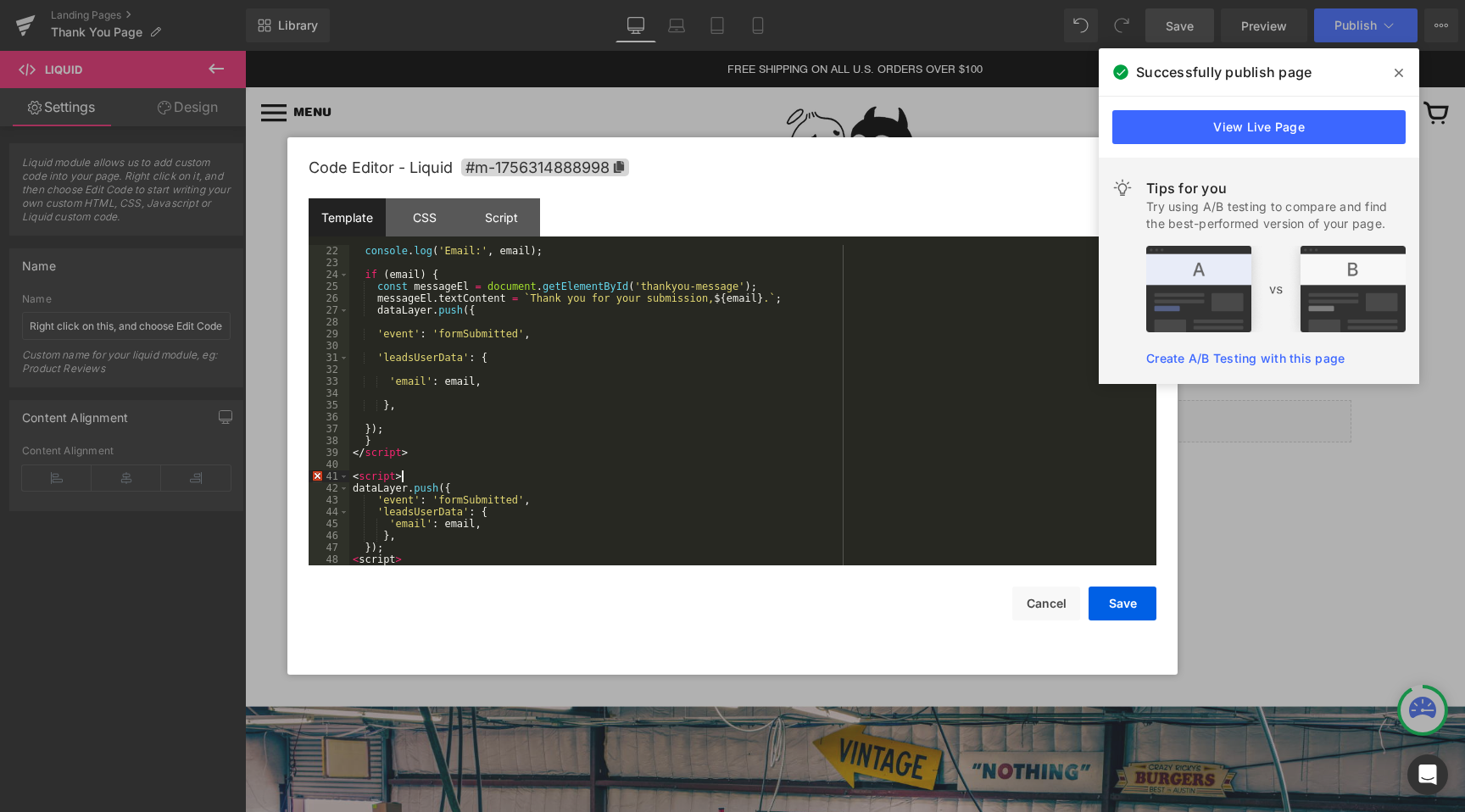
click at [455, 485] on div "console . log ( 'Email:' , email ) ; if ( email ) { const messageEl = document …" at bounding box center [749, 416] width 800 height 344
click at [444, 486] on div "console . log ( 'Email:' , email ) ; if ( email ) { const messageEl = document …" at bounding box center [749, 416] width 800 height 344
click at [459, 487] on div "console . log ( 'Email:' , email ) ; if ( email ) { const messageEl = document …" at bounding box center [749, 416] width 800 height 344
click at [486, 510] on div "console . log ( 'Email:' , email ) ; if ( email ) { const messageEl = document …" at bounding box center [749, 416] width 800 height 344
click at [460, 486] on div "console . log ( 'Email:' , email ) ; if ( email ) { const messageEl = document …" at bounding box center [749, 416] width 800 height 344
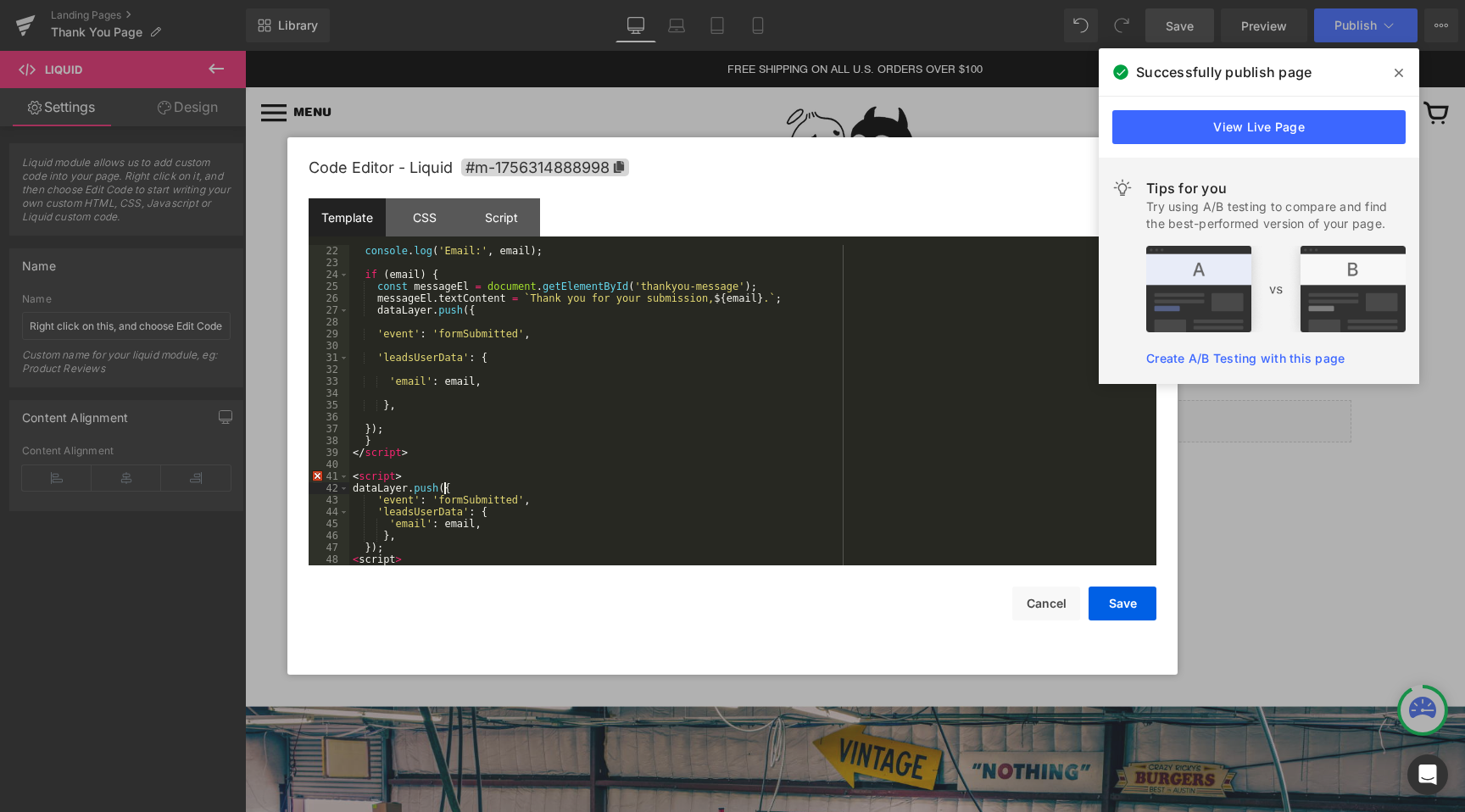
click at [442, 490] on div "console . log ( 'Email:' , email ) ; if ( email ) { const messageEl = document …" at bounding box center [749, 416] width 800 height 344
click at [405, 550] on div "console . log ( 'Email:' , email ) ; if ( email ) { const messageEl = document …" at bounding box center [749, 416] width 800 height 344
click at [390, 562] on div "console . log ( 'Email:' , email ) ; if ( email ) { const messageEl = document …" at bounding box center [749, 416] width 800 height 344
drag, startPoint x: 411, startPoint y: 556, endPoint x: 387, endPoint y: 539, distance: 29.4
click at [392, 543] on div "console . log ( 'Email:' , email ) ; if ( email ) { const messageEl = document …" at bounding box center [749, 416] width 800 height 344
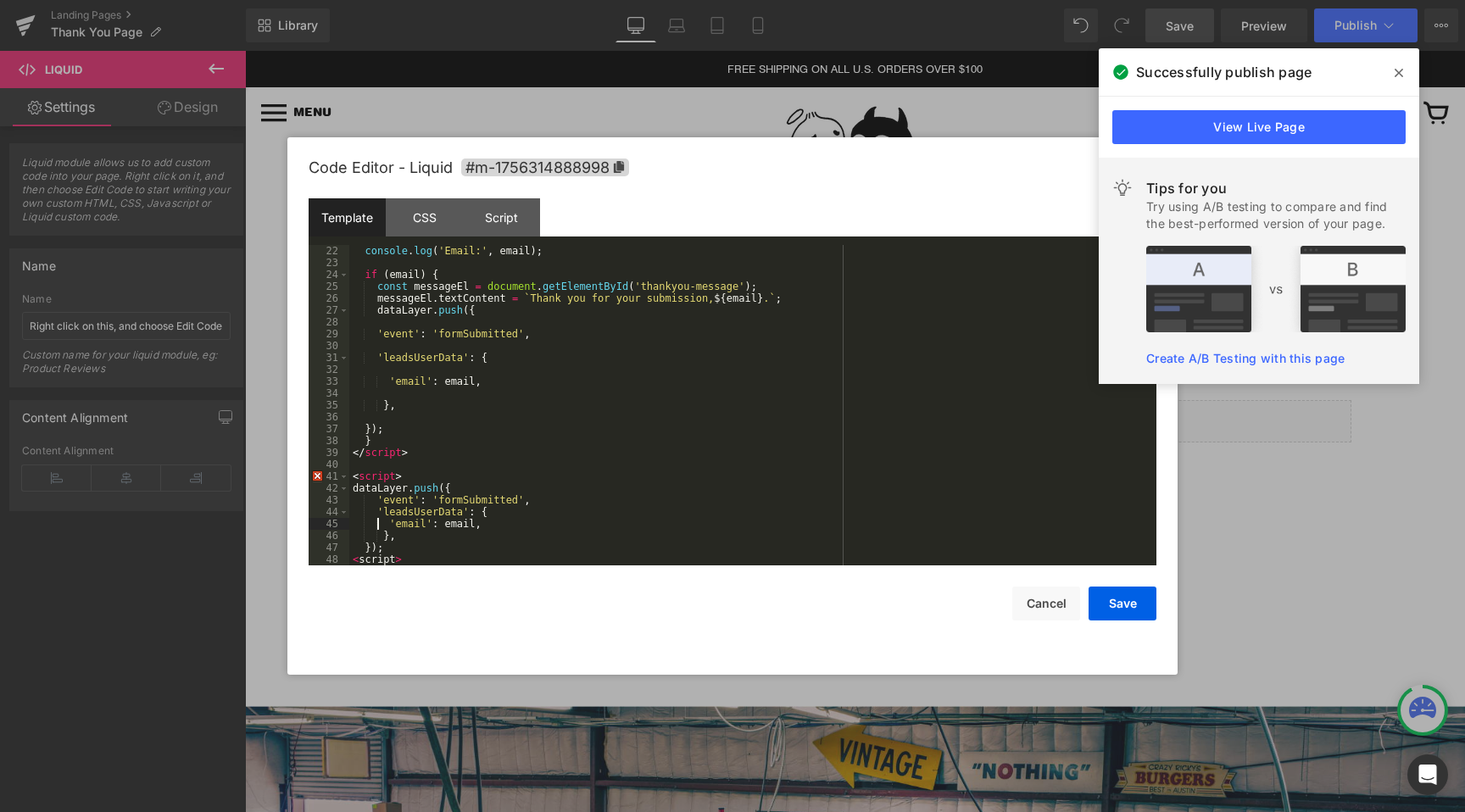
click at [376, 519] on div "console . log ( 'Email:' , email ) ; if ( email ) { const messageEl = document …" at bounding box center [749, 416] width 800 height 344
click at [392, 527] on div "console . log ( 'Email:' , email ) ; if ( email ) { const messageEl = document …" at bounding box center [749, 416] width 800 height 344
click at [388, 519] on div "console . log ( 'Email:' , email ) ; if ( email ) { const messageEl = document …" at bounding box center [749, 416] width 800 height 344
click at [413, 551] on div "console . log ( 'Email:' , email ) ; if ( email ) { const messageEl = document …" at bounding box center [749, 416] width 800 height 344
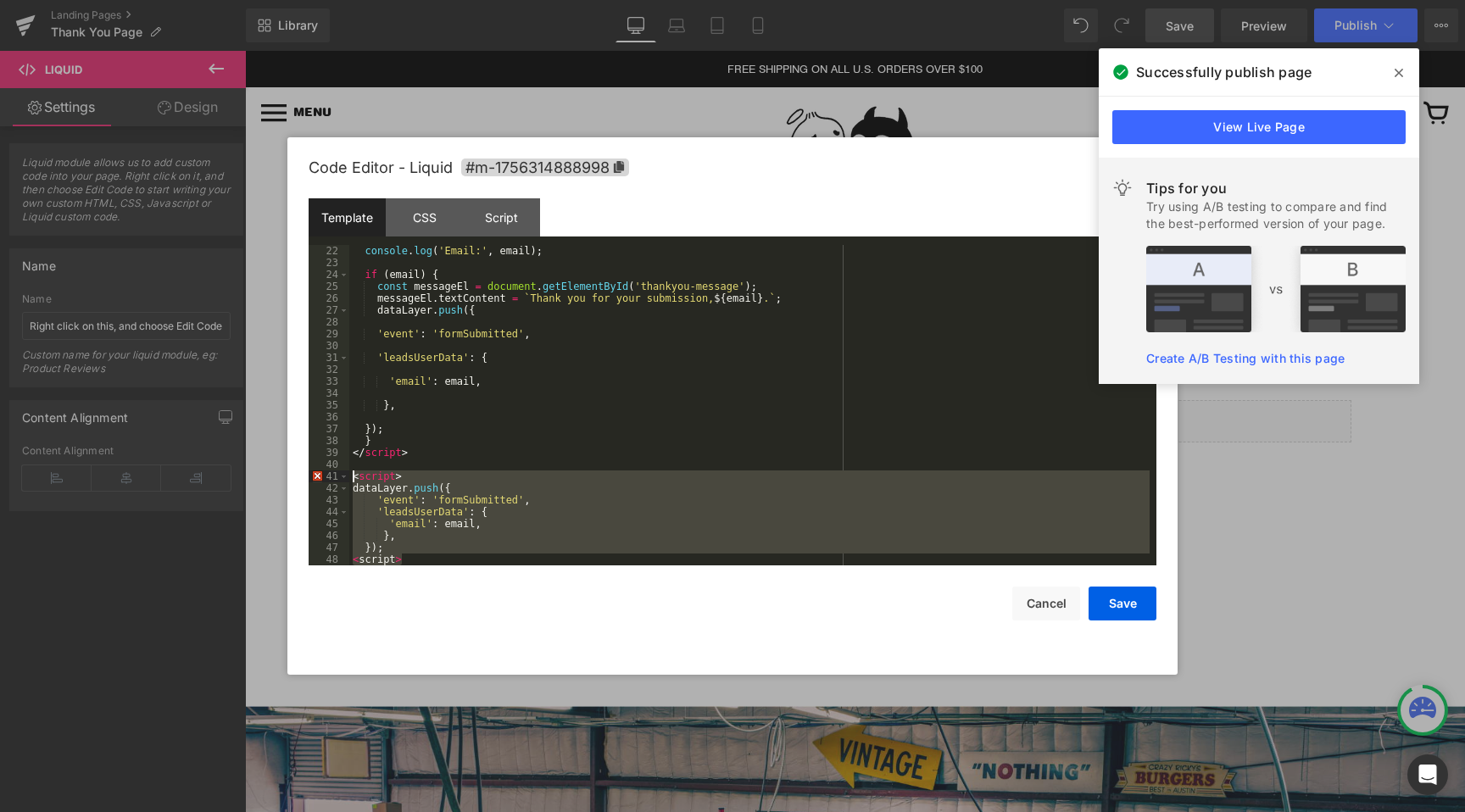
drag, startPoint x: 431, startPoint y: 557, endPoint x: 331, endPoint y: 481, distance: 125.6
click at [331, 481] on pre "22 23 24 25 26 27 28 29 30 31 32 33 34 35 36 37 38 39 40 41 42 43 44 45 46 47 4…" at bounding box center [732, 405] width 848 height 321
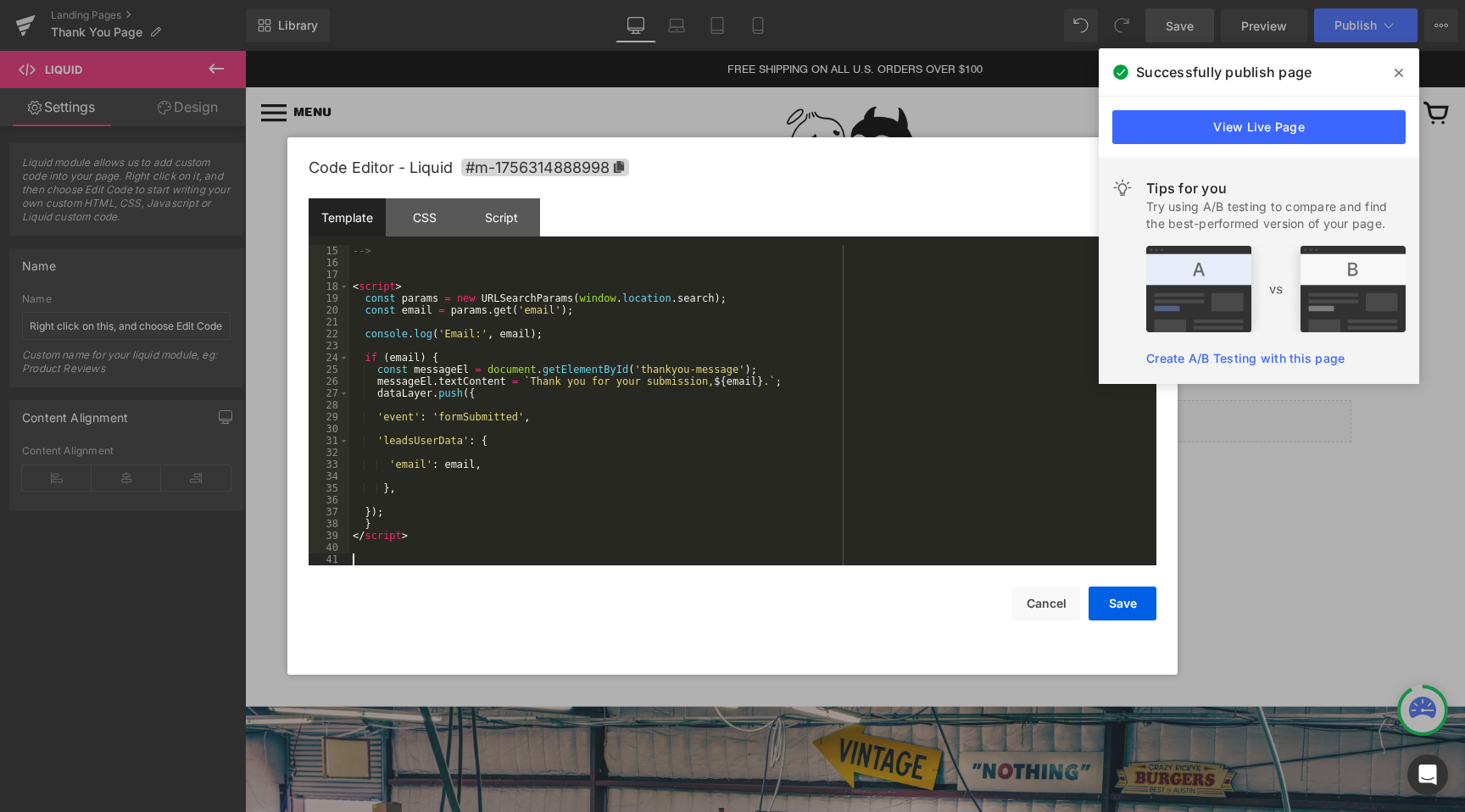
scroll to position [154, 0]
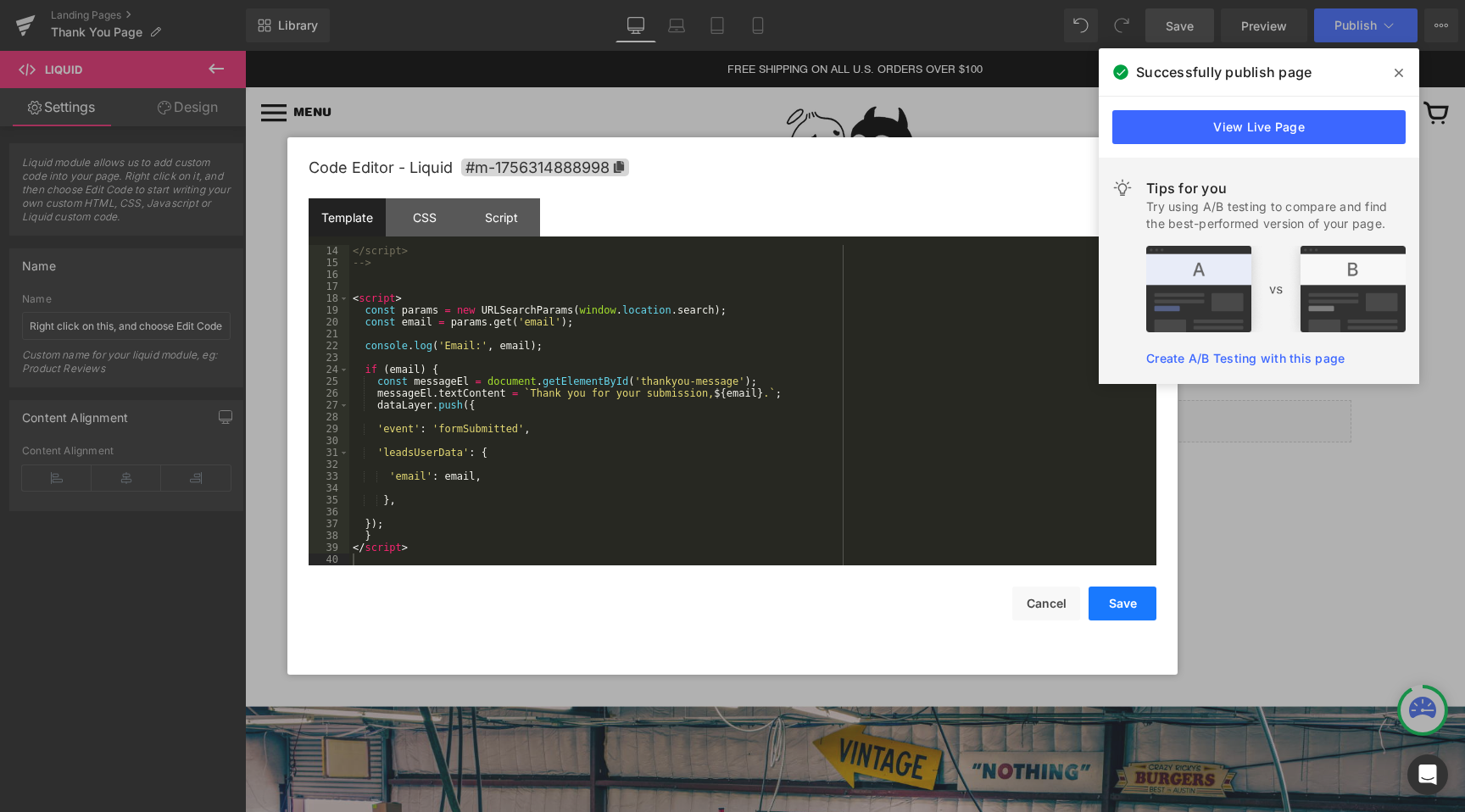
click at [1127, 603] on button "Save" at bounding box center [1122, 603] width 68 height 34
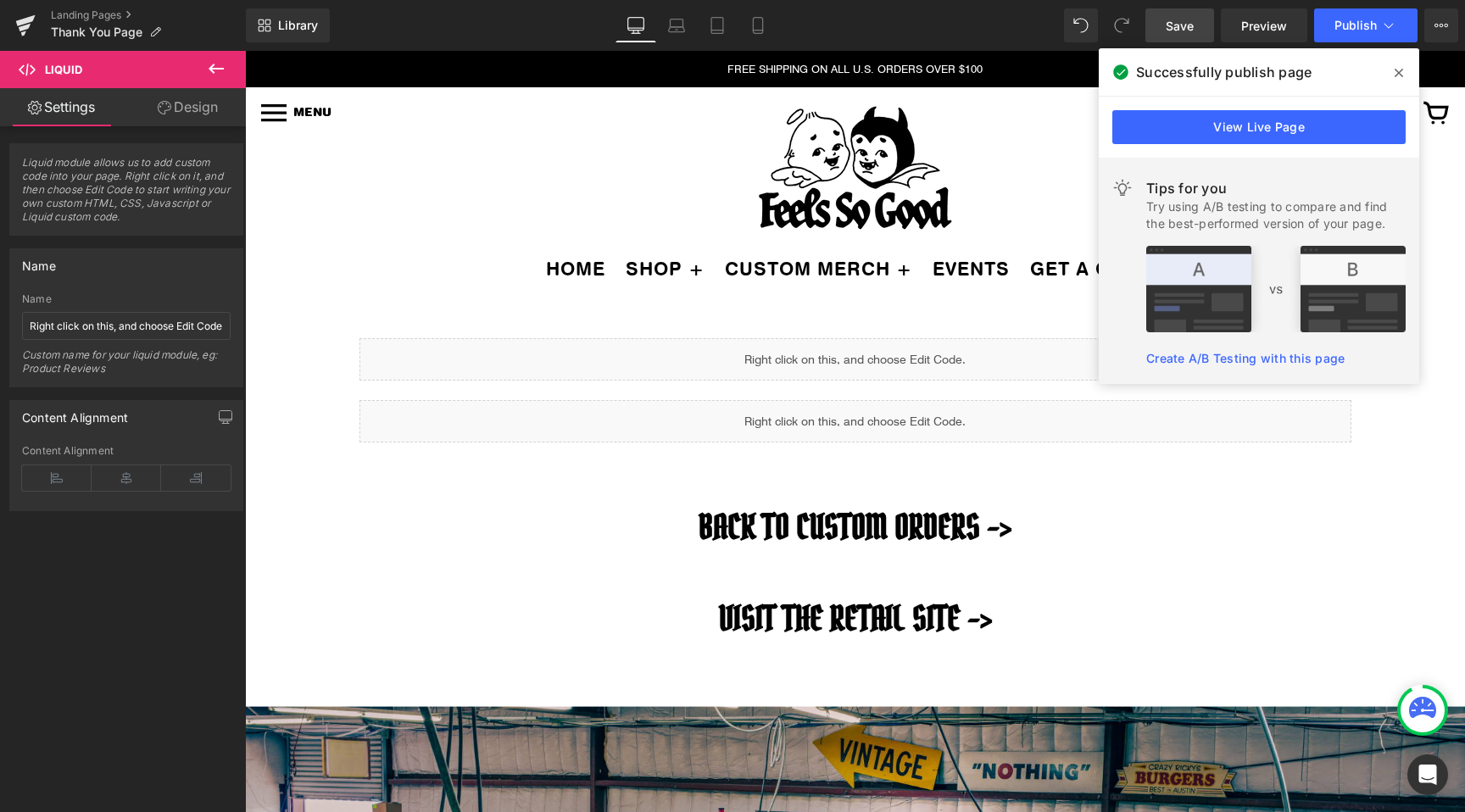
click at [1394, 73] on icon at bounding box center [1399, 73] width 9 height 14
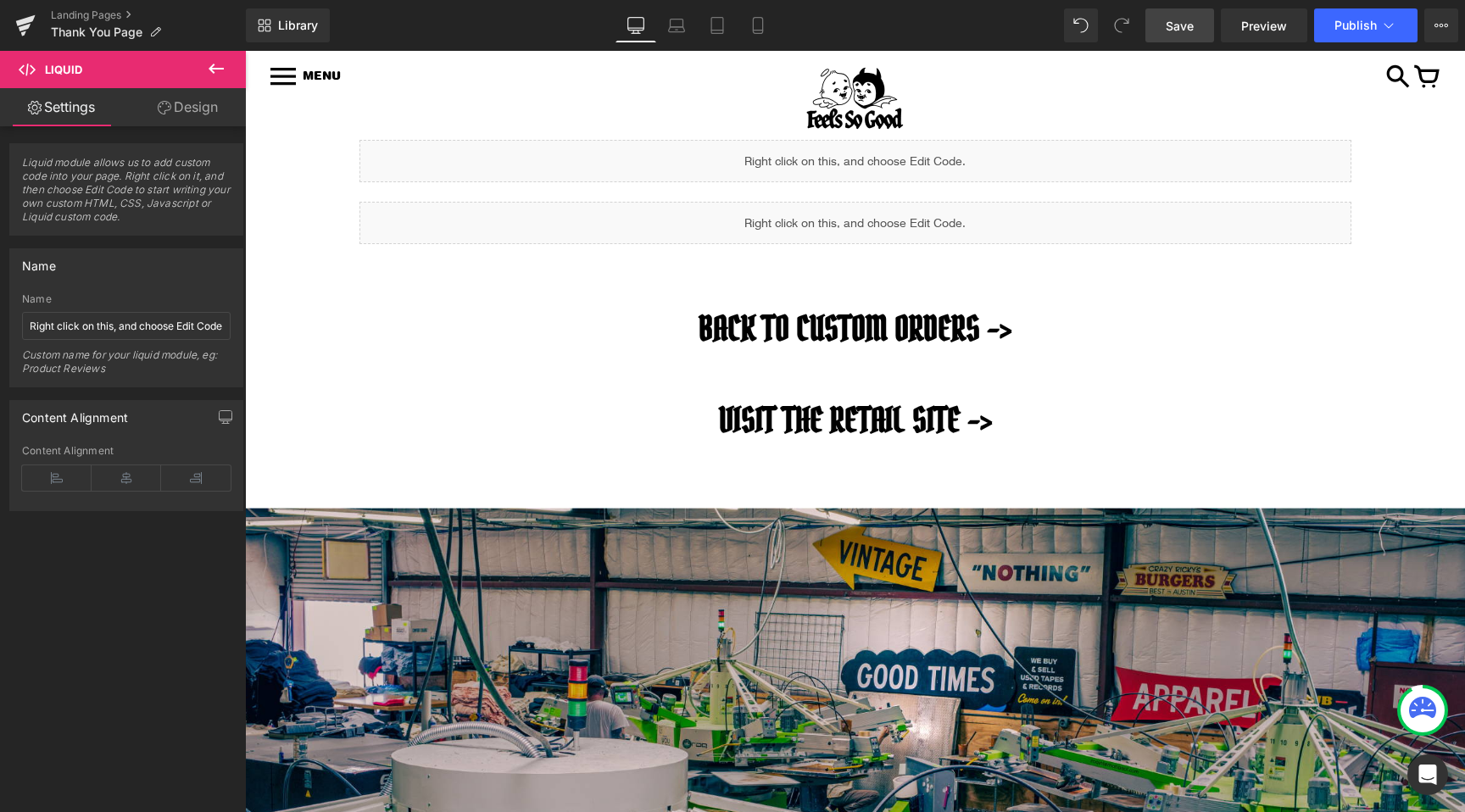
scroll to position [186, 0]
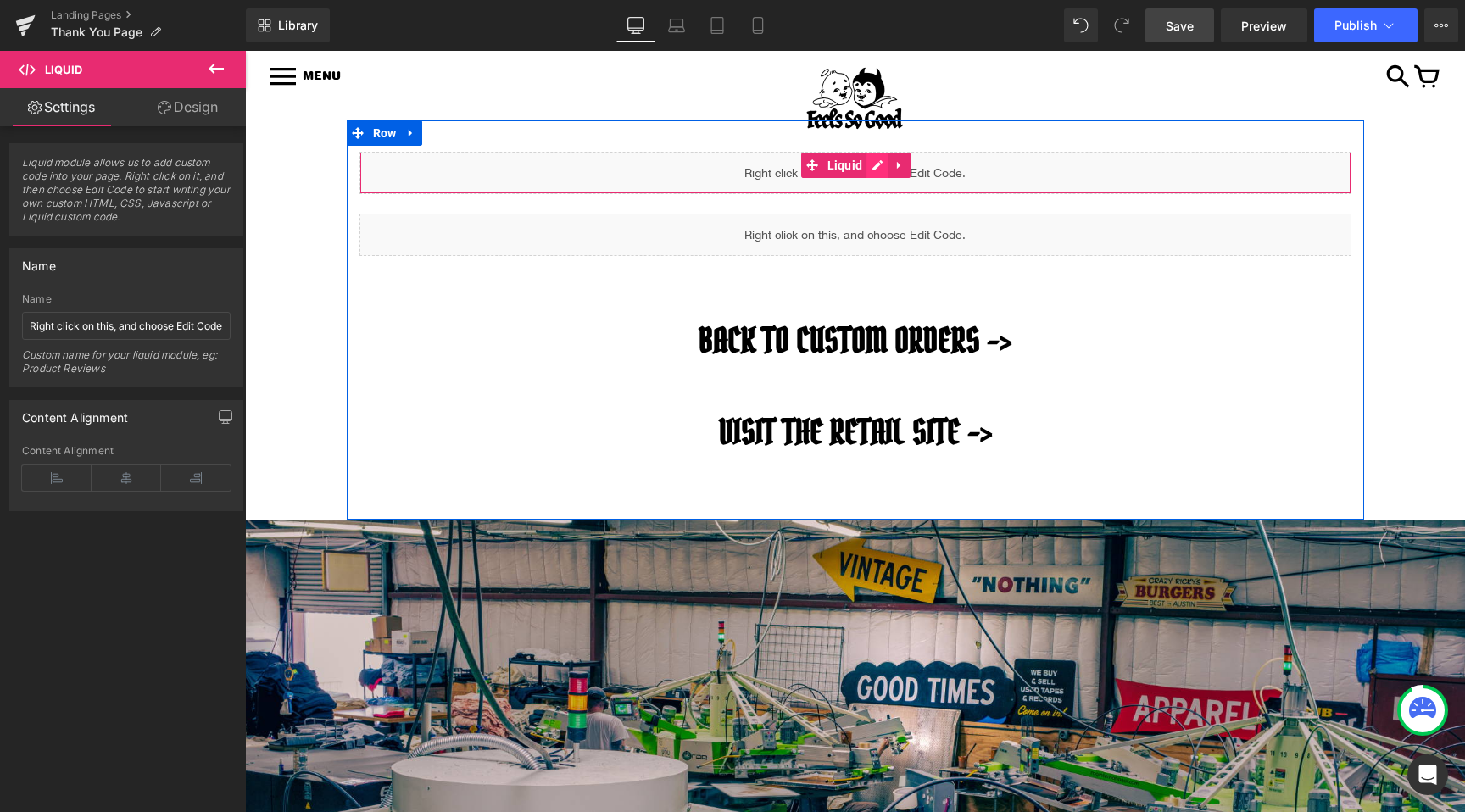
click at [878, 160] on div "Liquid" at bounding box center [855, 172] width 992 height 42
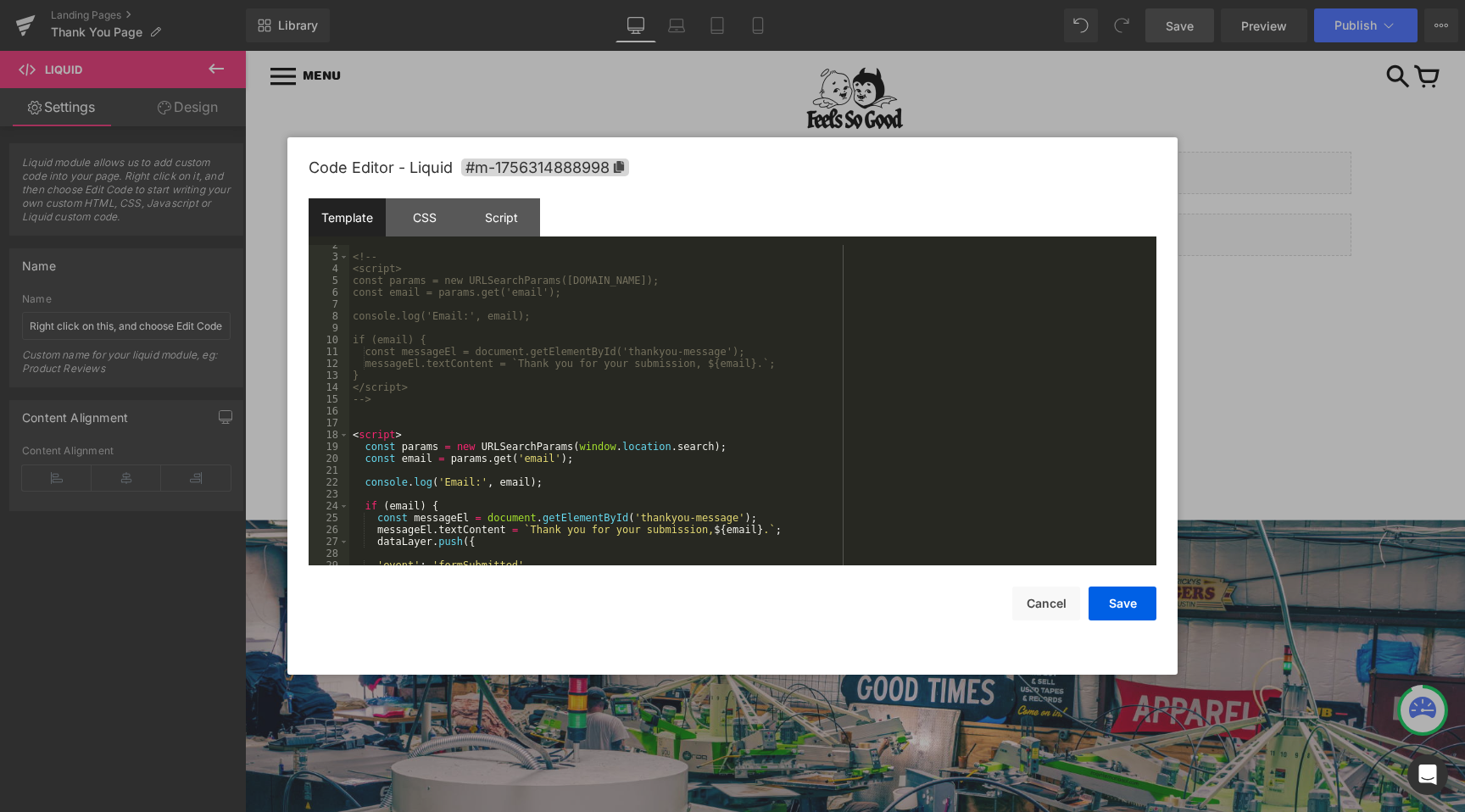
scroll to position [0, 0]
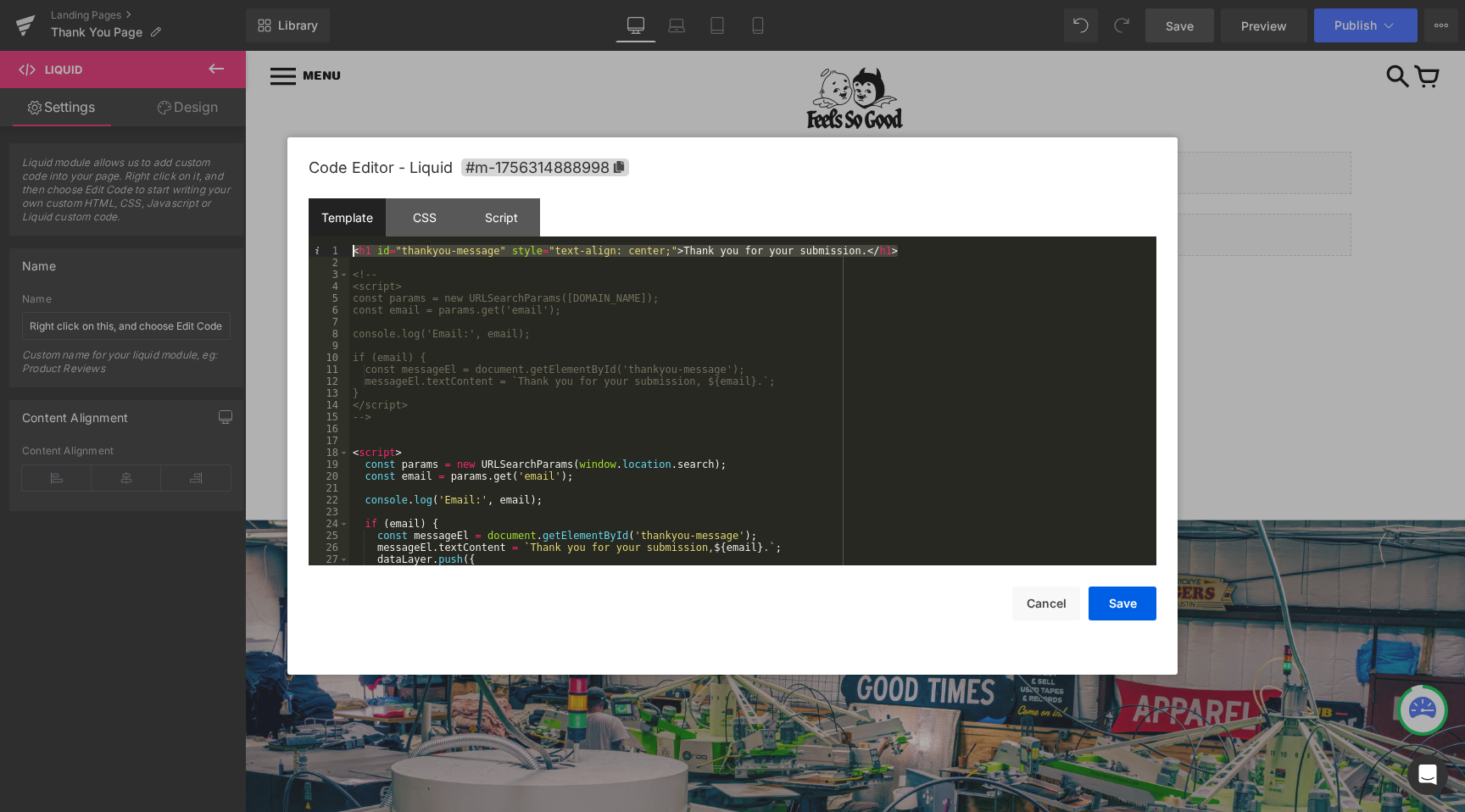
drag, startPoint x: 906, startPoint y: 255, endPoint x: 331, endPoint y: 239, distance: 575.2
click at [331, 239] on div "Template CSS Script Data 1 2 3 4 5 6 7 8 9 10 11 12 13 14 15 16 17 18 19 20 21 …" at bounding box center [732, 382] width 848 height 367
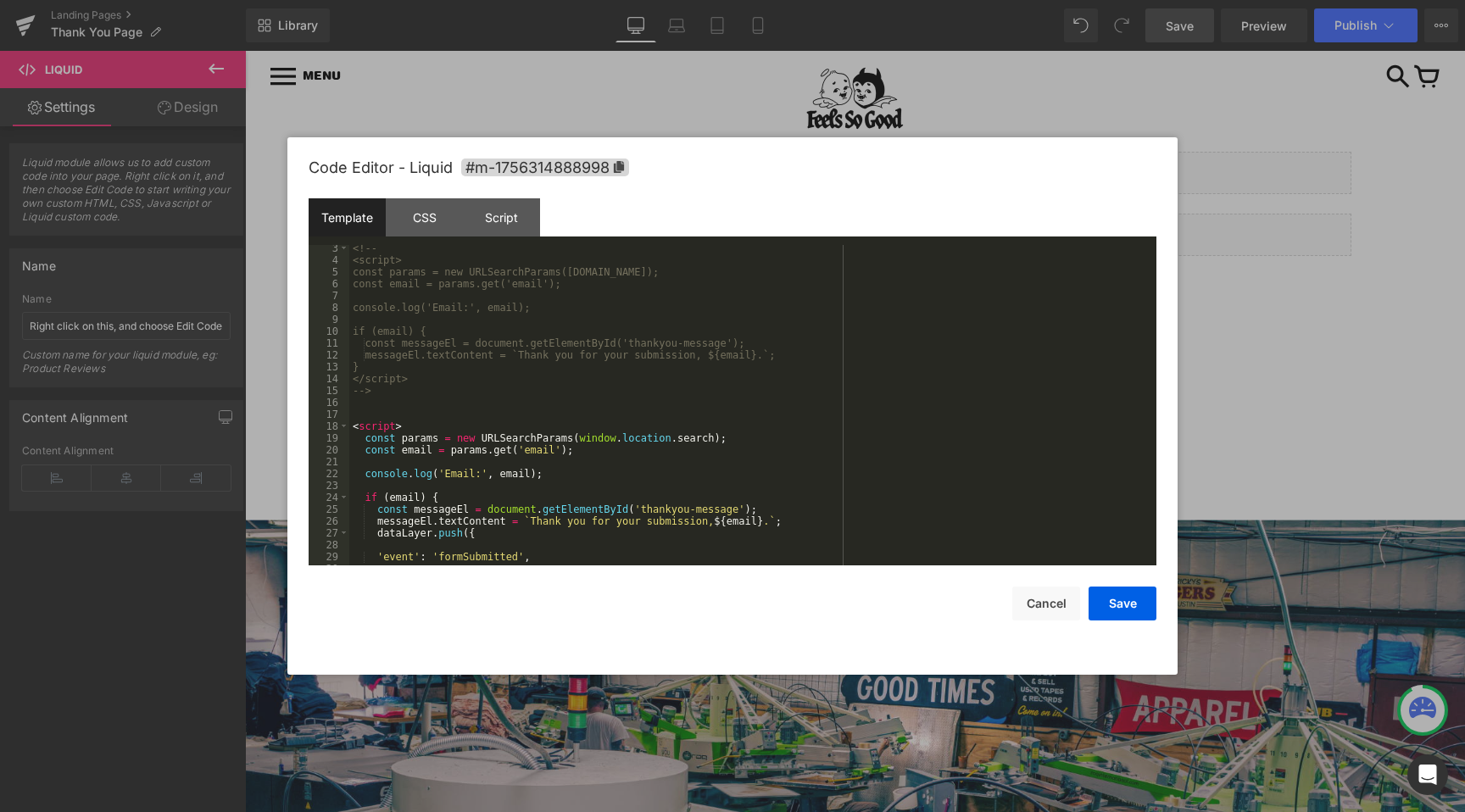
scroll to position [154, 0]
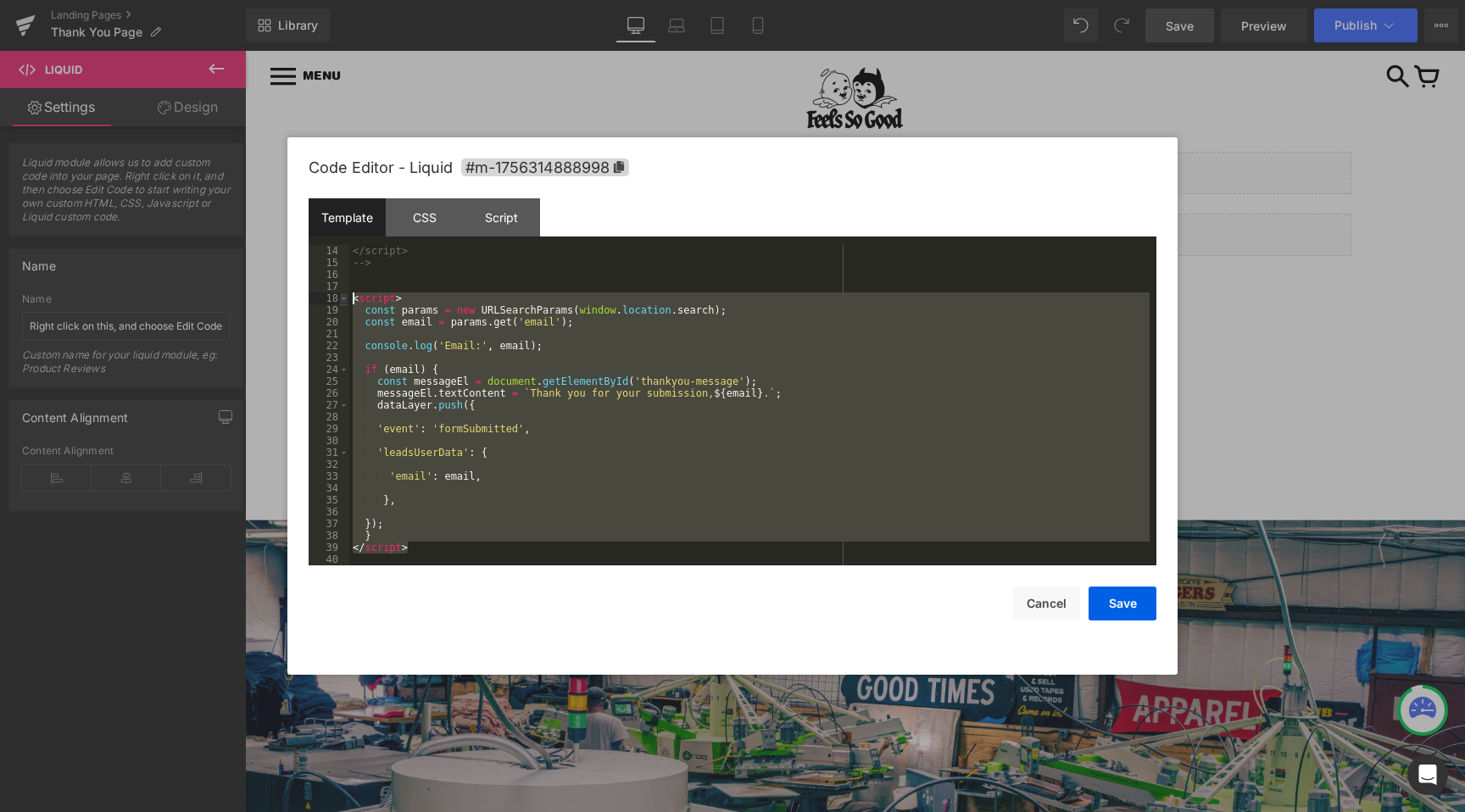
drag, startPoint x: 418, startPoint y: 549, endPoint x: 344, endPoint y: 303, distance: 256.9
click at [344, 303] on pre "14 15 16 17 18 19 20 21 22 23 24 25 26 27 28 29 30 31 32 33 34 35 36 37 38 39 4…" at bounding box center [732, 405] width 848 height 321
click at [475, 356] on div "</script> --> < script > const params = new URLSearchParams ( window . location…" at bounding box center [749, 416] width 800 height 344
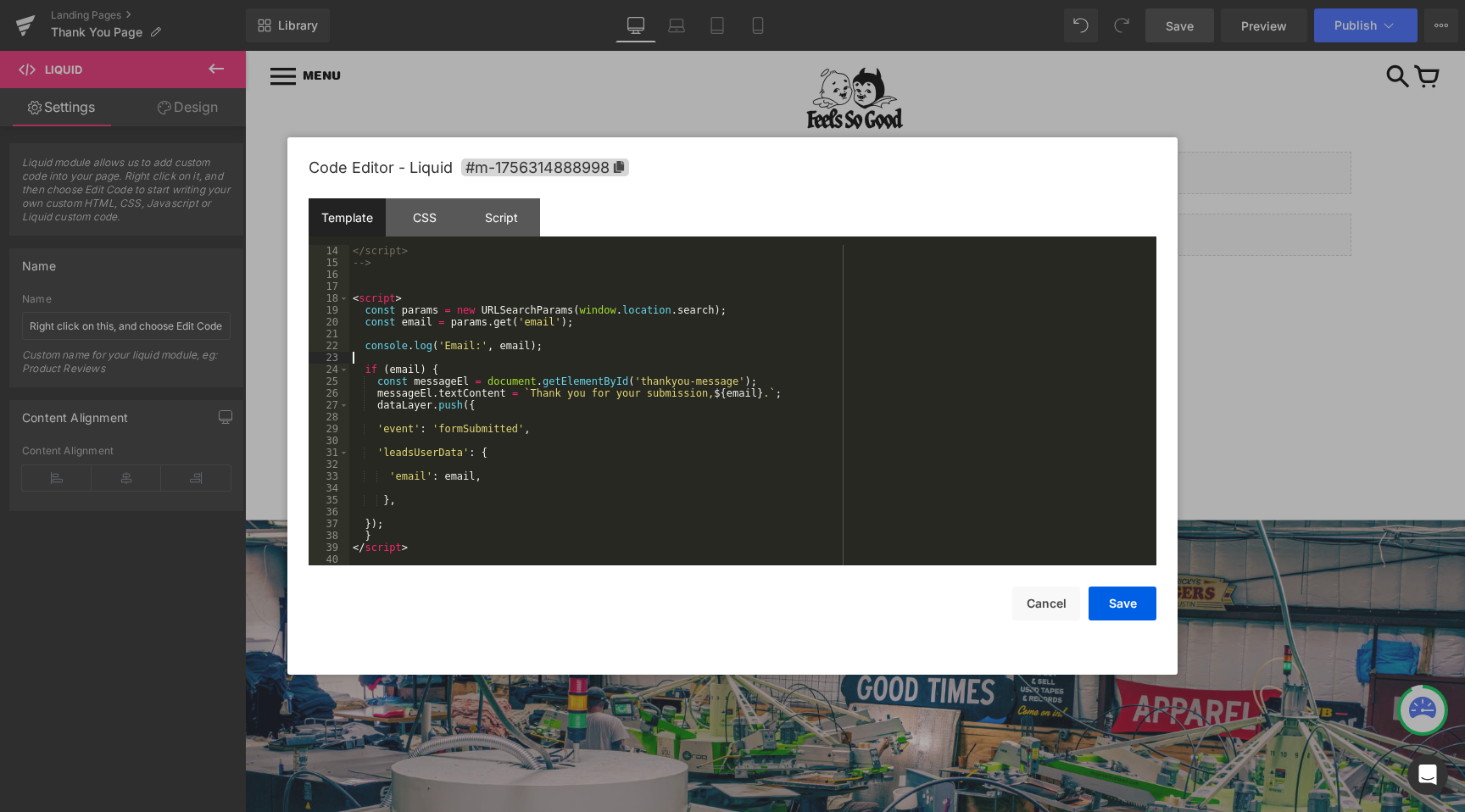
click at [475, 374] on div "</script> --> < script > const params = new URLSearchParams ( window . location…" at bounding box center [749, 416] width 800 height 344
click at [431, 302] on div "</script> --> < script > const params = new URLSearchParams ( window . location…" at bounding box center [749, 416] width 800 height 344
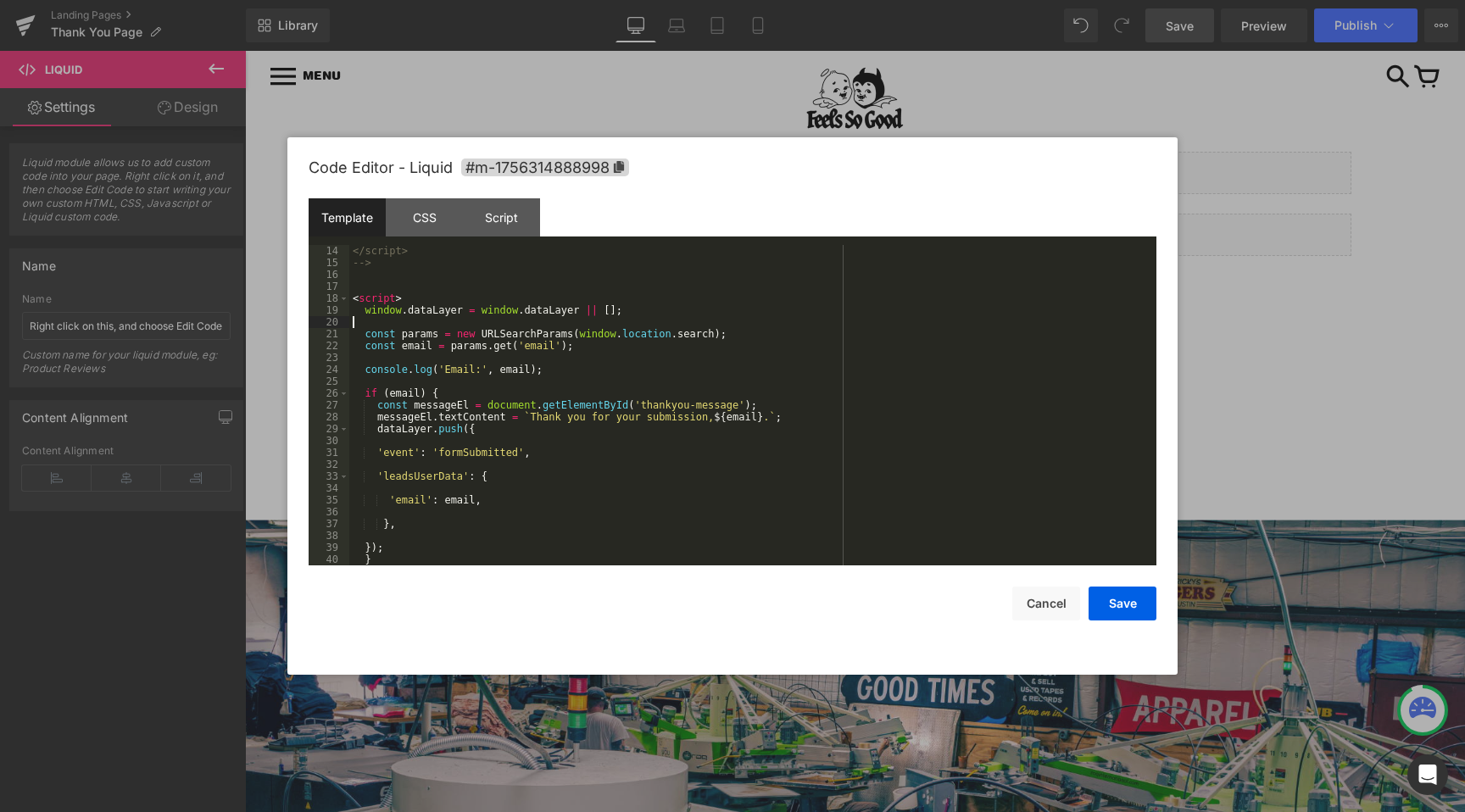
click at [379, 426] on div "</script> --> < script > window . dataLayer = window . dataLayer || [ ] ; const…" at bounding box center [749, 416] width 800 height 344
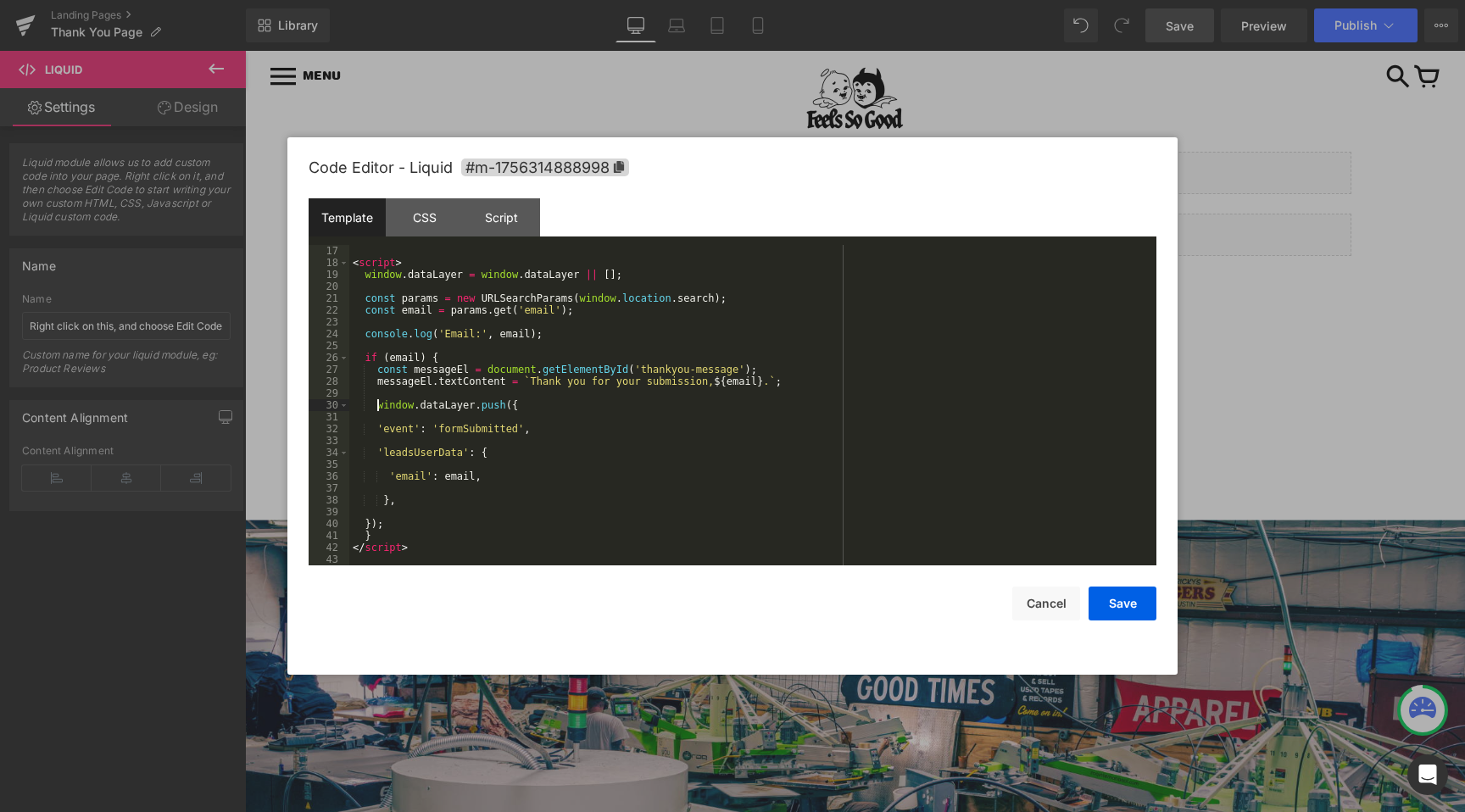
scroll to position [190, 0]
click at [539, 413] on div "< script > window . dataLayer = window . dataLayer || [ ] ; const params = new …" at bounding box center [749, 416] width 800 height 344
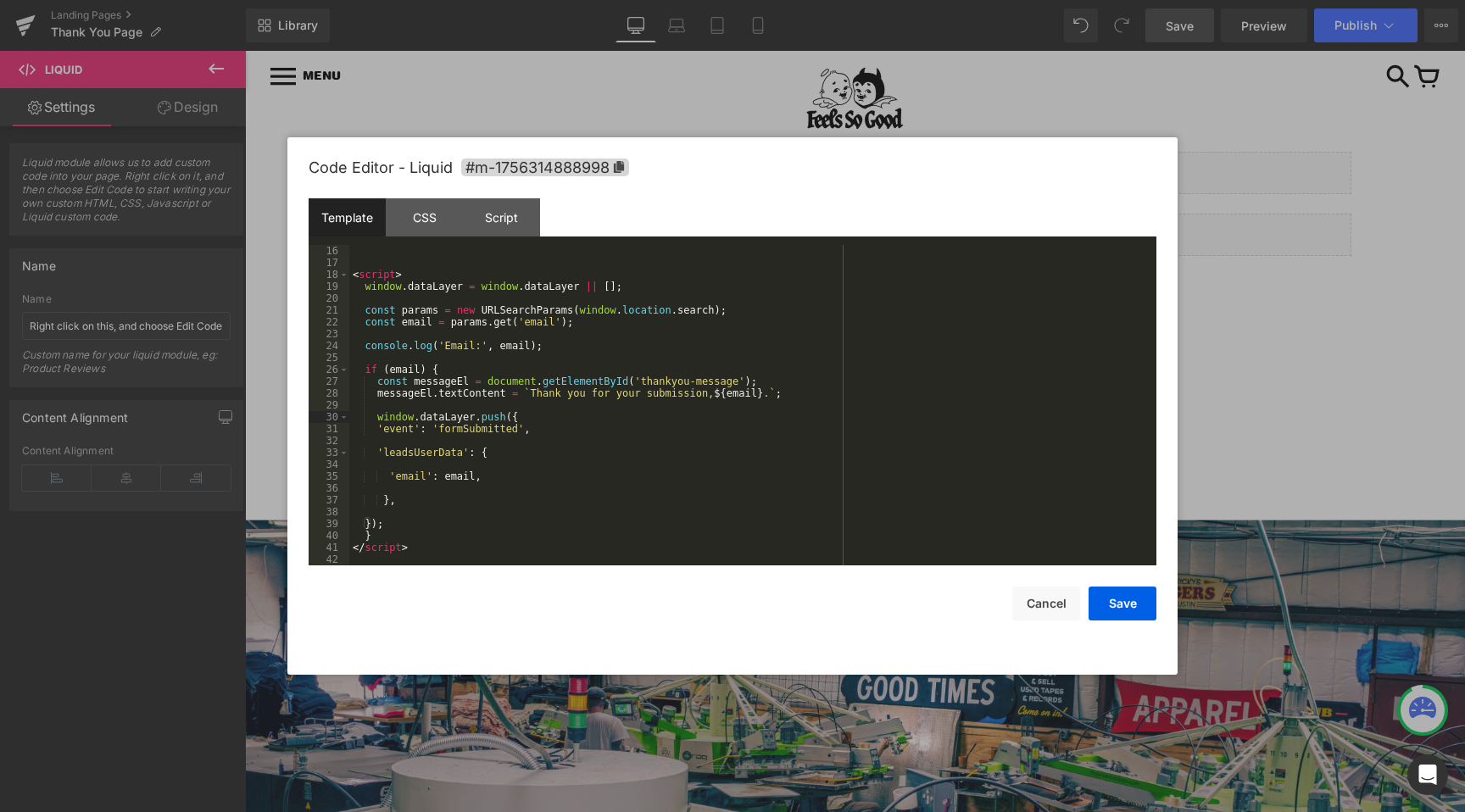
click at [369, 444] on div "< script > window . dataLayer = window . dataLayer || [ ] ; const params = new …" at bounding box center [749, 416] width 800 height 344
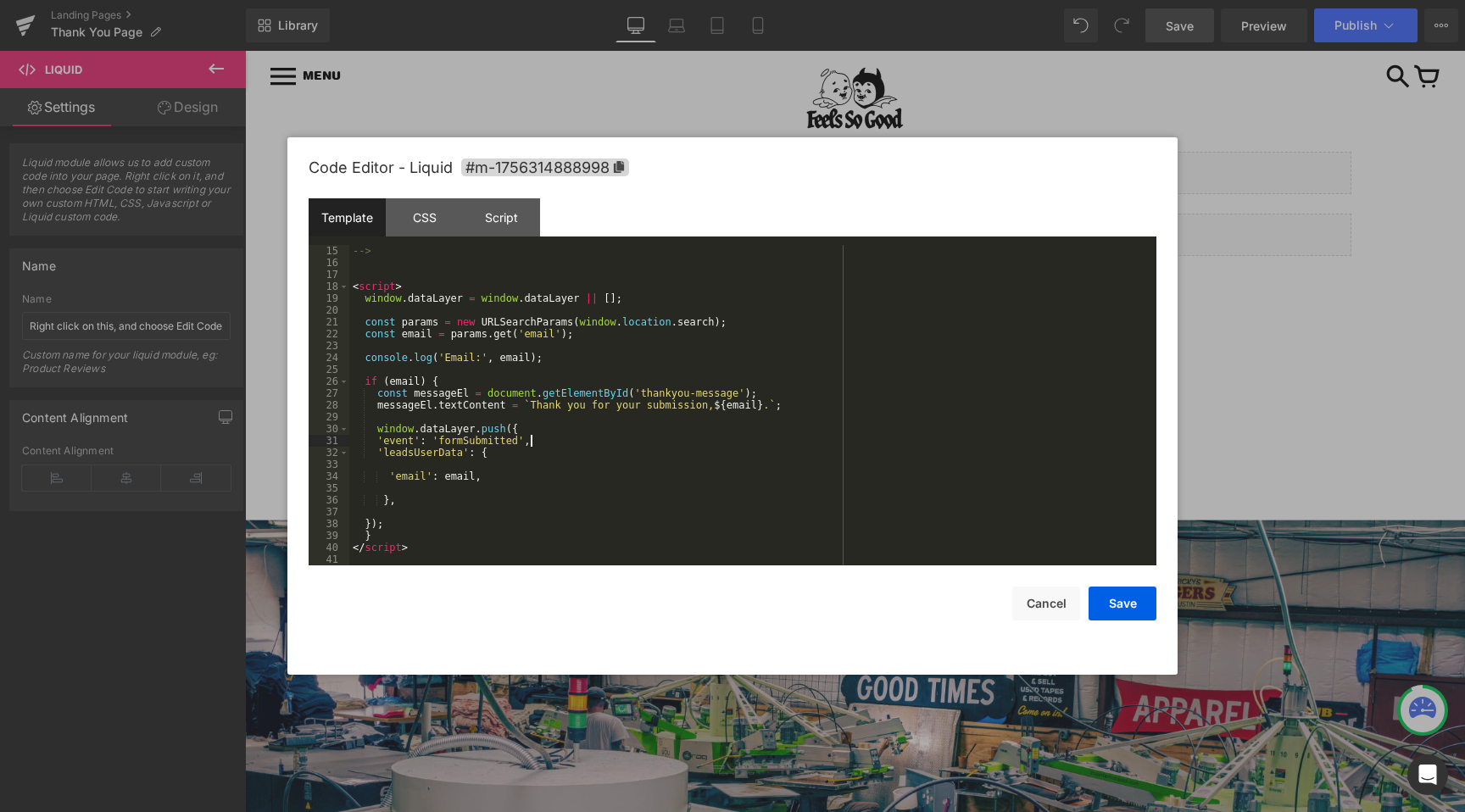
click at [368, 465] on div "--> < script > window . dataLayer = window . dataLayer || [ ] ; const params = …" at bounding box center [749, 416] width 800 height 344
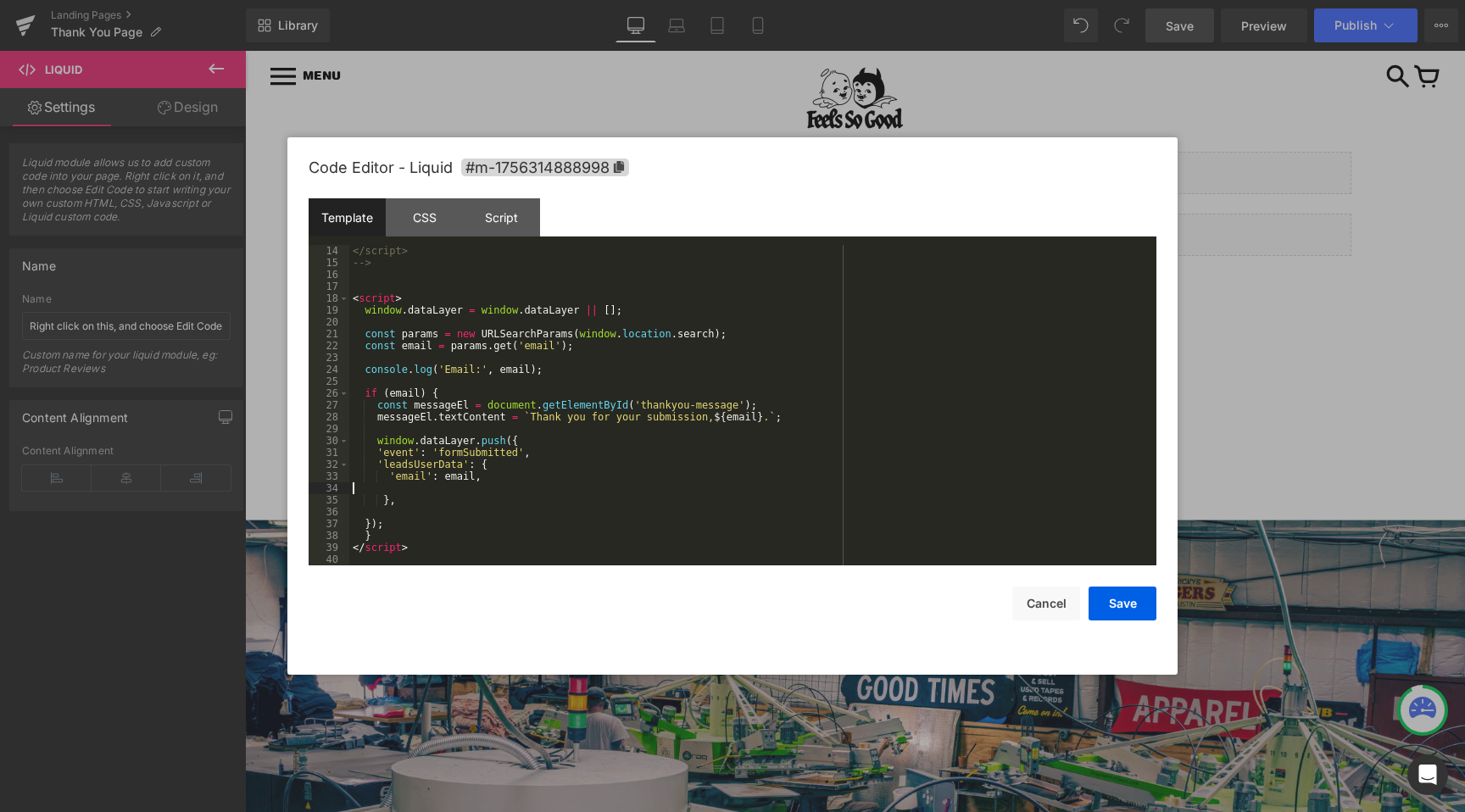
click at [373, 492] on div "</script> --> < script > window . dataLayer = window . dataLayer || [ ] ; const…" at bounding box center [749, 416] width 800 height 344
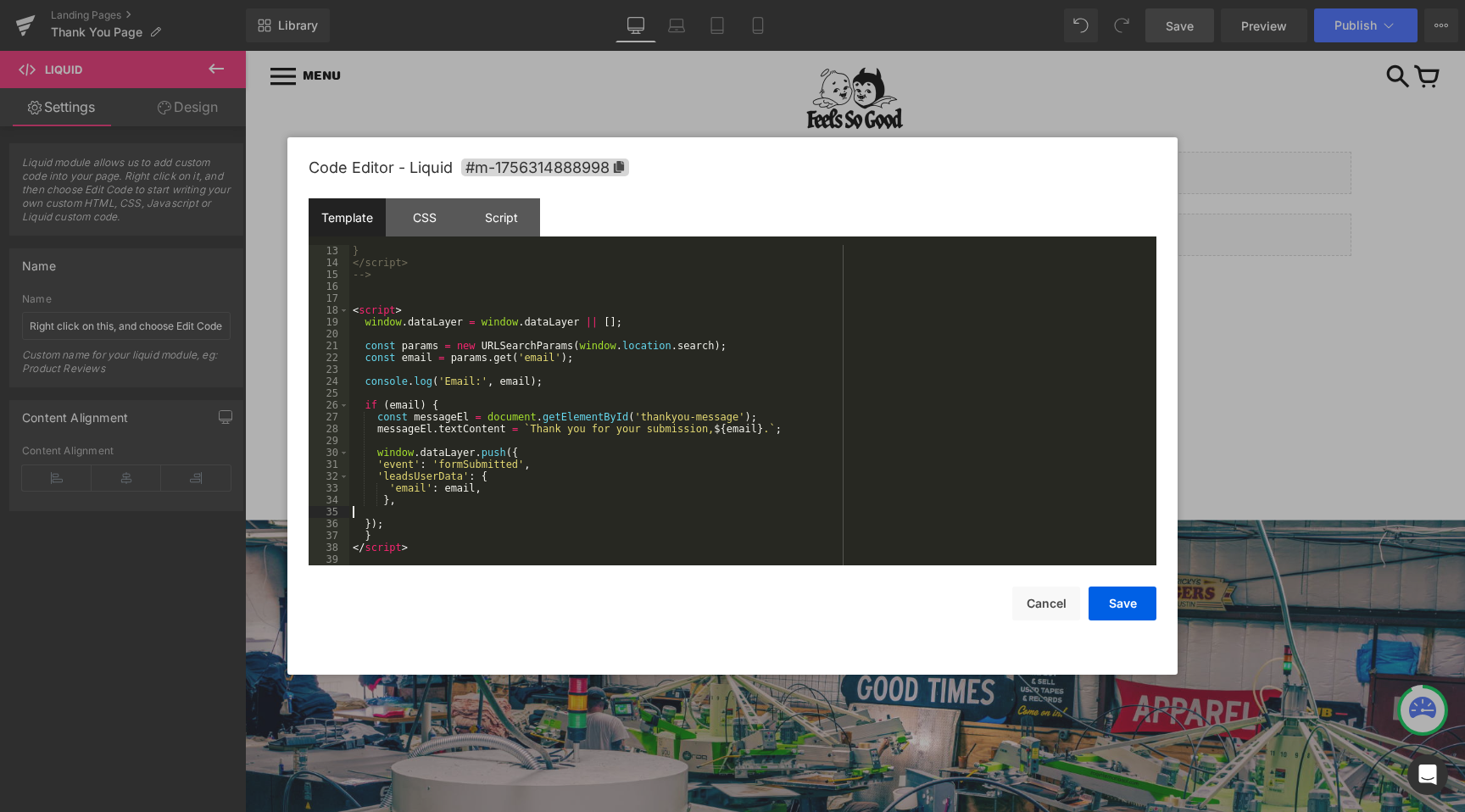
click at [362, 509] on div "} </script> --> < script > window . dataLayer = window . dataLayer || [ ] ; con…" at bounding box center [749, 416] width 800 height 344
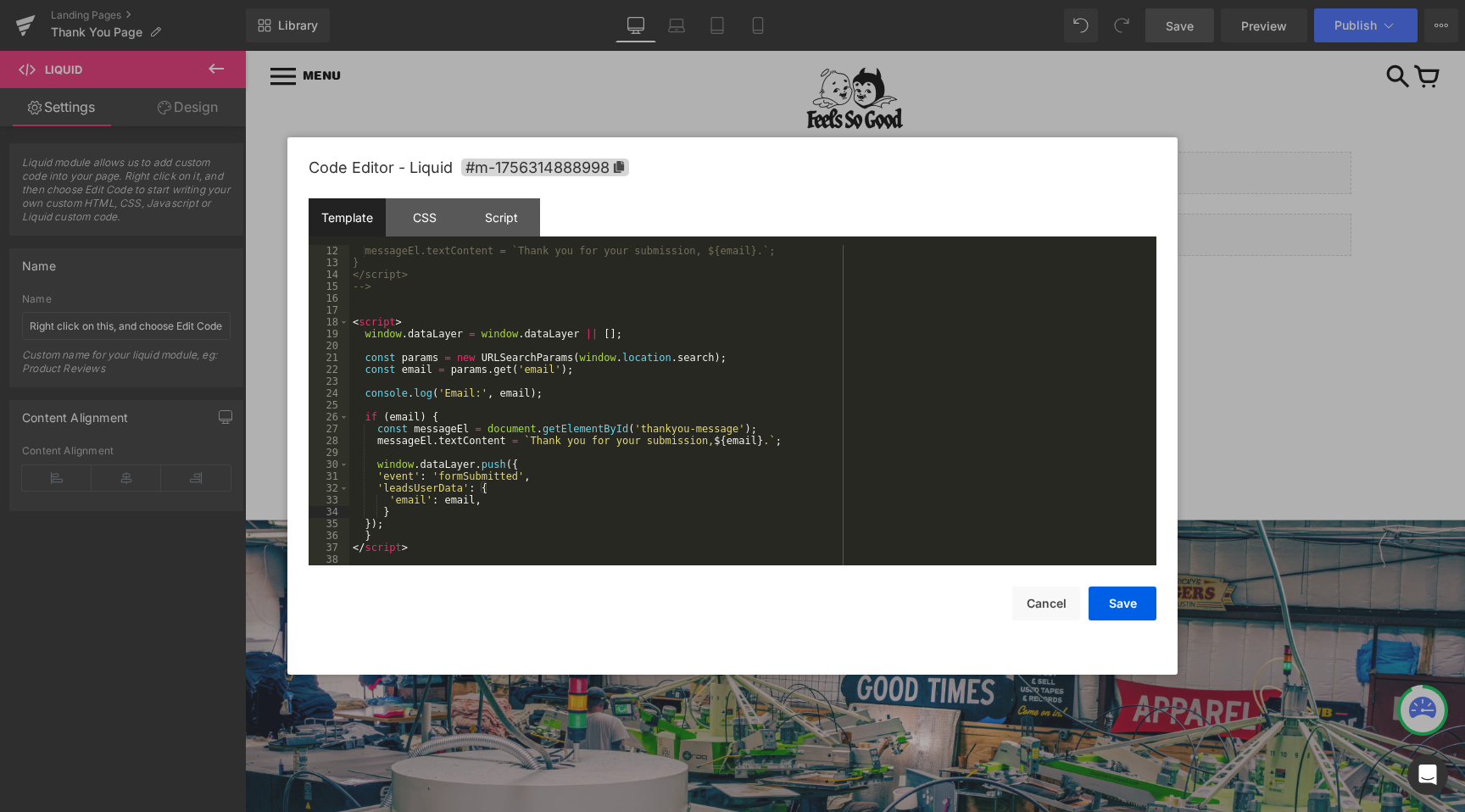
click at [364, 525] on div "messageEl.textContent = `Thank you for your submission, ${email}.`; } </script>…" at bounding box center [749, 416] width 800 height 344
click at [423, 524] on div "messageEl.textContent = `Thank you for your submission, ${email}.`; } </script>…" at bounding box center [749, 416] width 800 height 344
click at [1112, 584] on div "Save Cancel" at bounding box center [732, 593] width 848 height 55
click at [1110, 603] on button "Save" at bounding box center [1122, 603] width 68 height 34
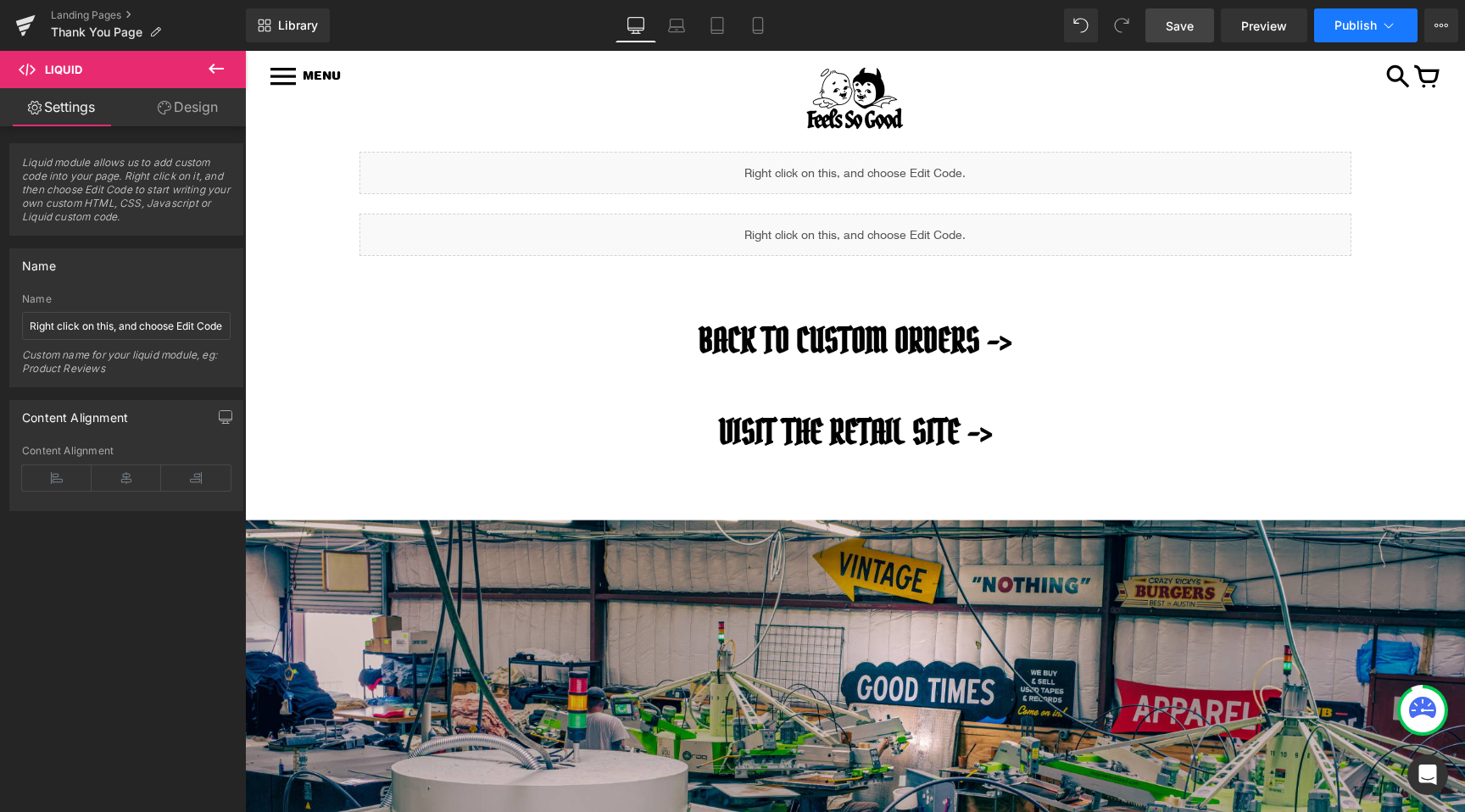
click at [1368, 16] on button "Publish" at bounding box center [1366, 25] width 103 height 34
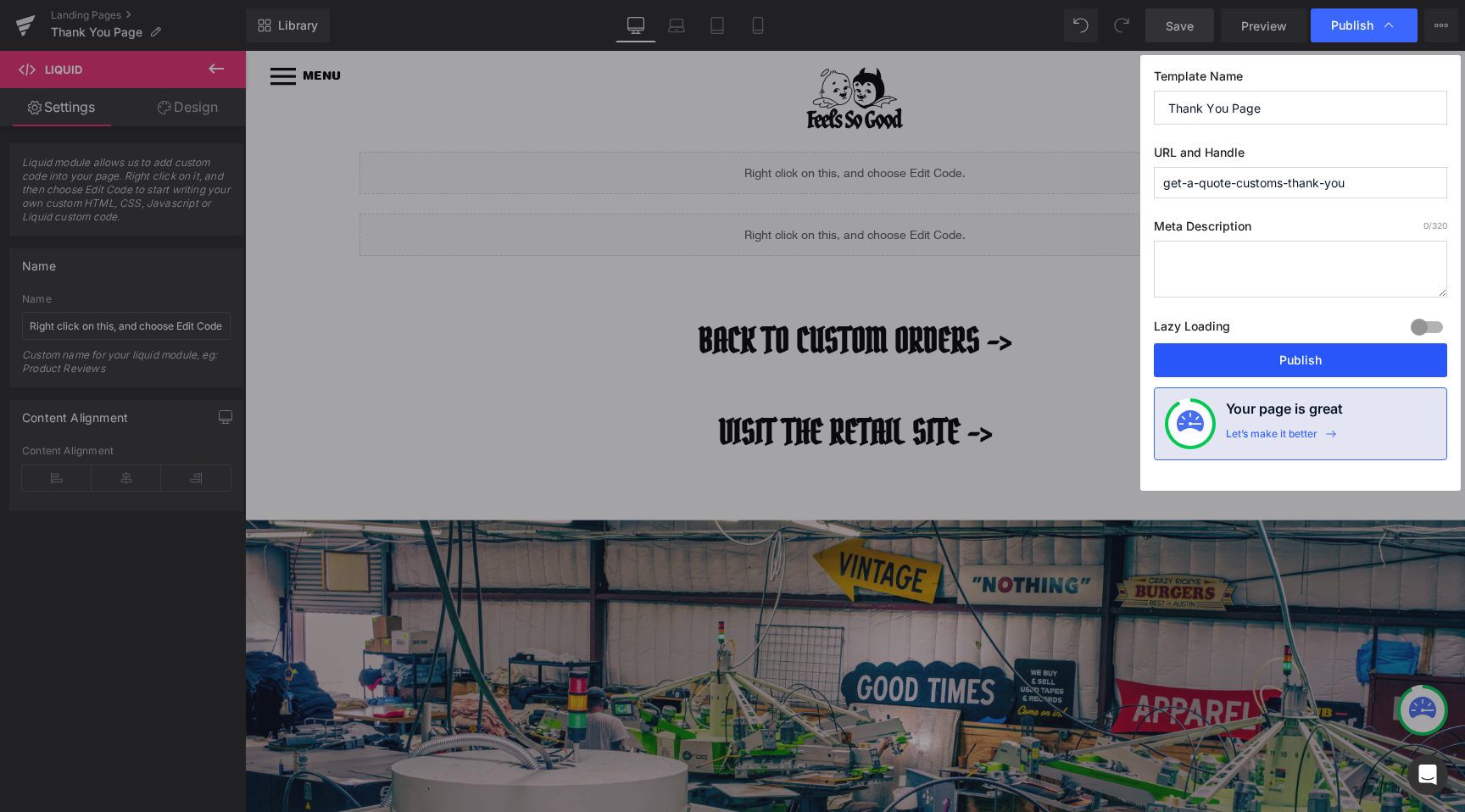
click at [1268, 356] on button "Publish" at bounding box center [1300, 359] width 293 height 34
